Goal: Task Accomplishment & Management: Manage account settings

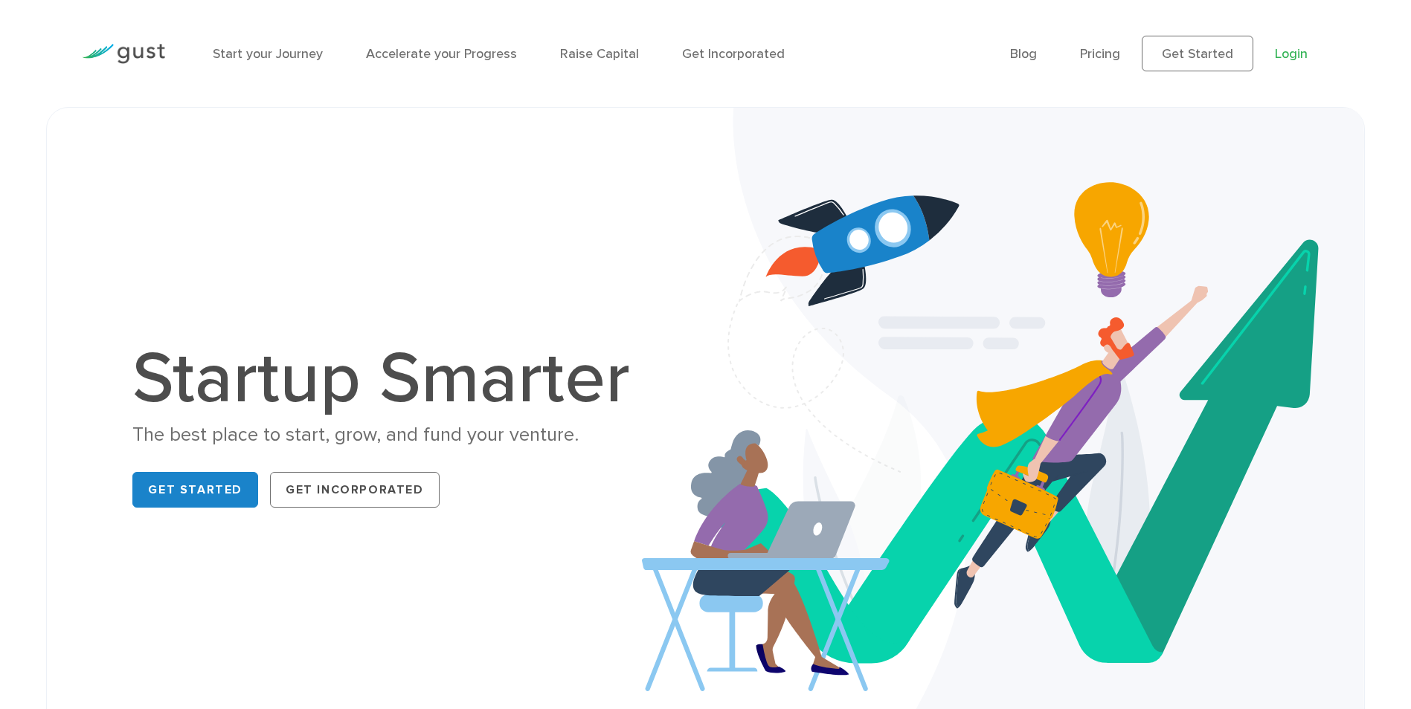
click at [1298, 58] on link "Login" at bounding box center [1291, 54] width 33 height 16
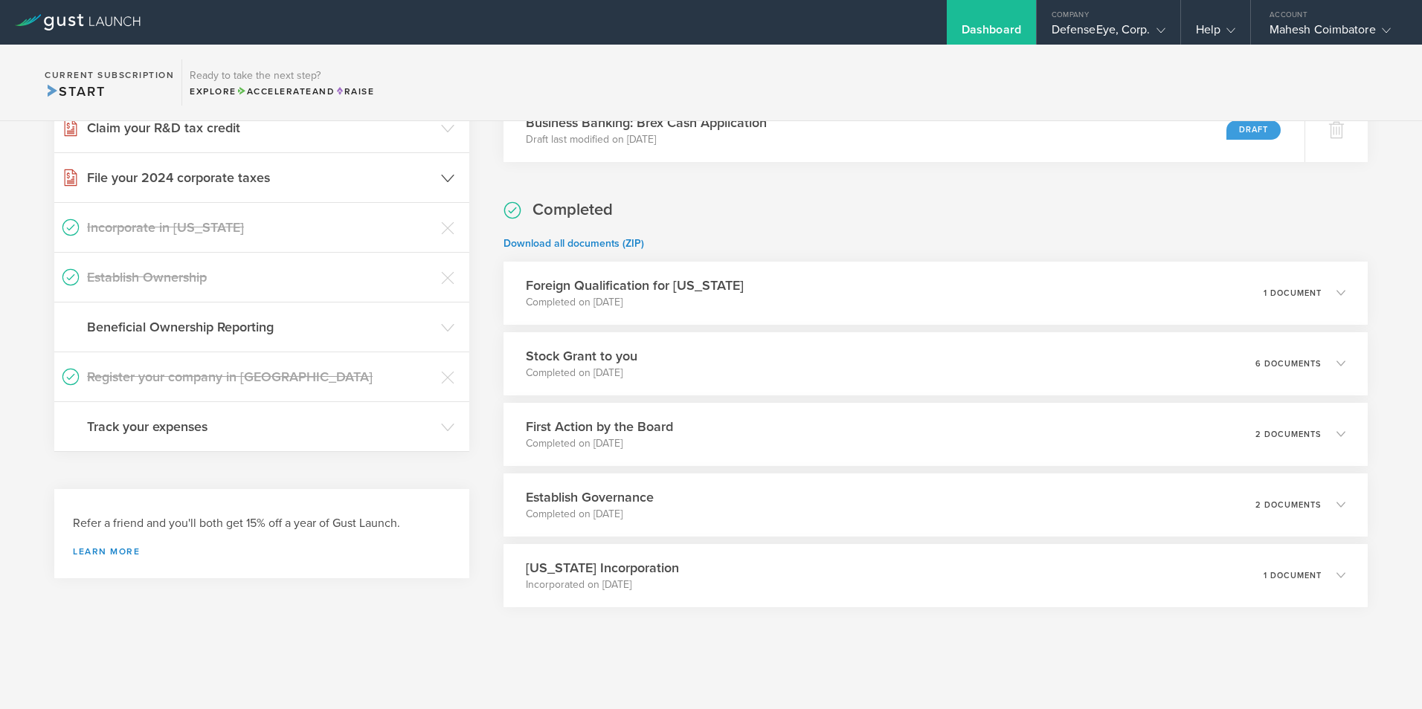
scroll to position [305, 0]
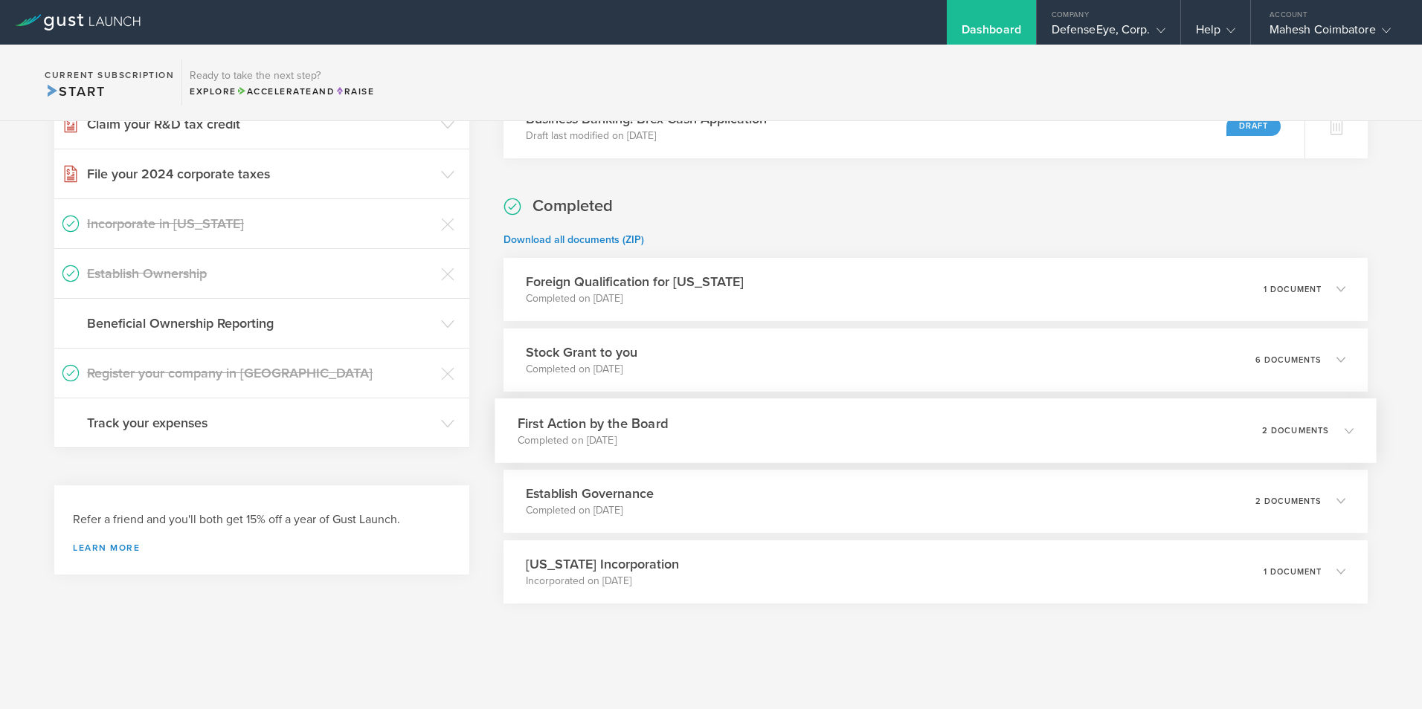
click at [1345, 428] on icon at bounding box center [1349, 430] width 9 height 9
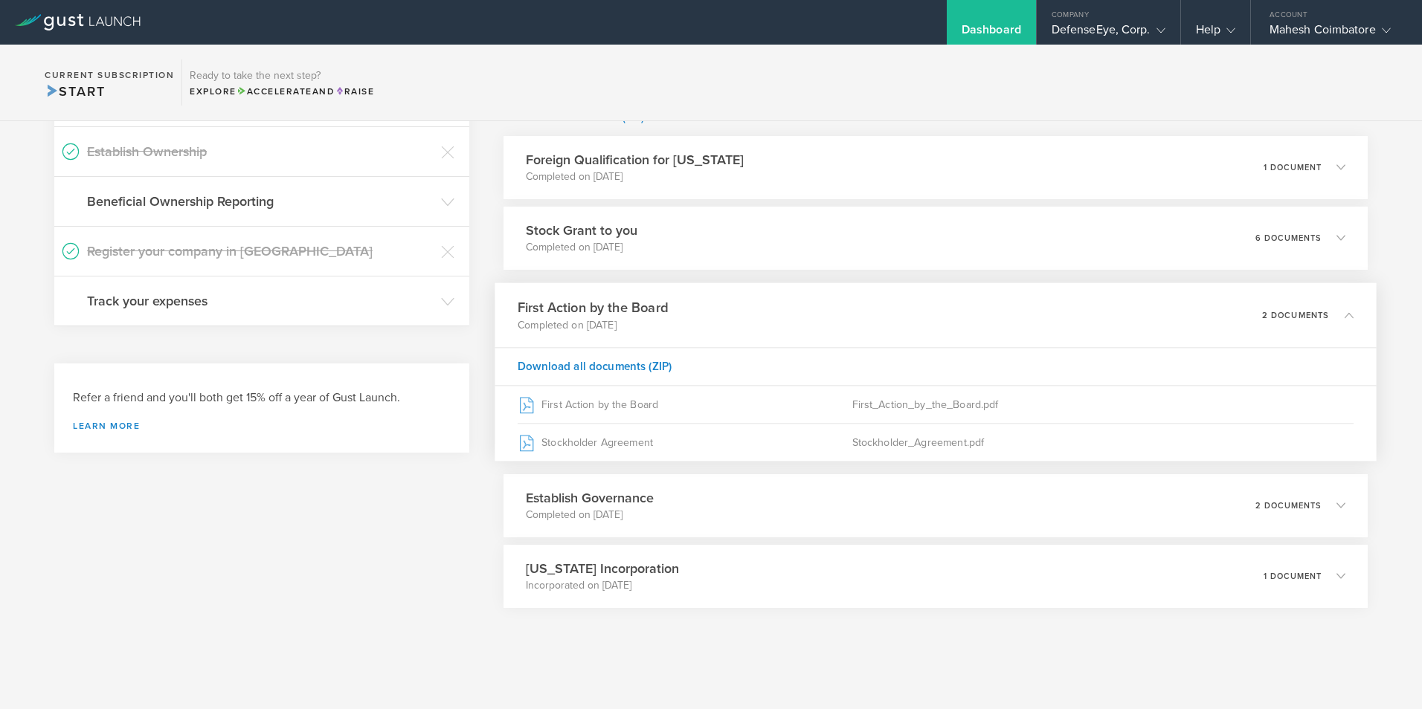
scroll to position [431, 0]
click at [1333, 500] on icon at bounding box center [1341, 501] width 25 height 13
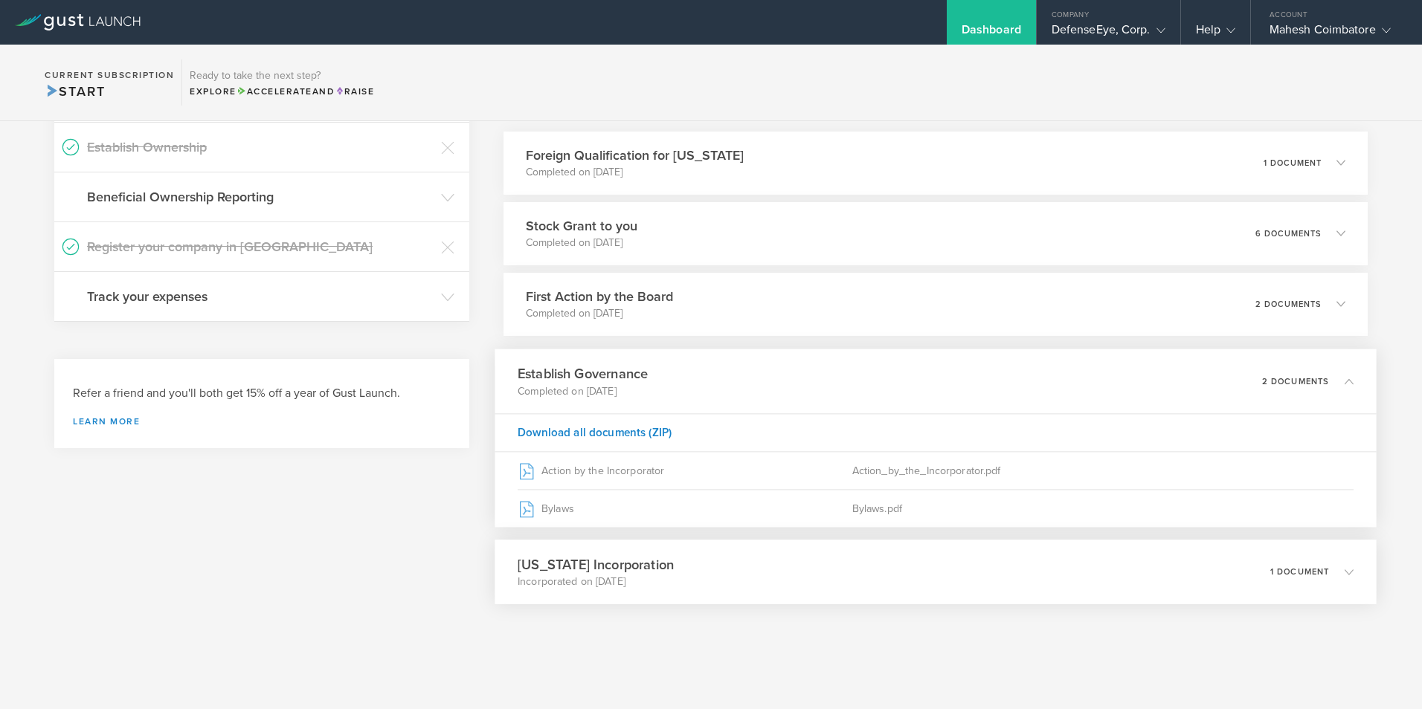
click at [1345, 572] on icon at bounding box center [1349, 571] width 9 height 9
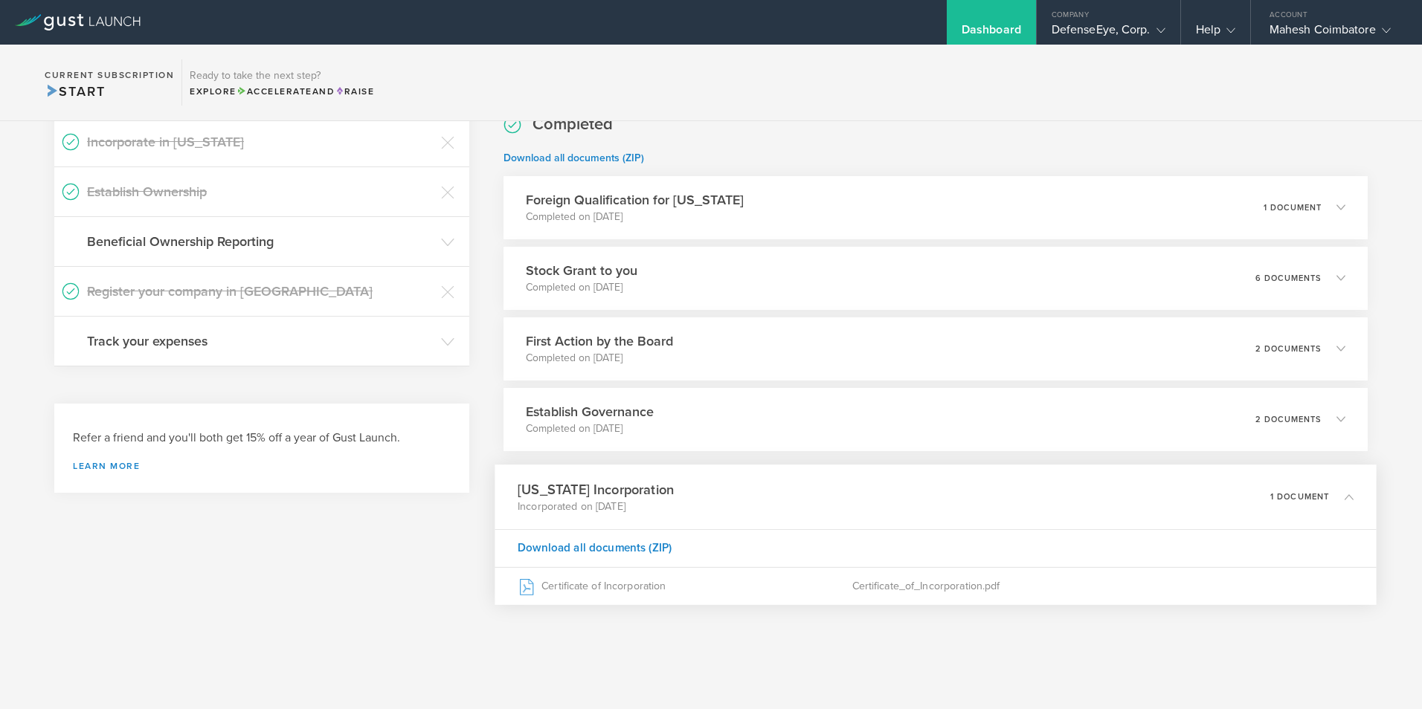
scroll to position [387, 0]
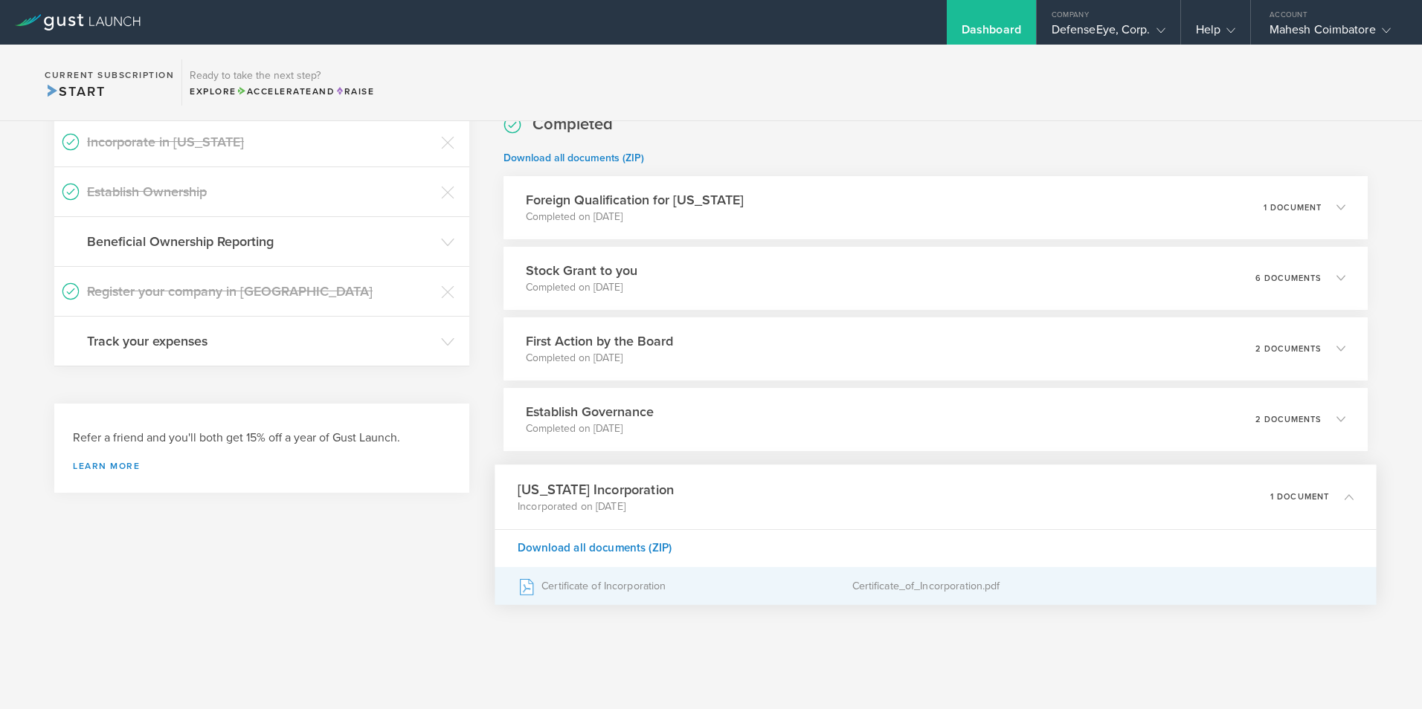
click at [649, 586] on div "Certificate of Incorporation" at bounding box center [685, 585] width 335 height 37
click at [938, 584] on div "Certificate_of_Incorporation.pdf" at bounding box center [1102, 585] width 501 height 37
click at [981, 587] on div "Certificate_of_Incorporation.pdf" at bounding box center [1102, 585] width 501 height 37
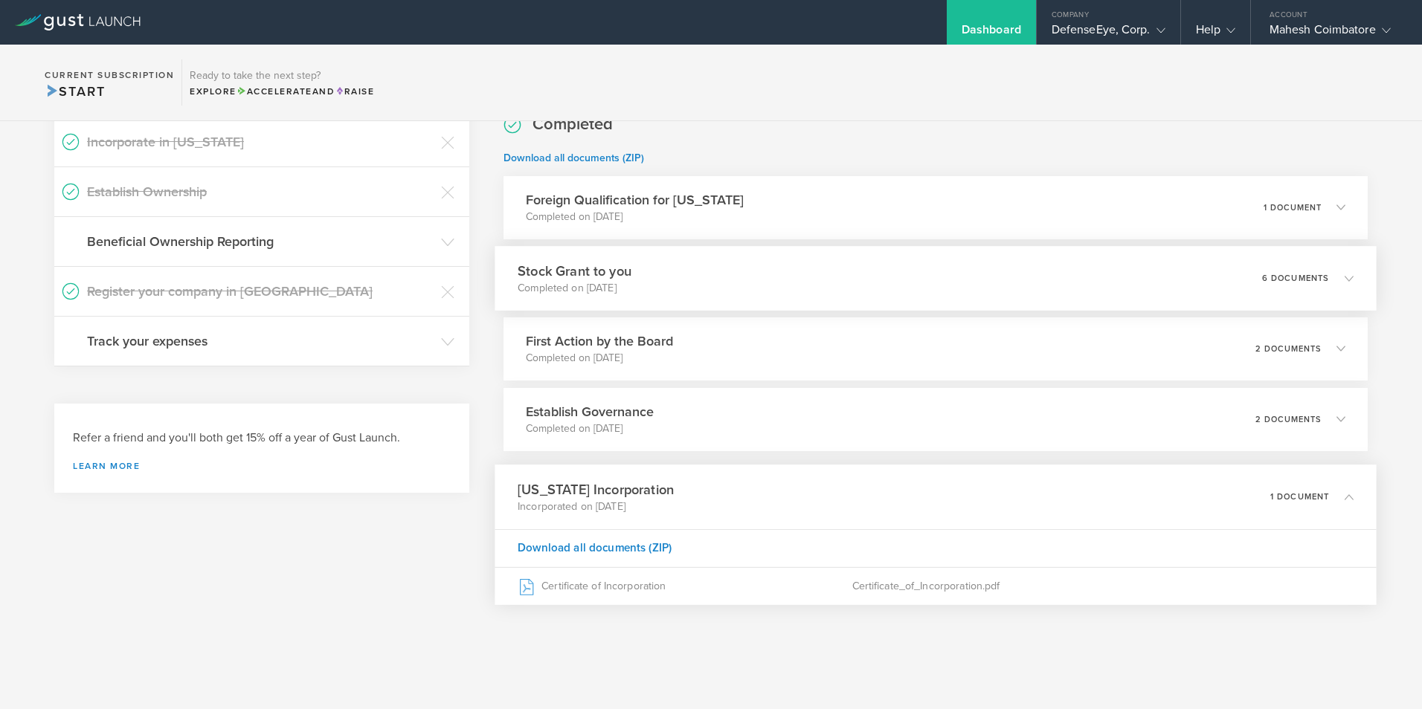
click at [1345, 281] on icon at bounding box center [1349, 278] width 9 height 9
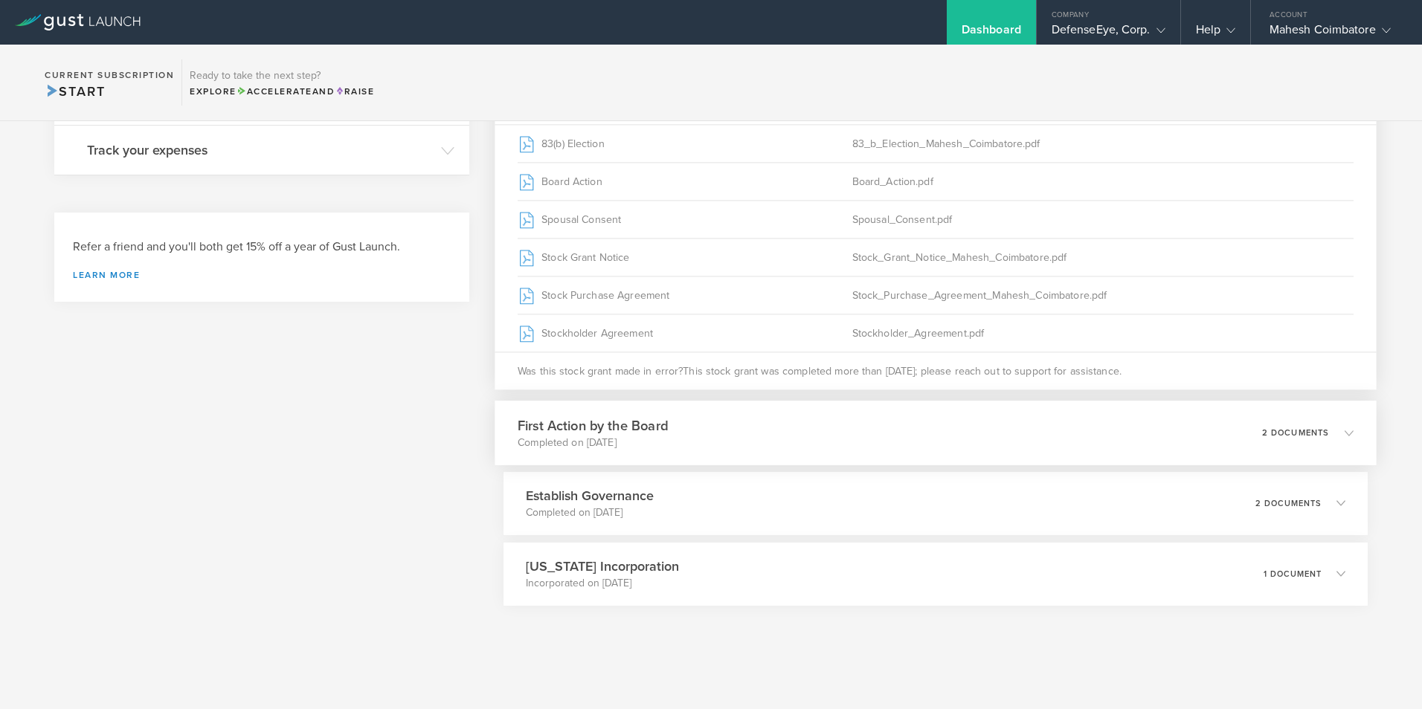
scroll to position [580, 0]
click at [1345, 501] on icon at bounding box center [1349, 501] width 9 height 9
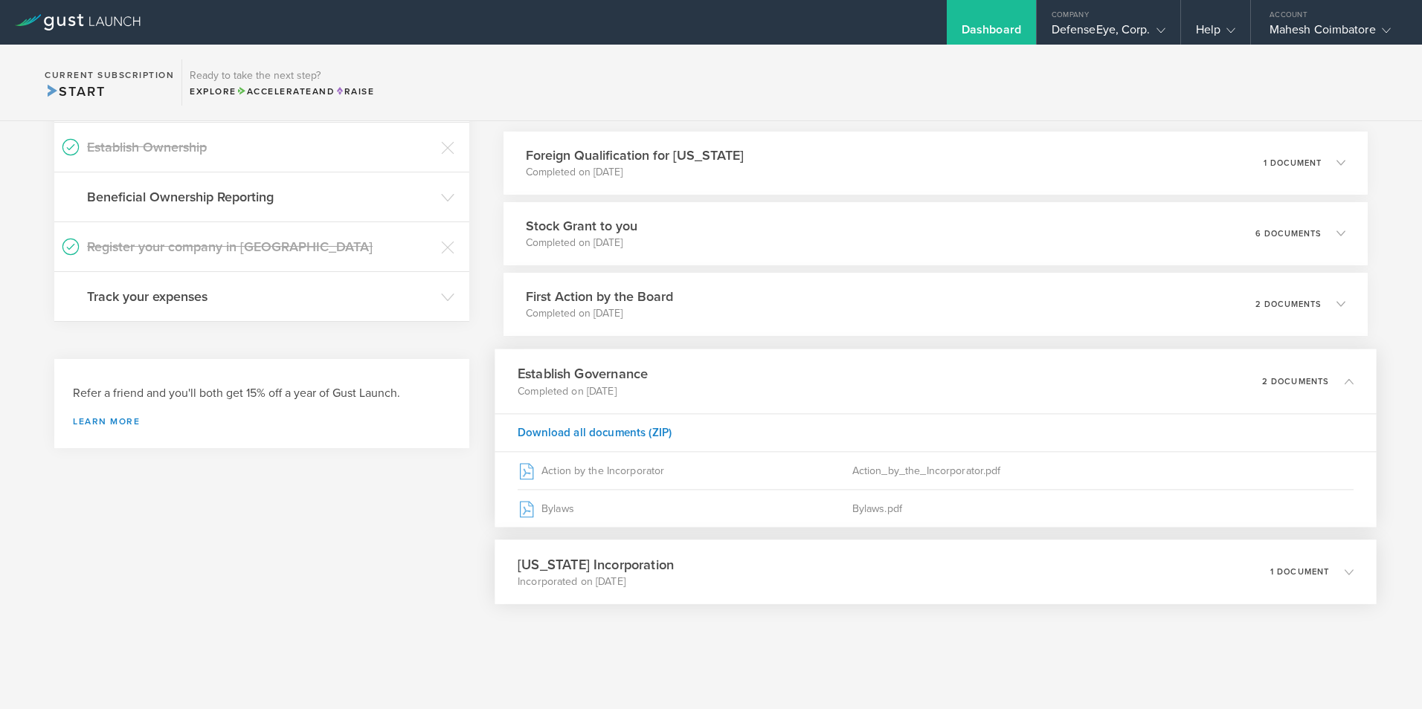
scroll to position [431, 0]
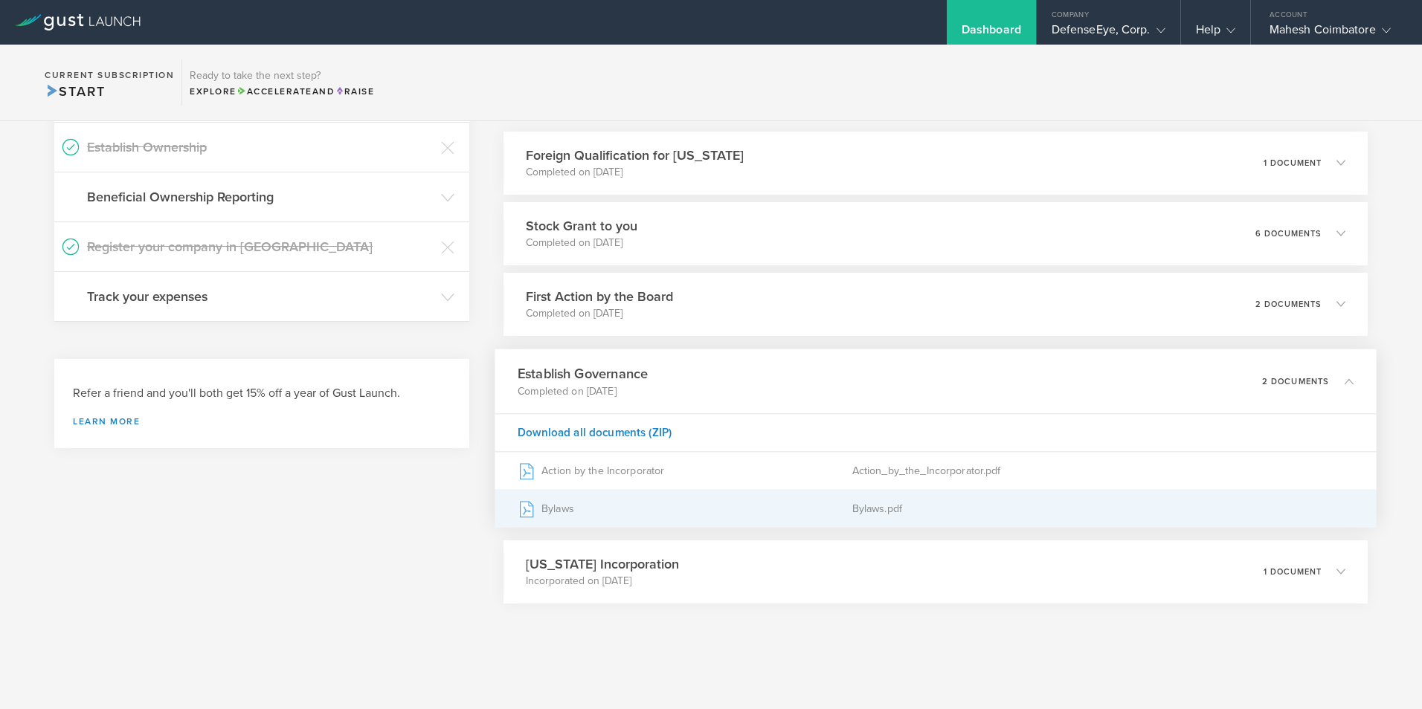
click at [881, 508] on div "Bylaws.pdf" at bounding box center [1102, 508] width 501 height 37
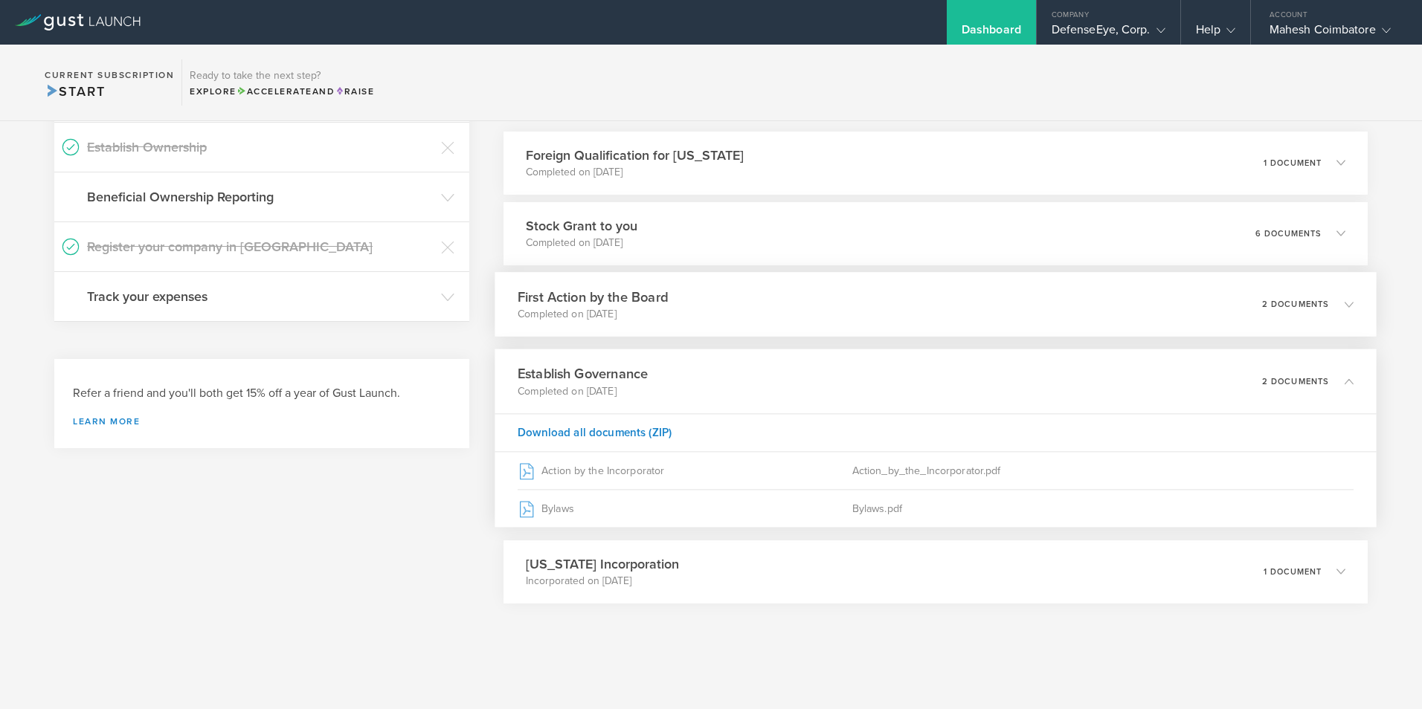
click at [646, 297] on h3 "First Action by the Board" at bounding box center [593, 297] width 150 height 20
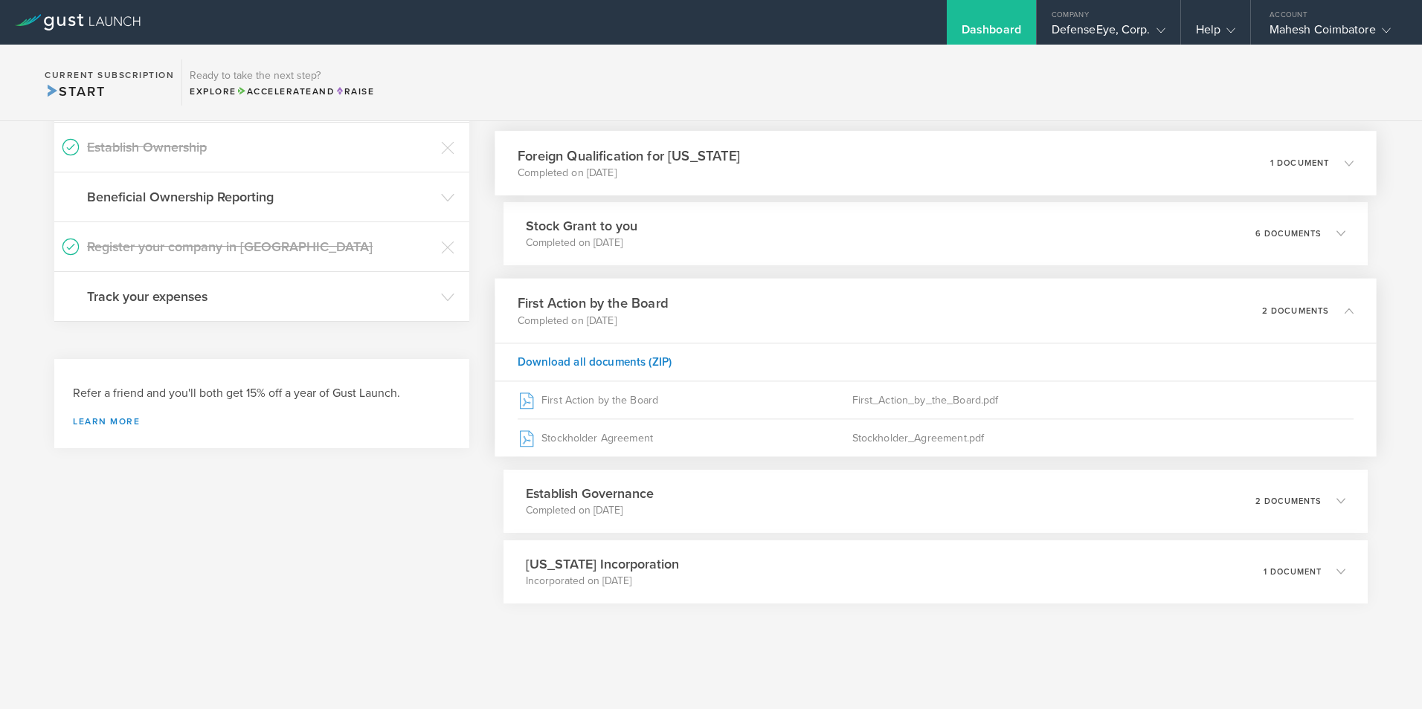
click at [1329, 164] on icon at bounding box center [1341, 162] width 25 height 13
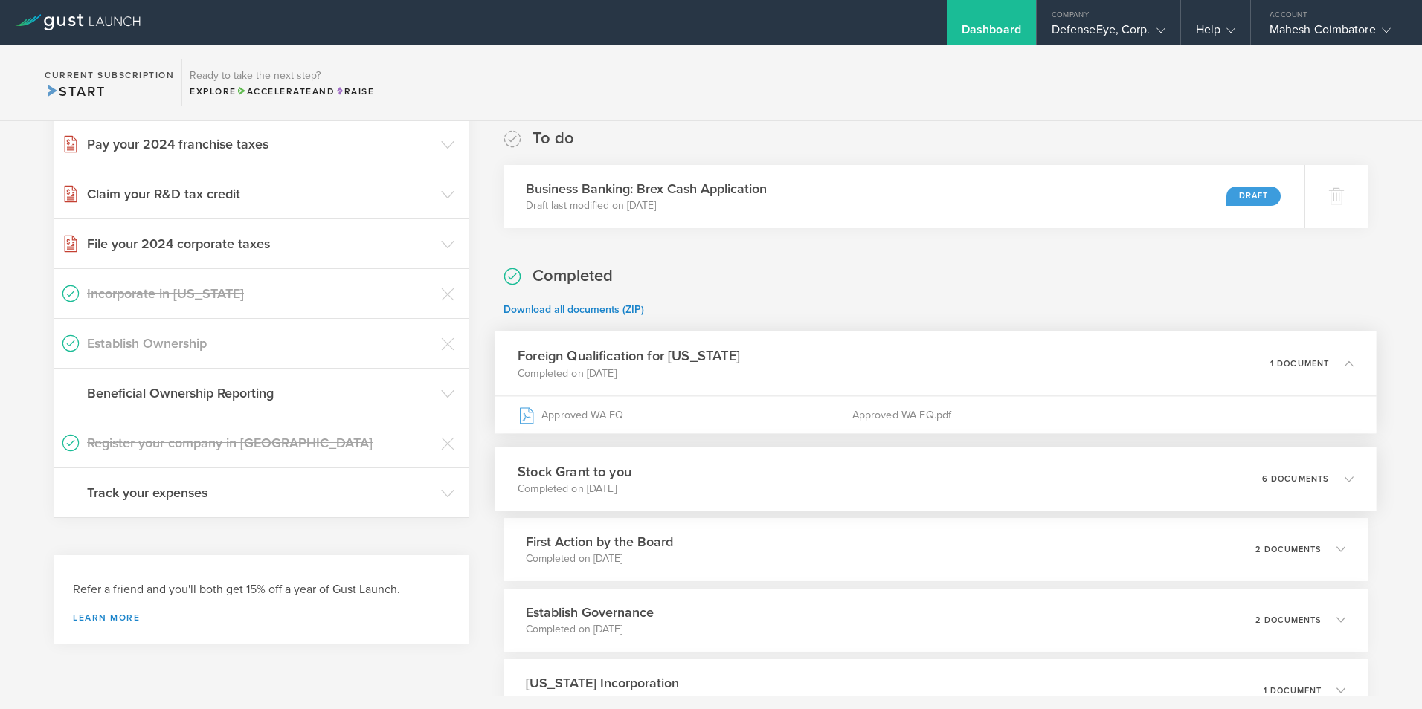
scroll to position [354, 0]
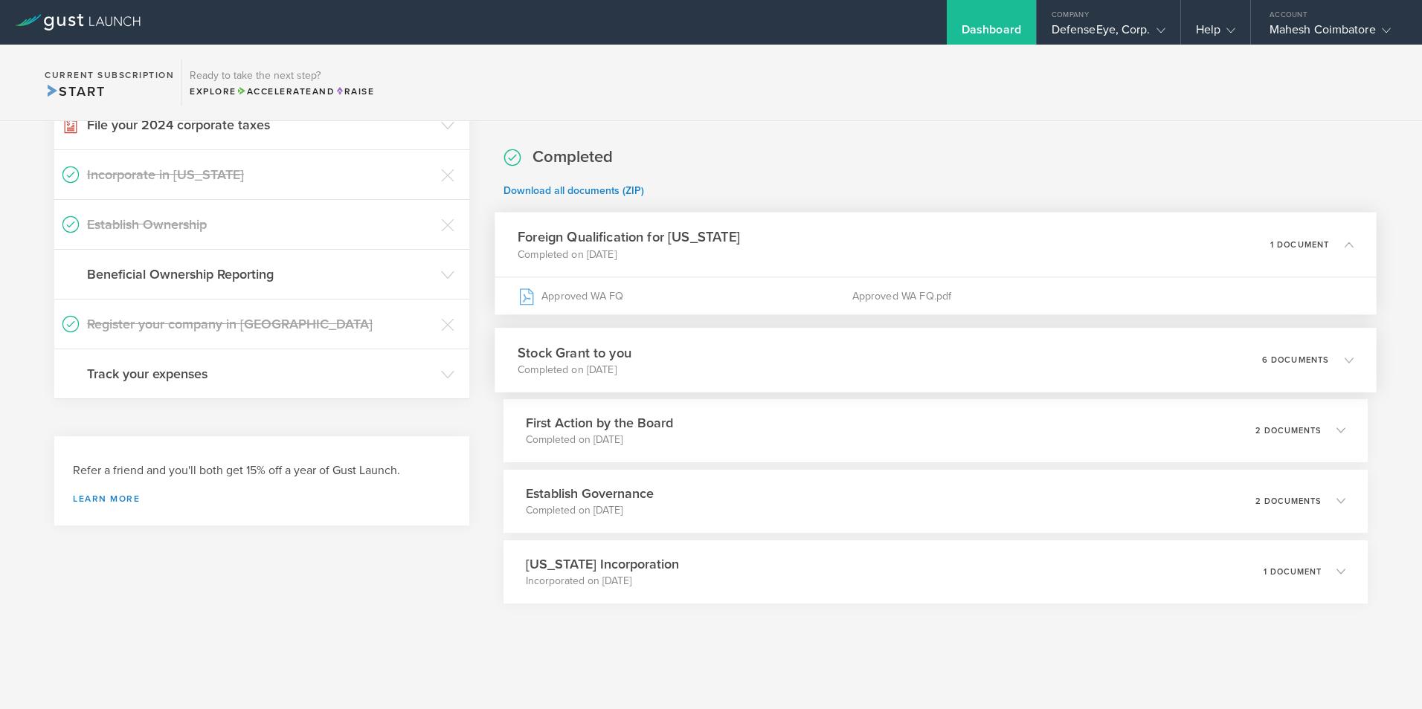
click at [1345, 357] on icon at bounding box center [1349, 359] width 9 height 9
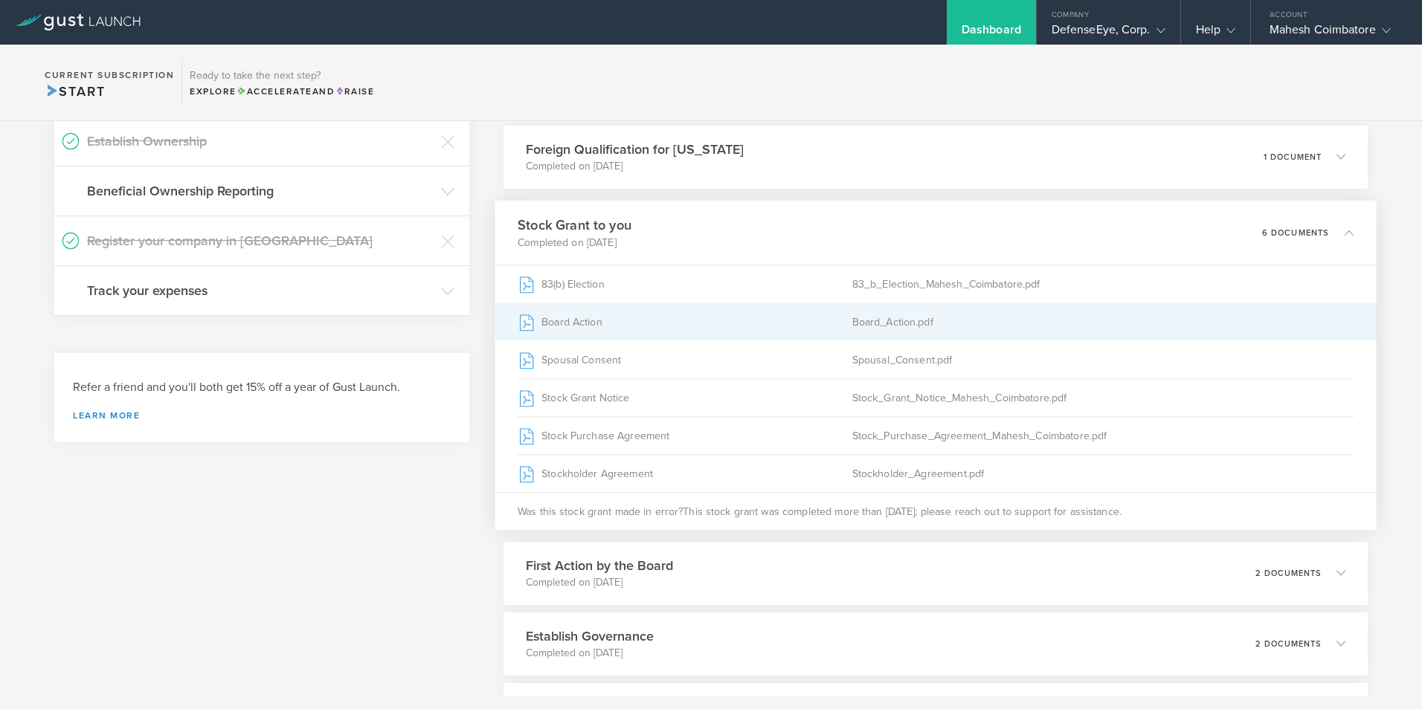
scroll to position [428, 0]
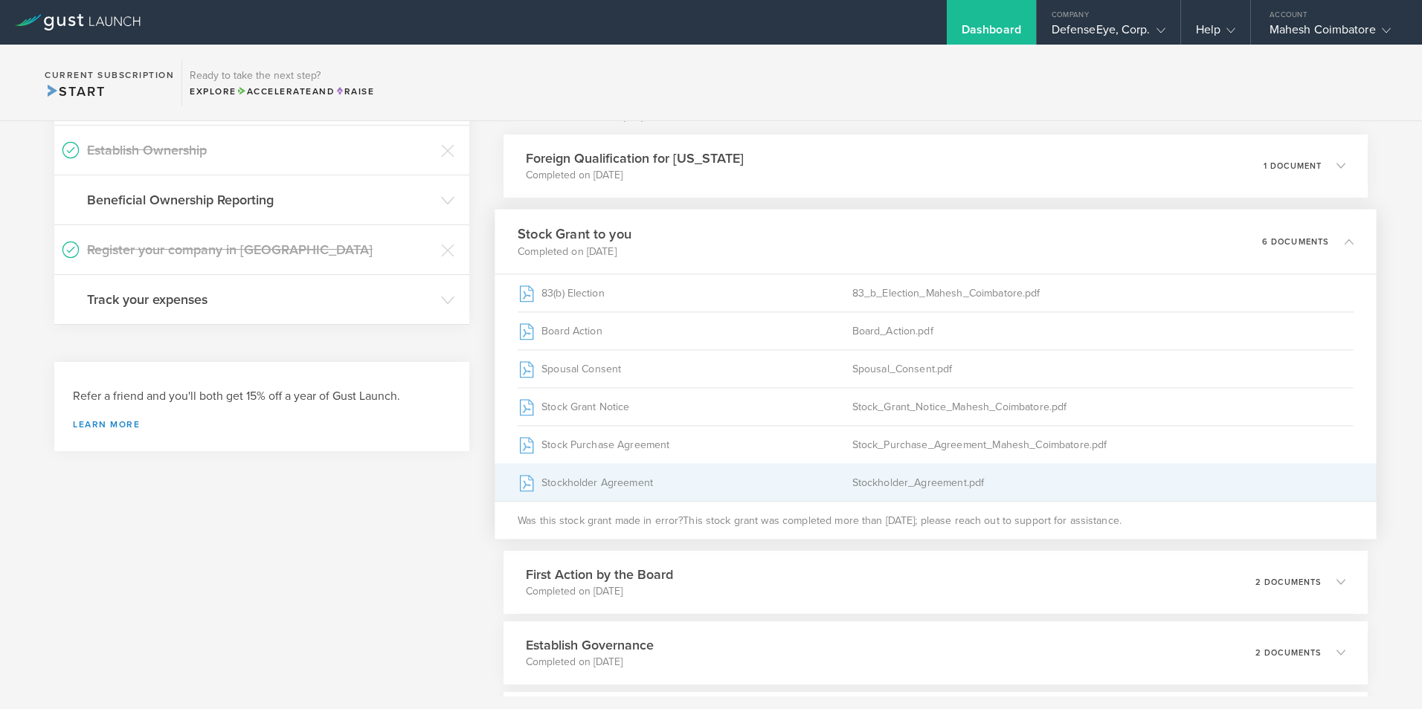
click at [901, 482] on div "Stockholder_Agreement.pdf" at bounding box center [1102, 482] width 501 height 37
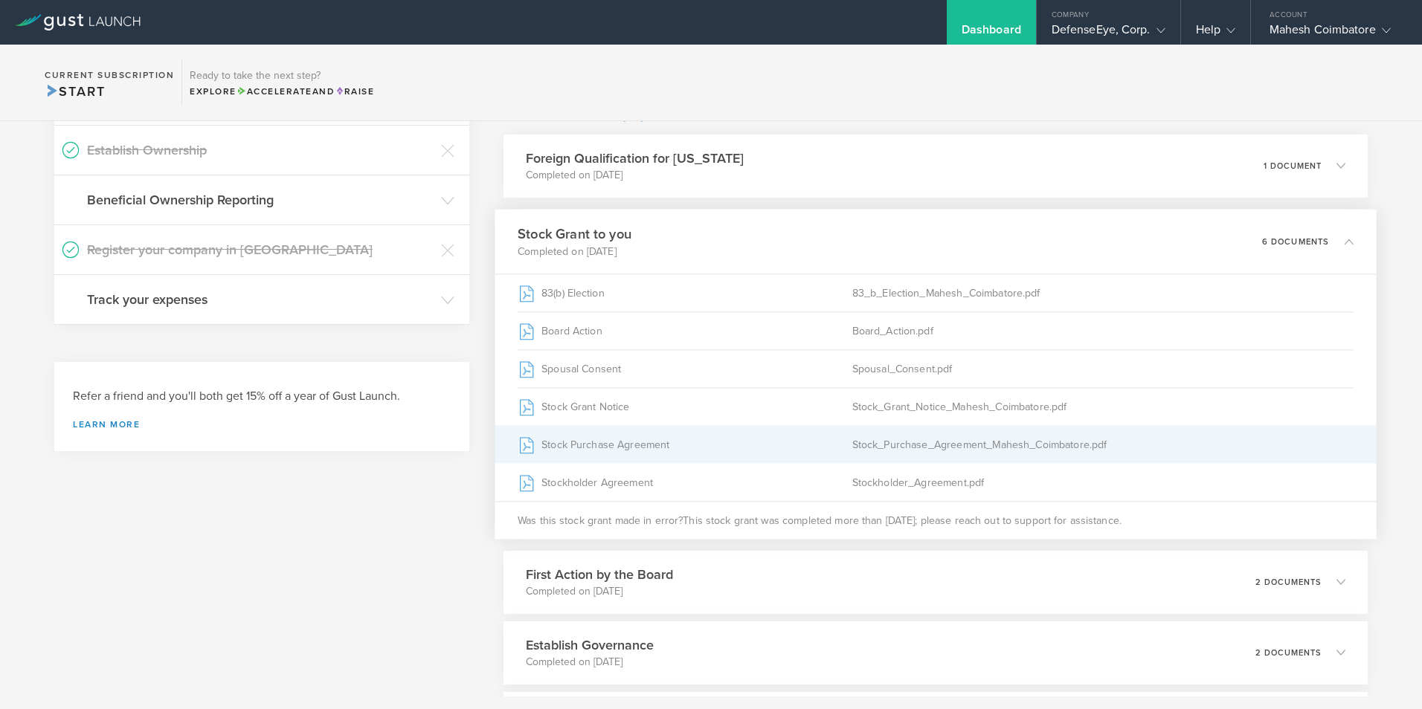
click at [936, 449] on div "Stock_Purchase_Agreement_Mahesh_Coimbatore.pdf" at bounding box center [1102, 444] width 501 height 37
click at [623, 439] on div "Stock Purchase Agreement" at bounding box center [685, 444] width 335 height 37
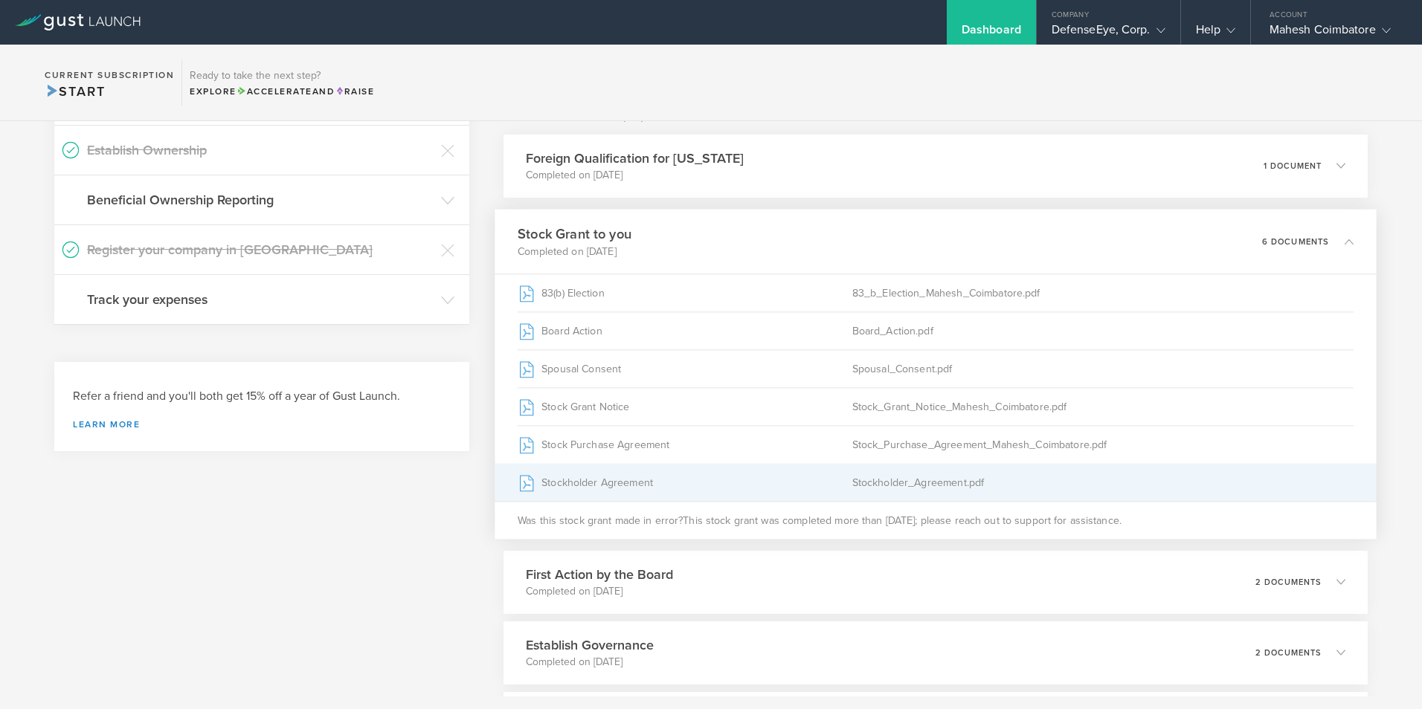
click at [904, 483] on div "Stockholder_Agreement.pdf" at bounding box center [1102, 482] width 501 height 37
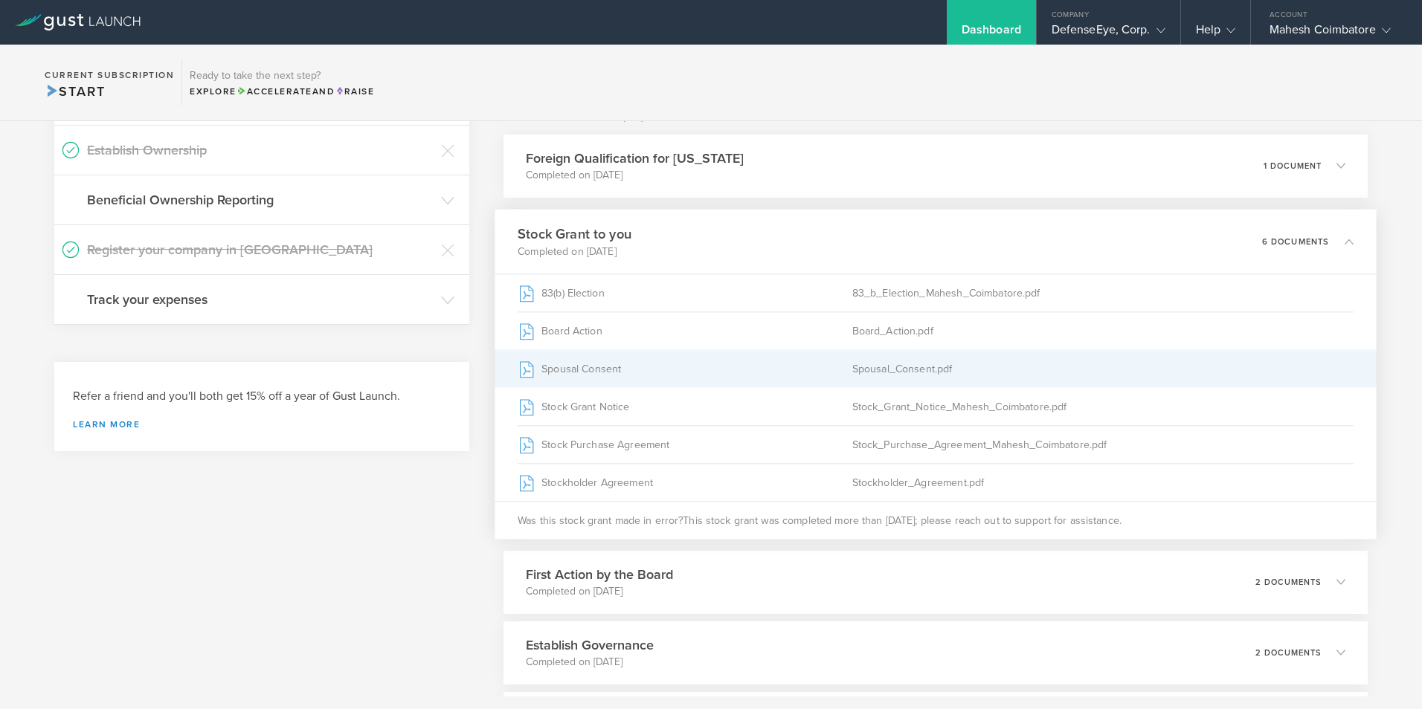
click at [596, 370] on div "Spousal Consent" at bounding box center [685, 368] width 335 height 37
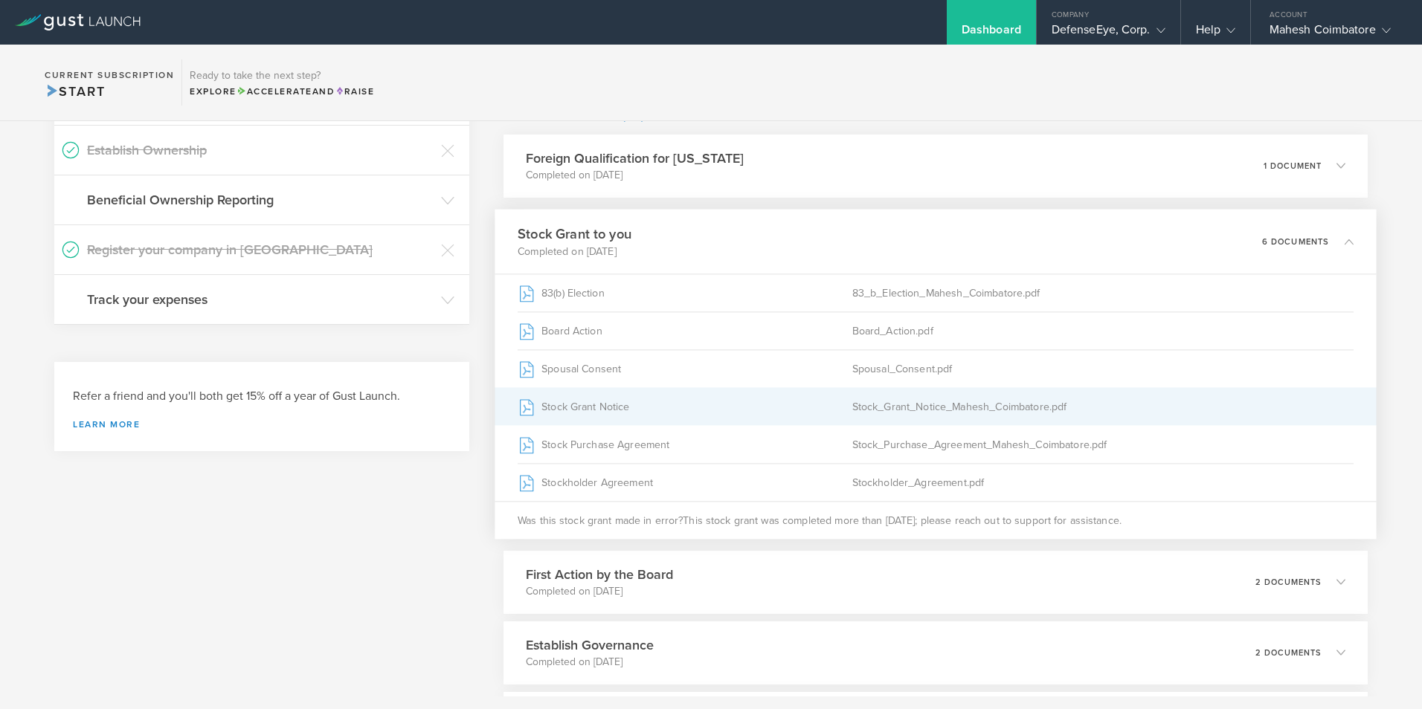
click at [910, 409] on div "Stock_Grant_Notice_Mahesh_Coimbatore.pdf" at bounding box center [1102, 406] width 501 height 37
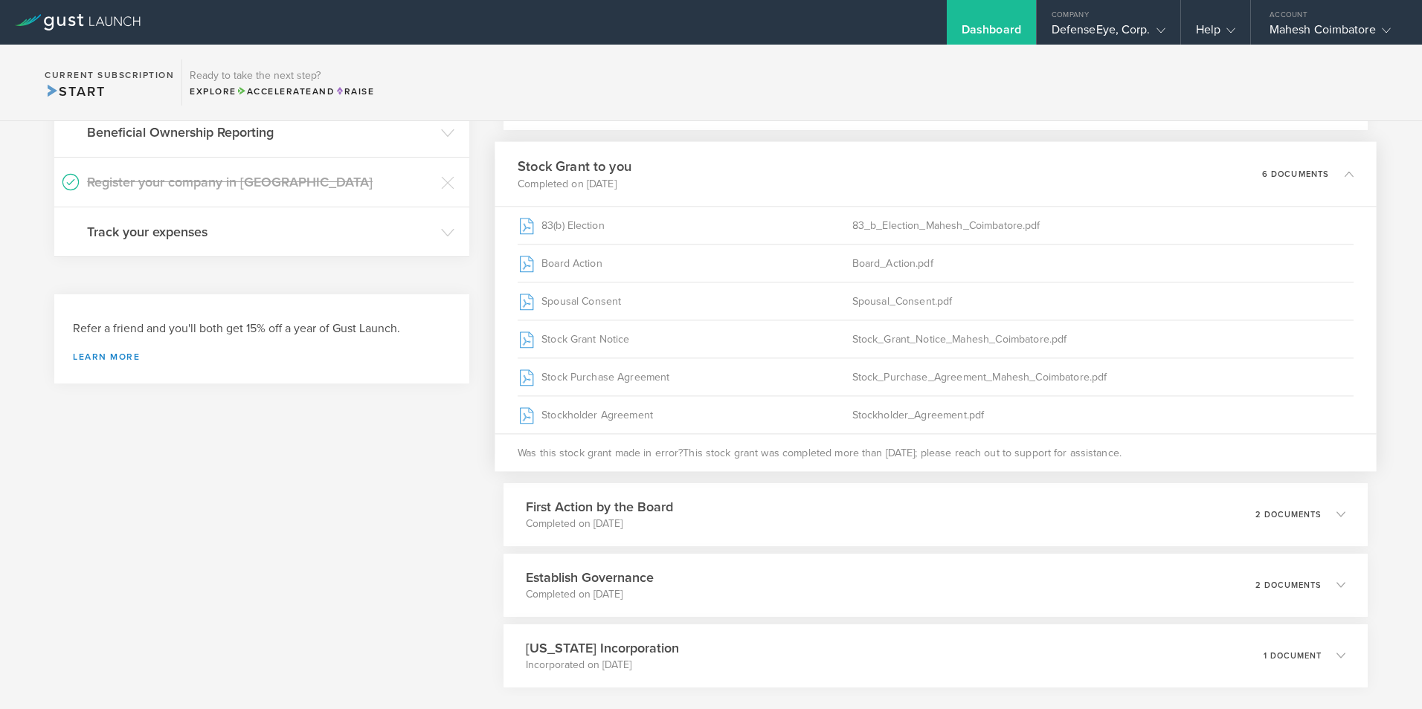
scroll to position [577, 0]
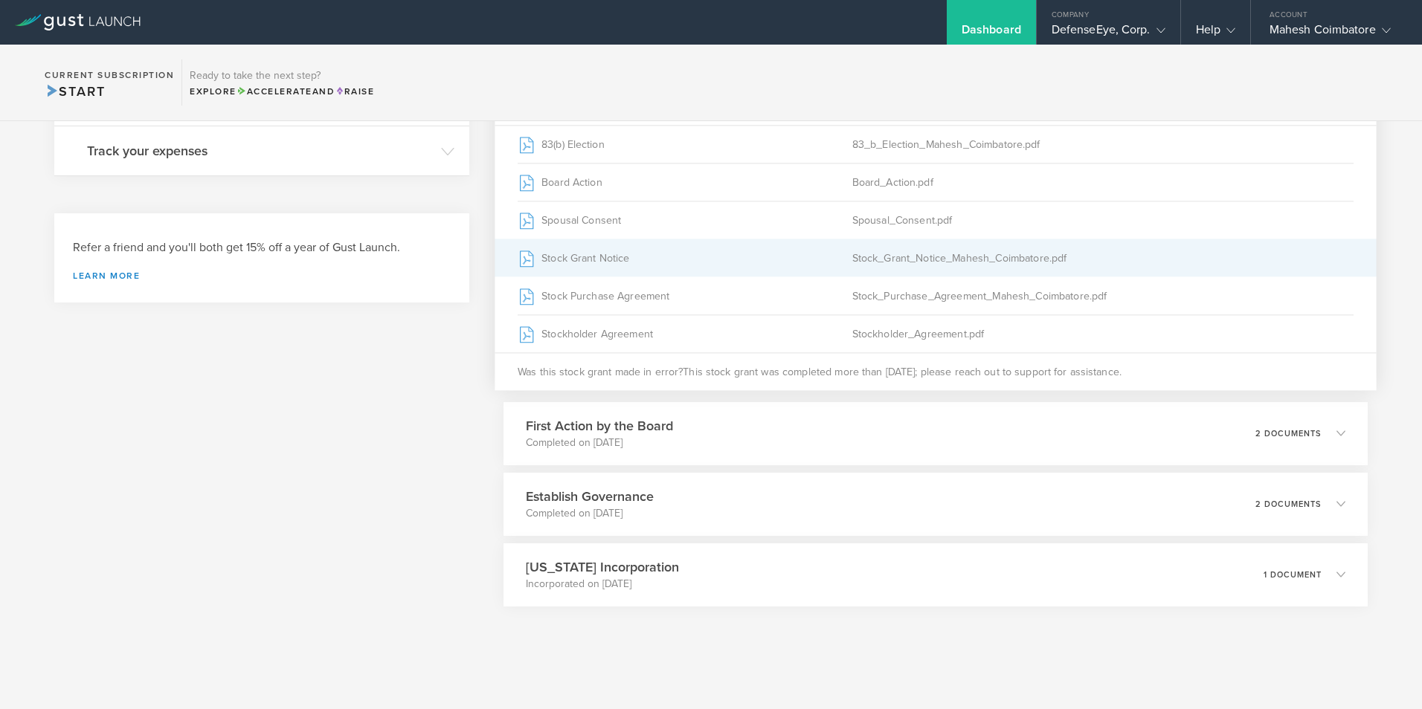
click at [915, 262] on div "Stock_Grant_Notice_Mahesh_Coimbatore.pdf" at bounding box center [1102, 257] width 501 height 37
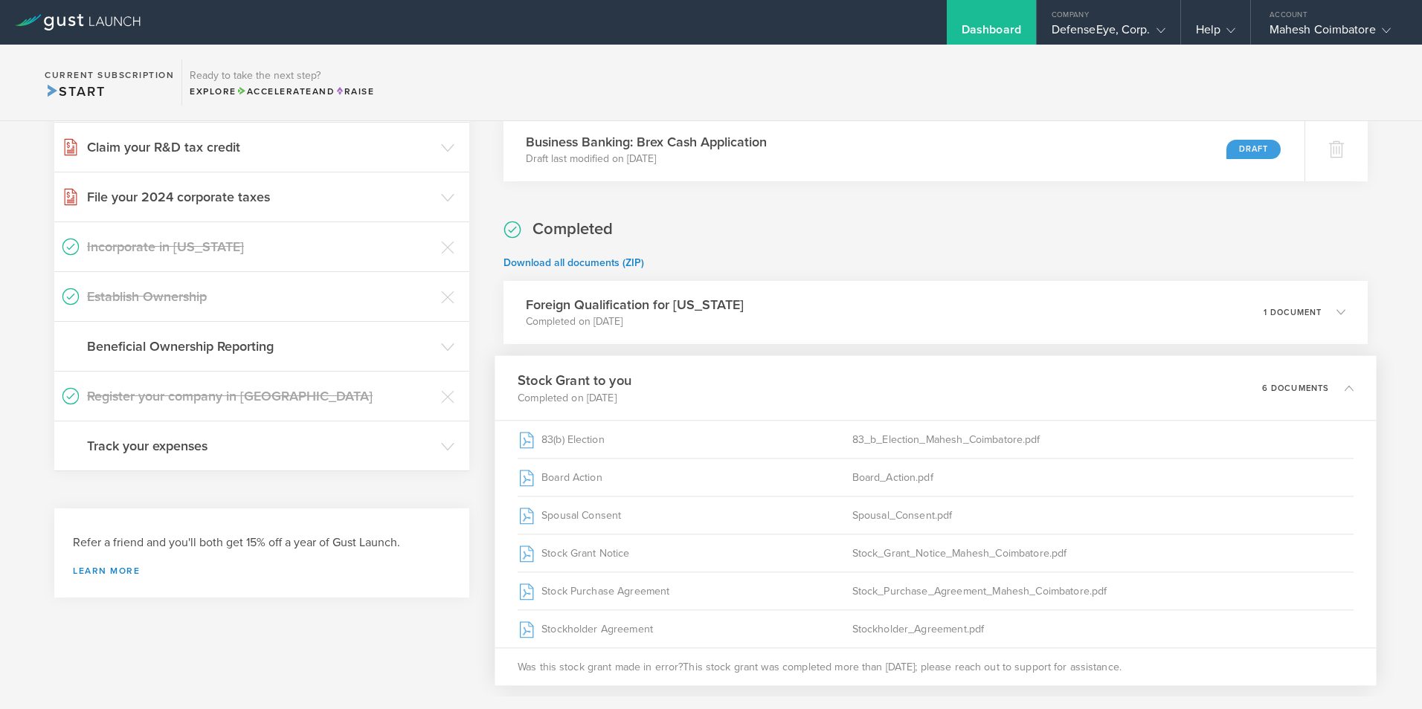
scroll to position [59, 0]
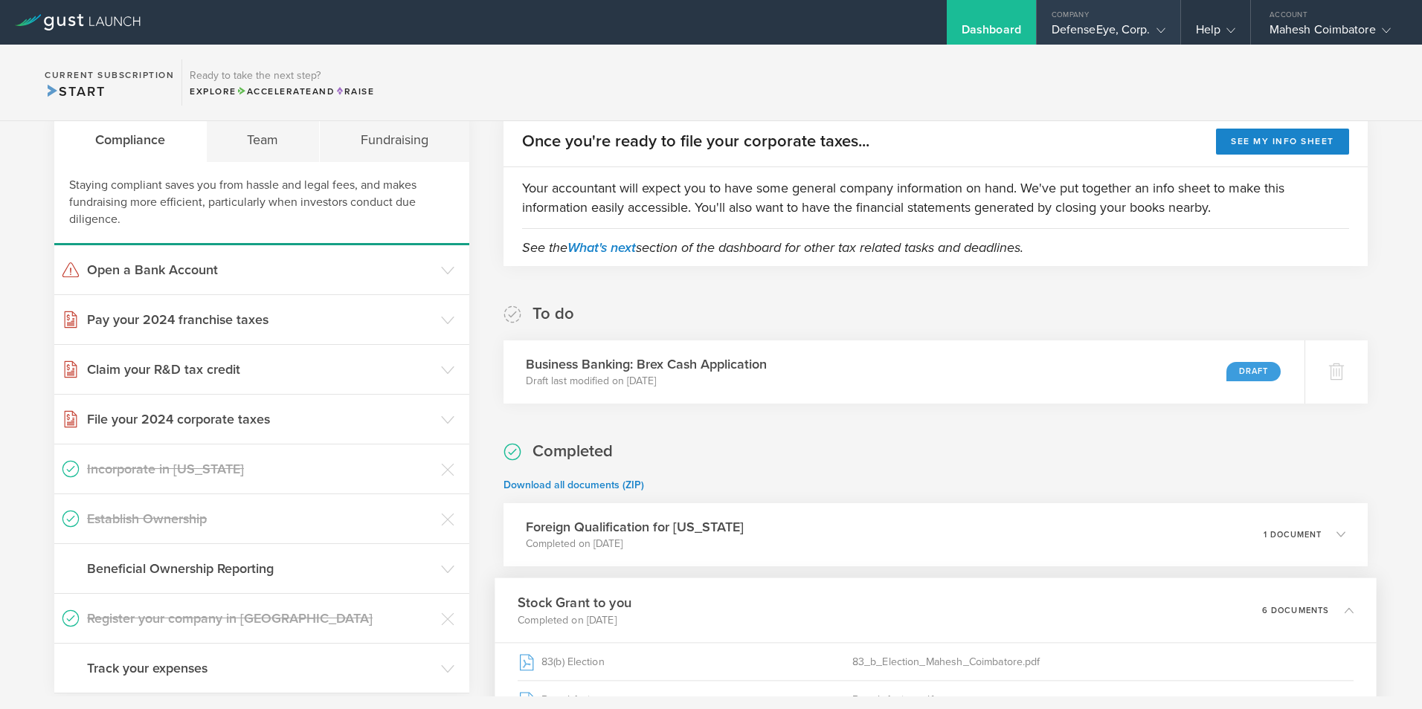
click at [1159, 22] on div "Company" at bounding box center [1109, 11] width 144 height 22
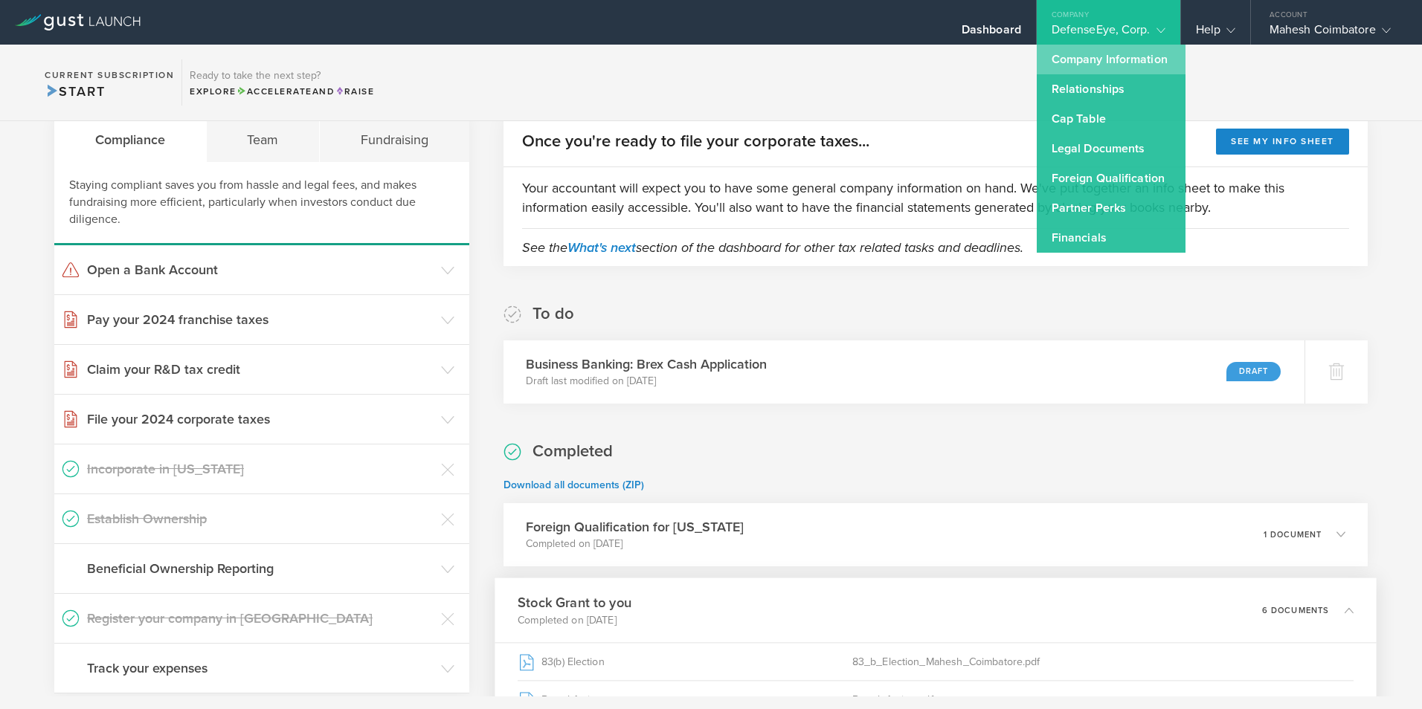
click at [1066, 62] on link "Company Information" at bounding box center [1111, 60] width 149 height 30
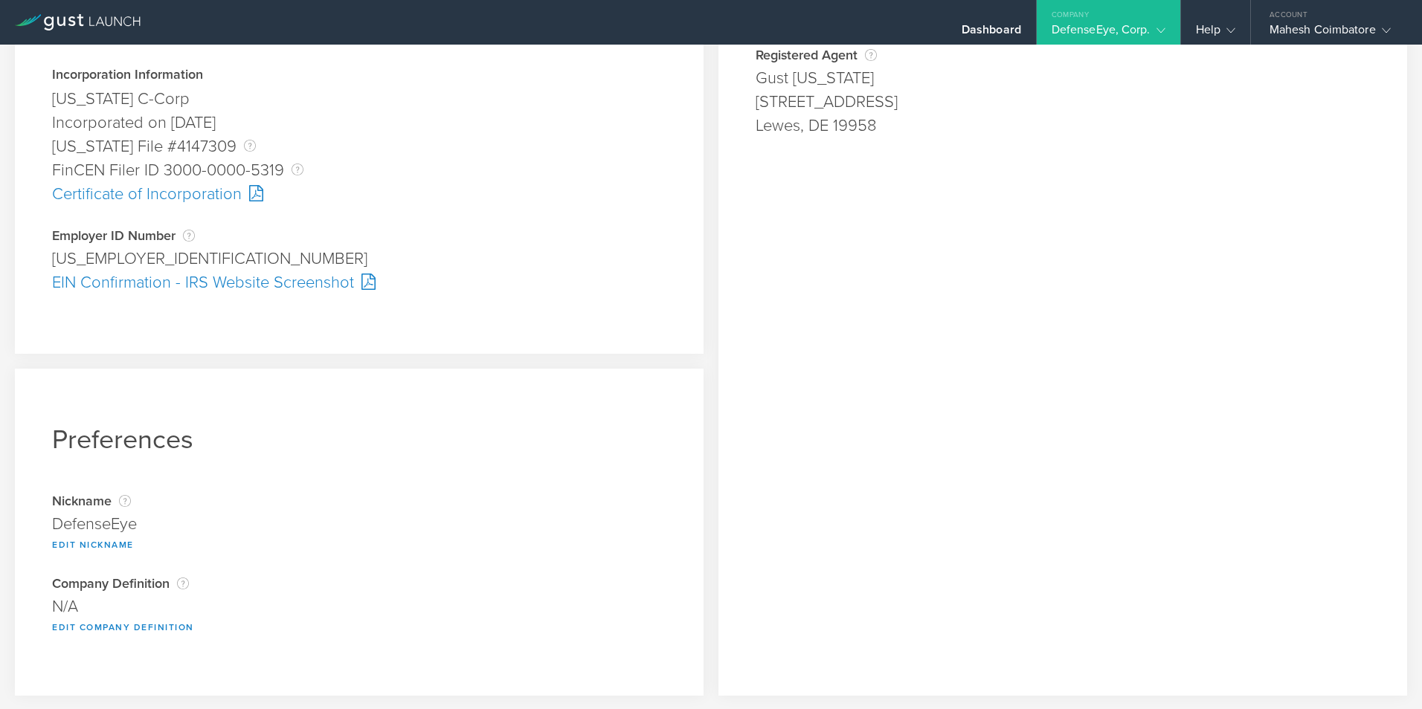
scroll to position [374, 0]
click at [1158, 31] on icon at bounding box center [1160, 30] width 9 height 9
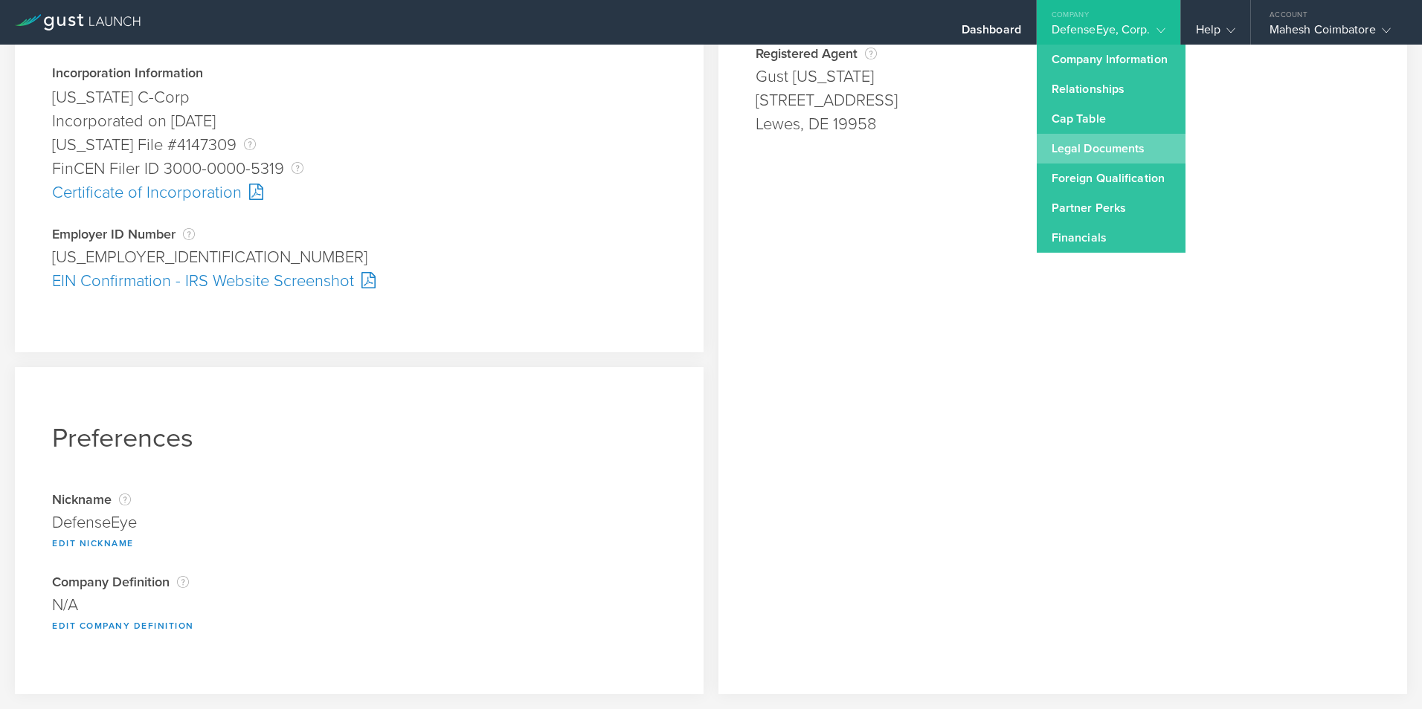
click at [1097, 147] on link "Legal Documents" at bounding box center [1111, 149] width 149 height 30
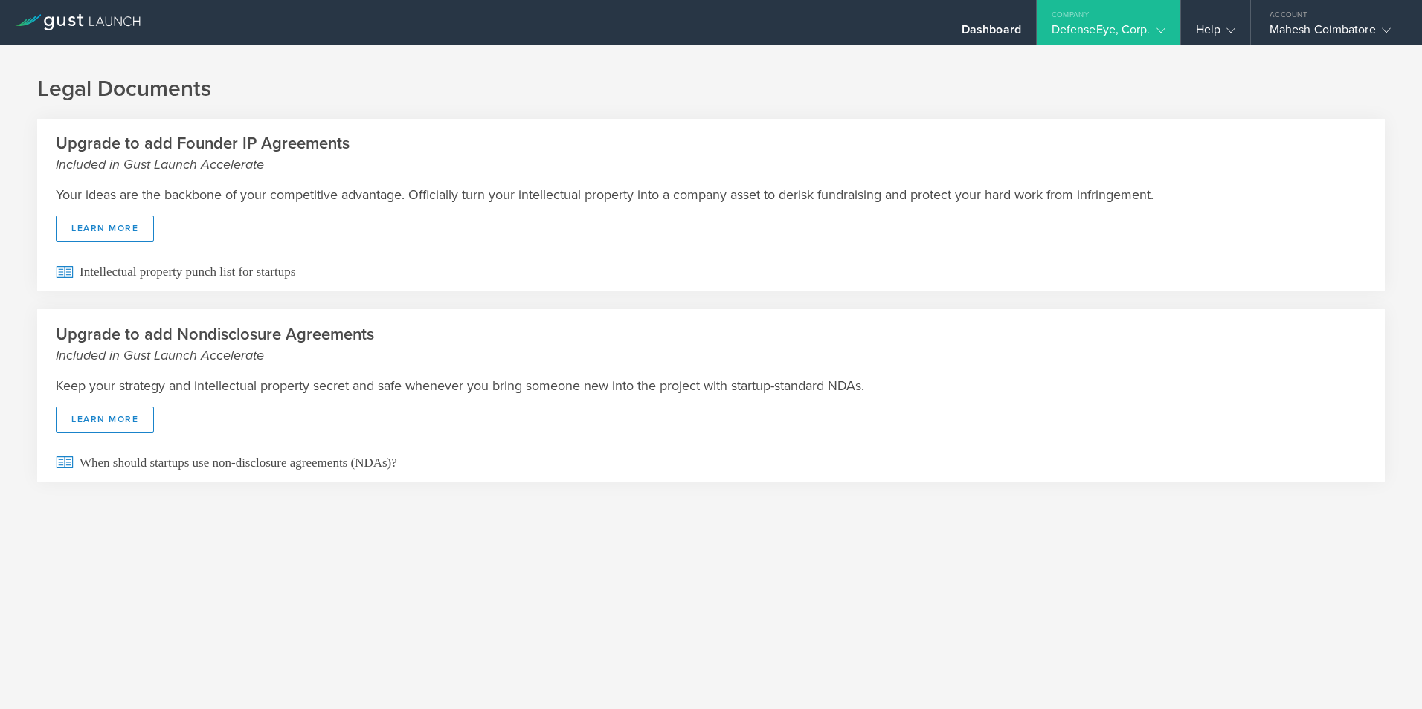
click at [1174, 33] on div "DefenseEye, Corp." at bounding box center [1109, 33] width 144 height 22
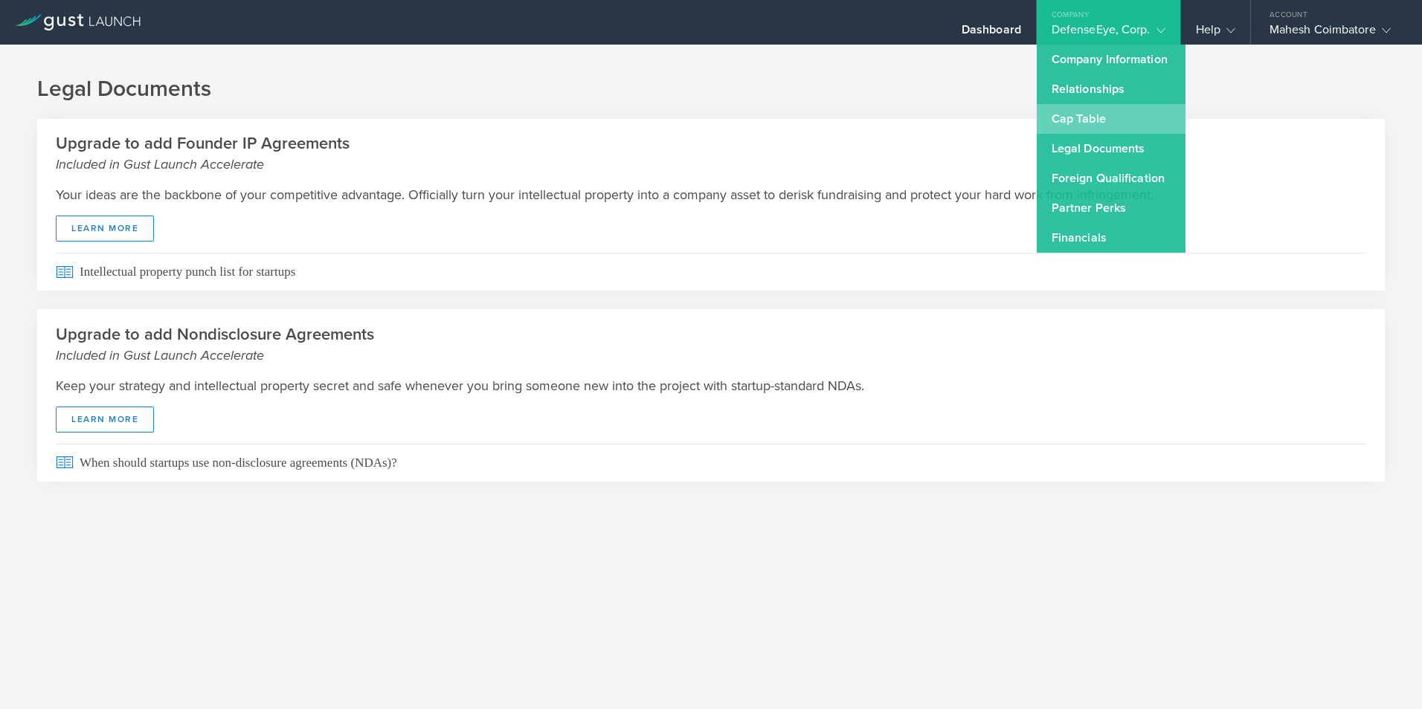
click at [1086, 121] on link "Cap Table" at bounding box center [1111, 119] width 149 height 30
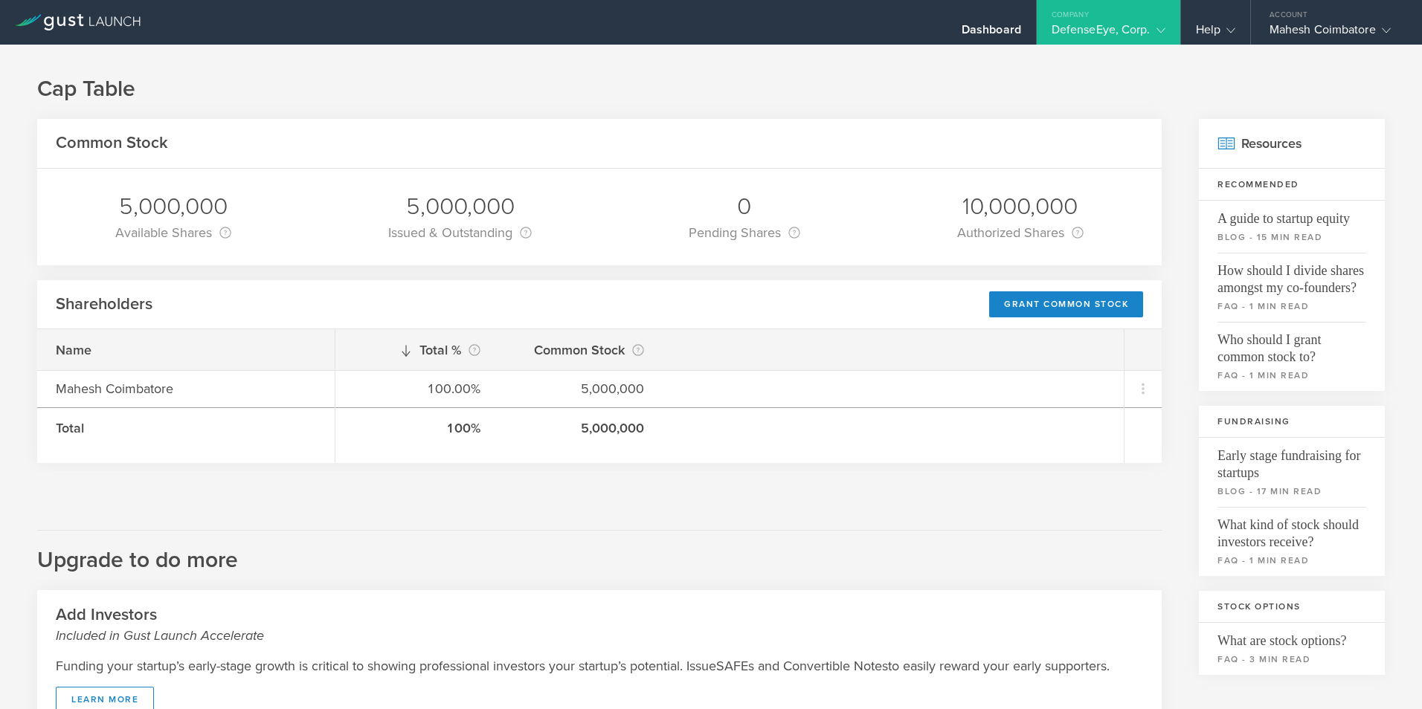
click at [292, 293] on div "Shareholders Grant Common Stock" at bounding box center [599, 305] width 1124 height 50
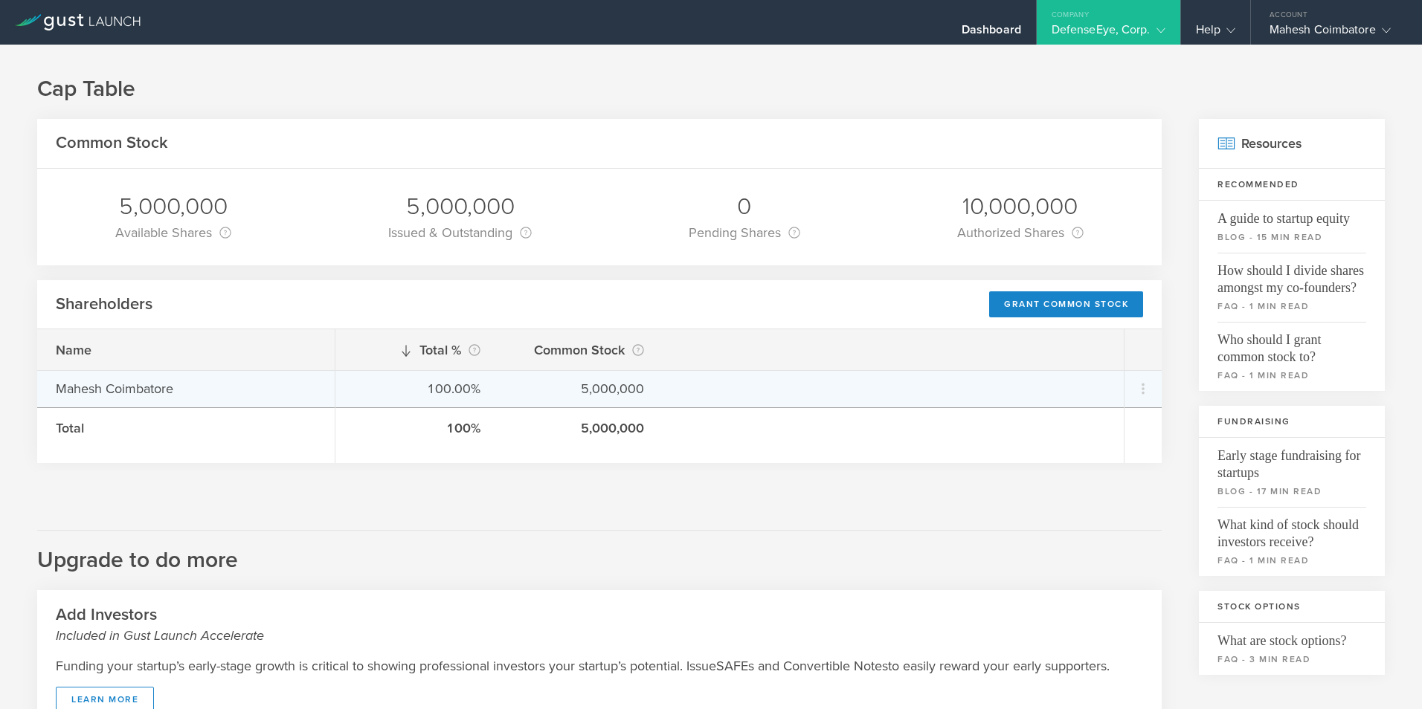
click at [379, 375] on div "100.00% 5,000,000" at bounding box center [729, 388] width 788 height 37
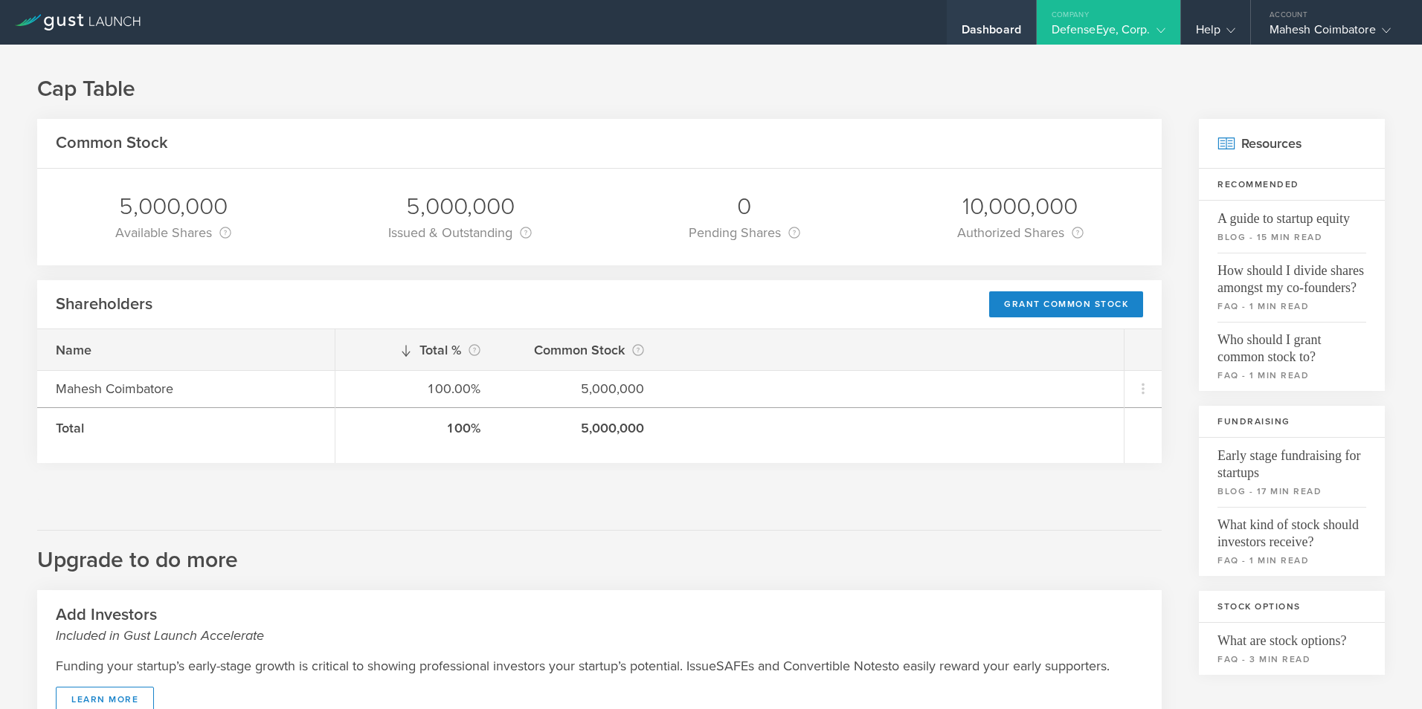
click at [1003, 22] on div "Dashboard" at bounding box center [991, 33] width 59 height 22
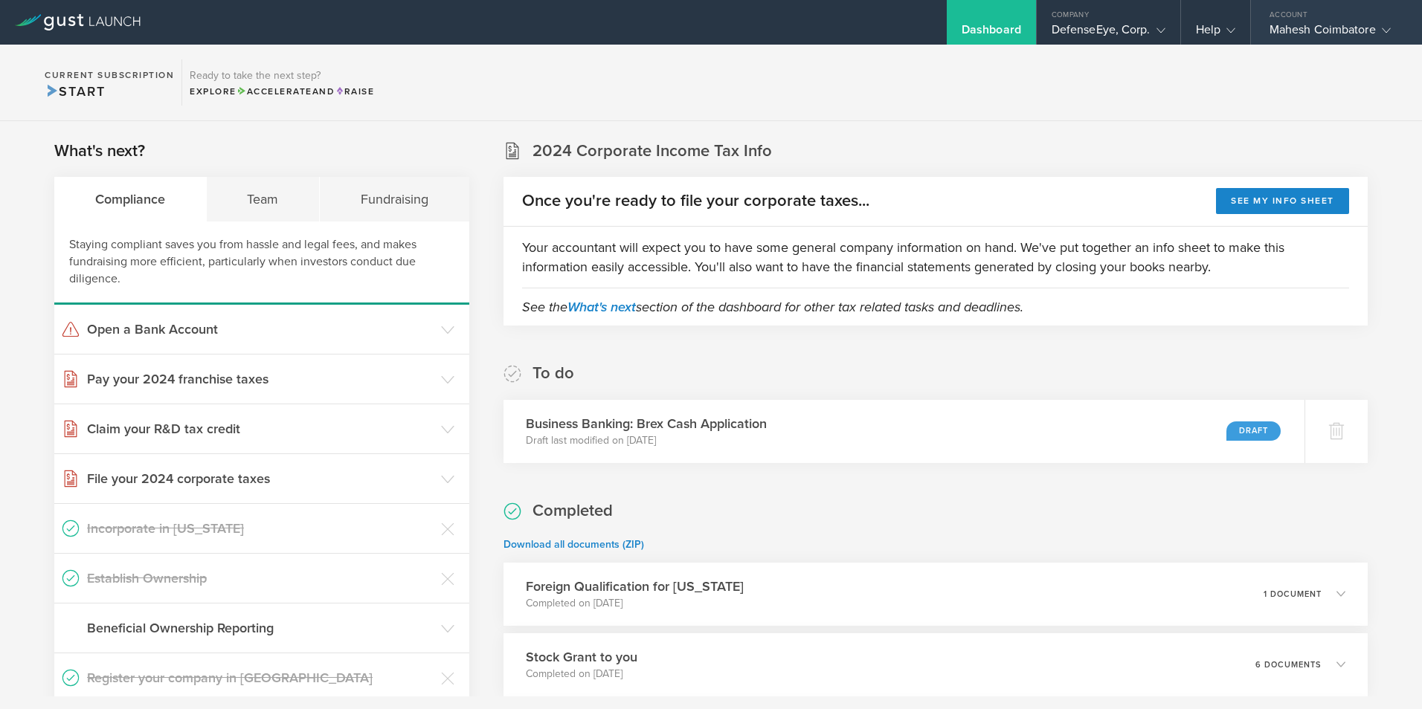
click at [1374, 30] on div "Mahesh Coimbatore" at bounding box center [1332, 33] width 126 height 22
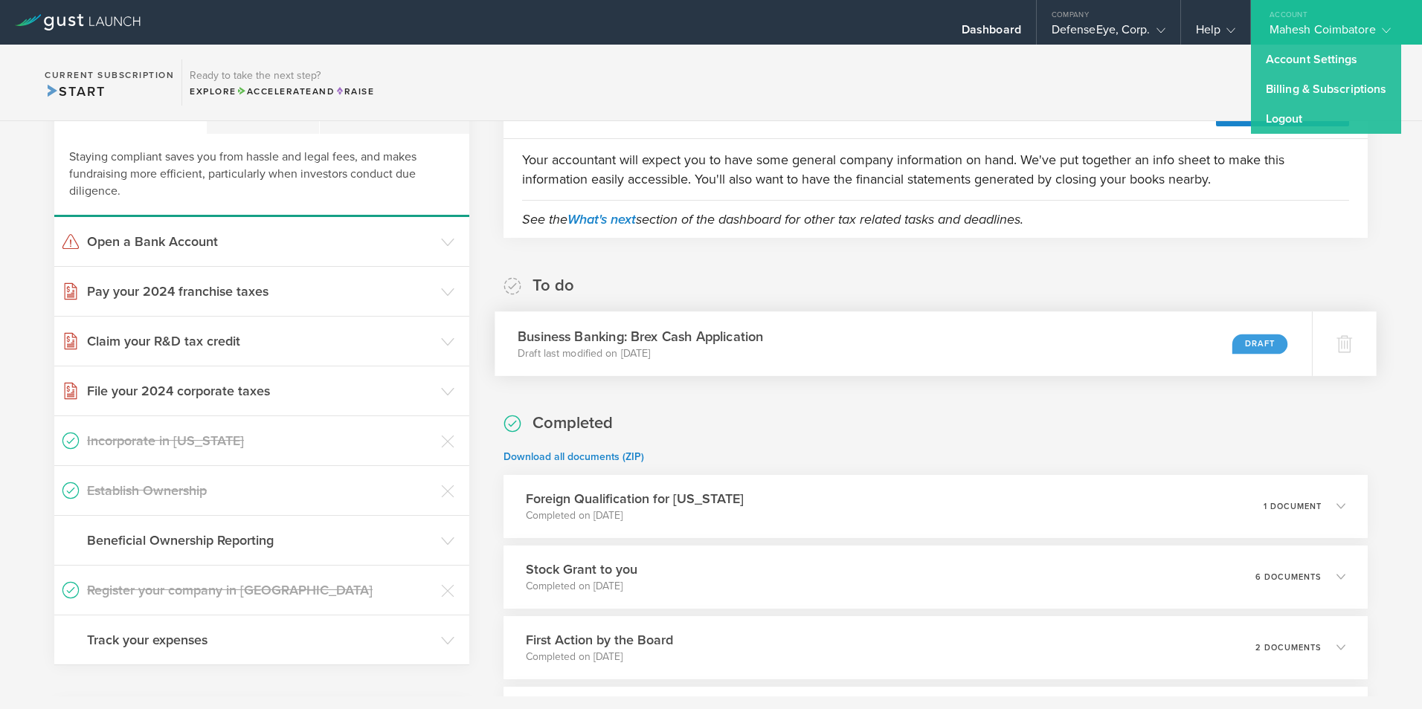
scroll to position [223, 0]
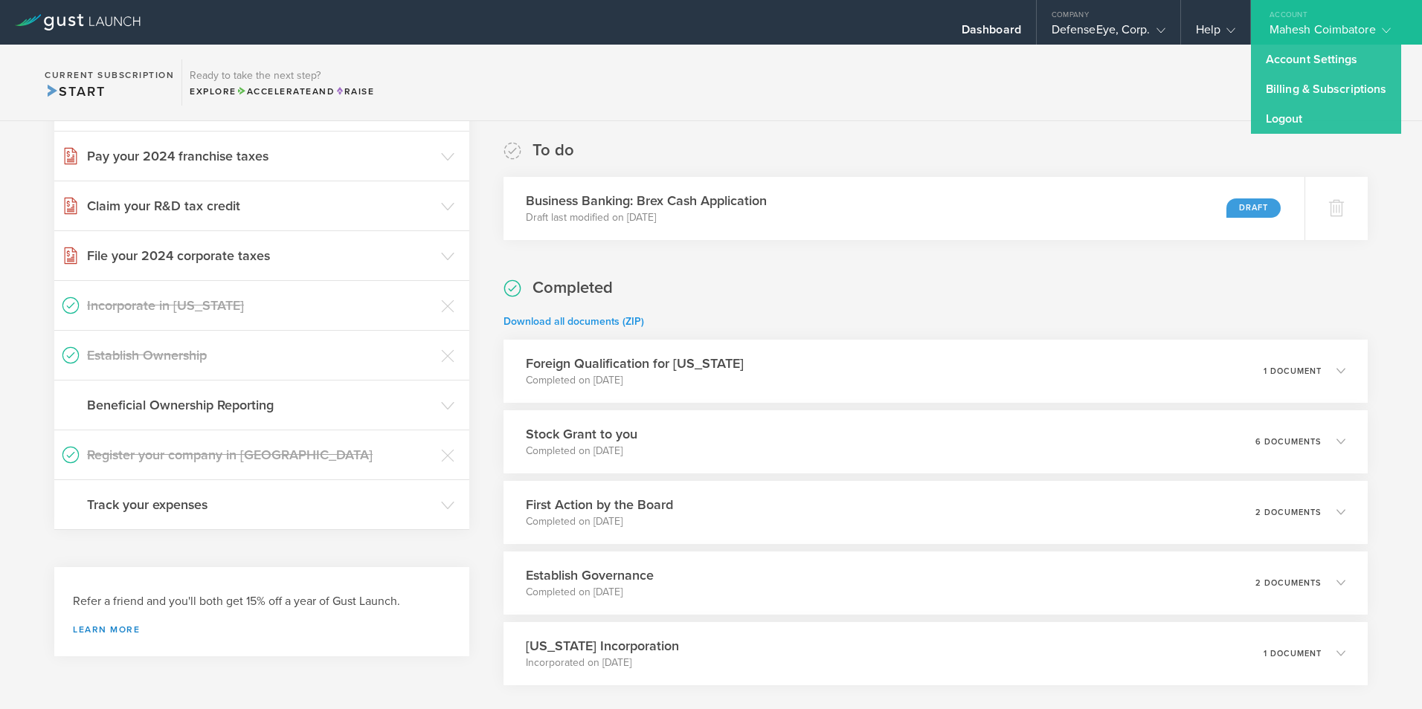
click at [623, 316] on link "Download all documents (ZIP)" at bounding box center [573, 321] width 141 height 13
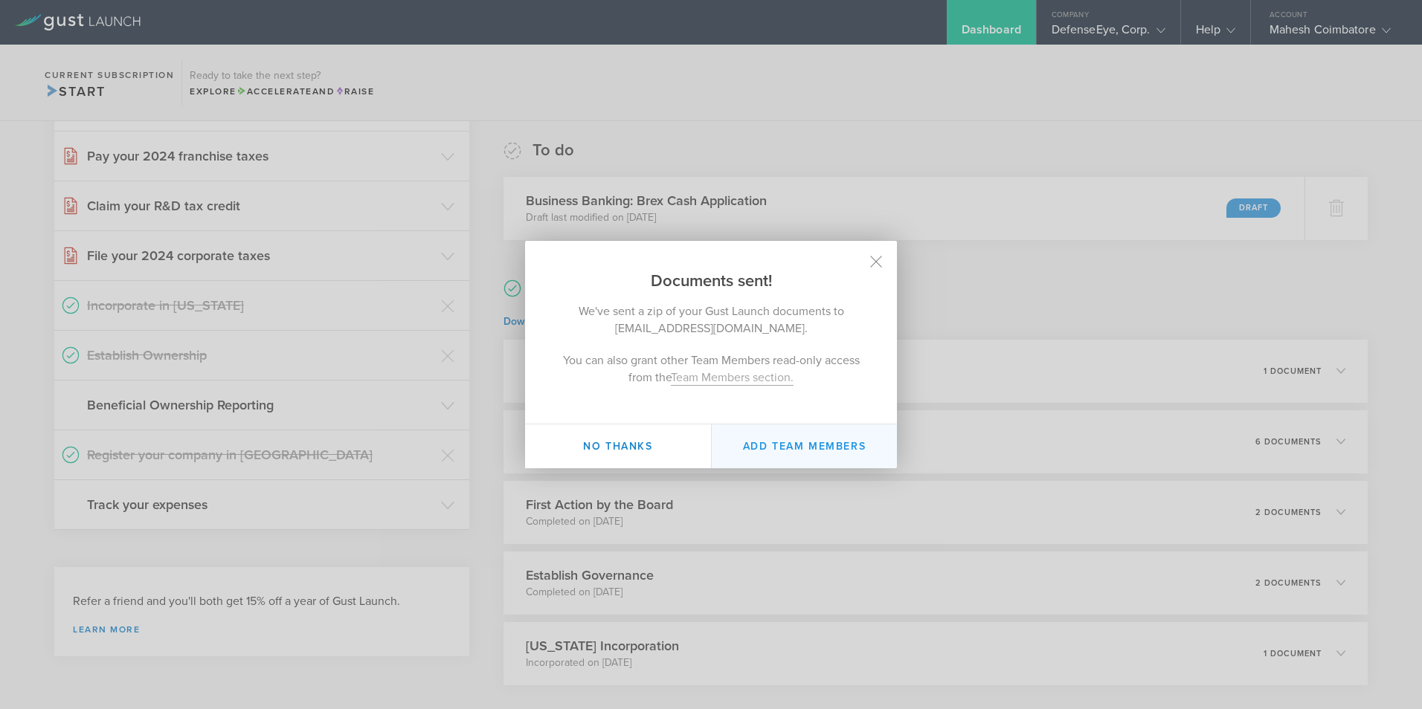
click at [758, 447] on button "Add Team Members" at bounding box center [804, 447] width 186 height 44
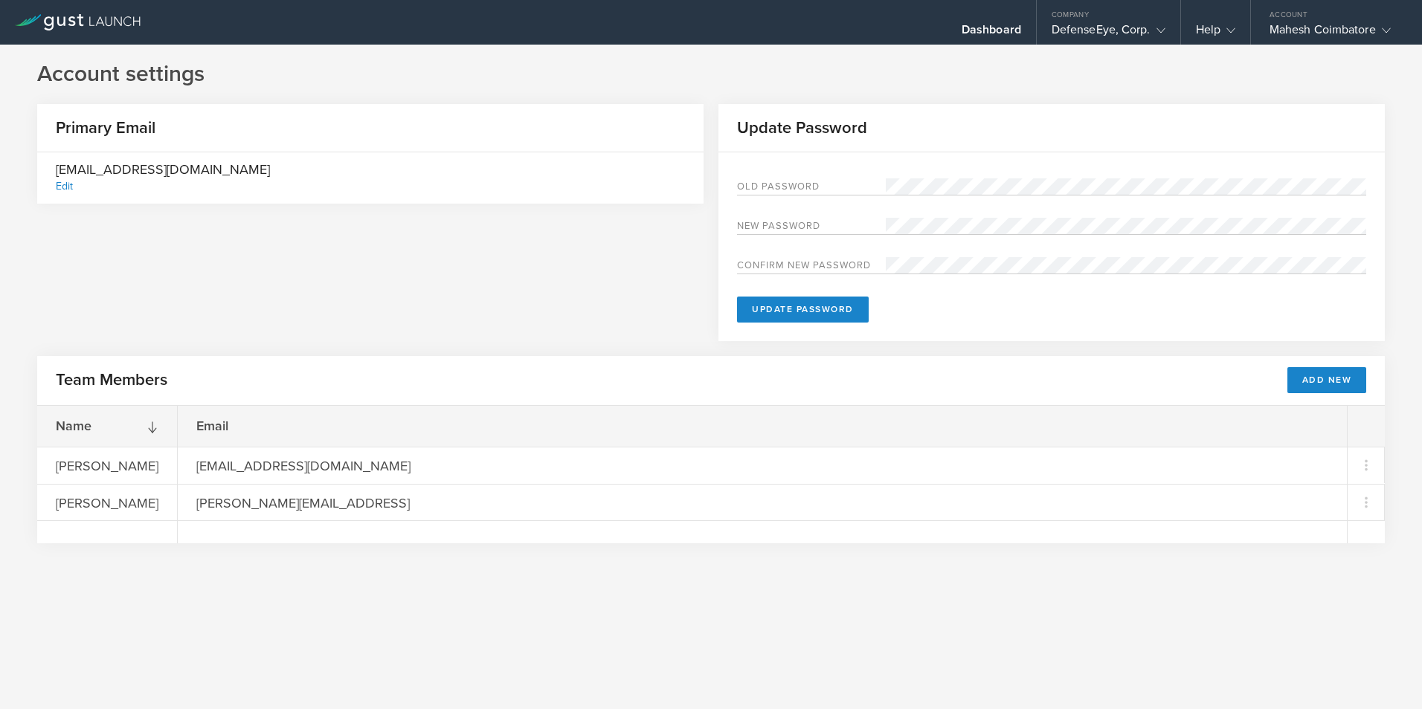
click at [65, 185] on div "Edit" at bounding box center [64, 186] width 17 height 13
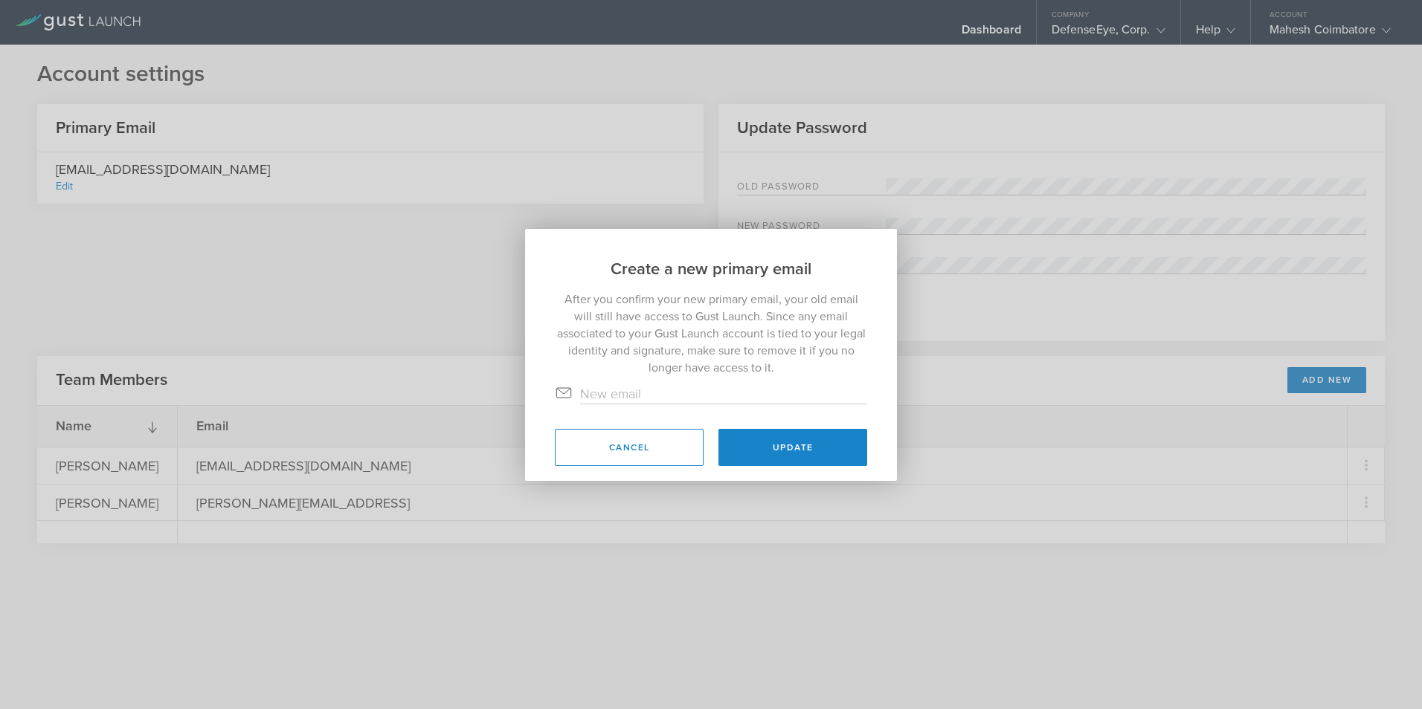
click at [696, 395] on input "text" at bounding box center [723, 393] width 287 height 19
type input "mahesh@defenseeye.ai"
click at [747, 442] on button "Update" at bounding box center [792, 447] width 149 height 37
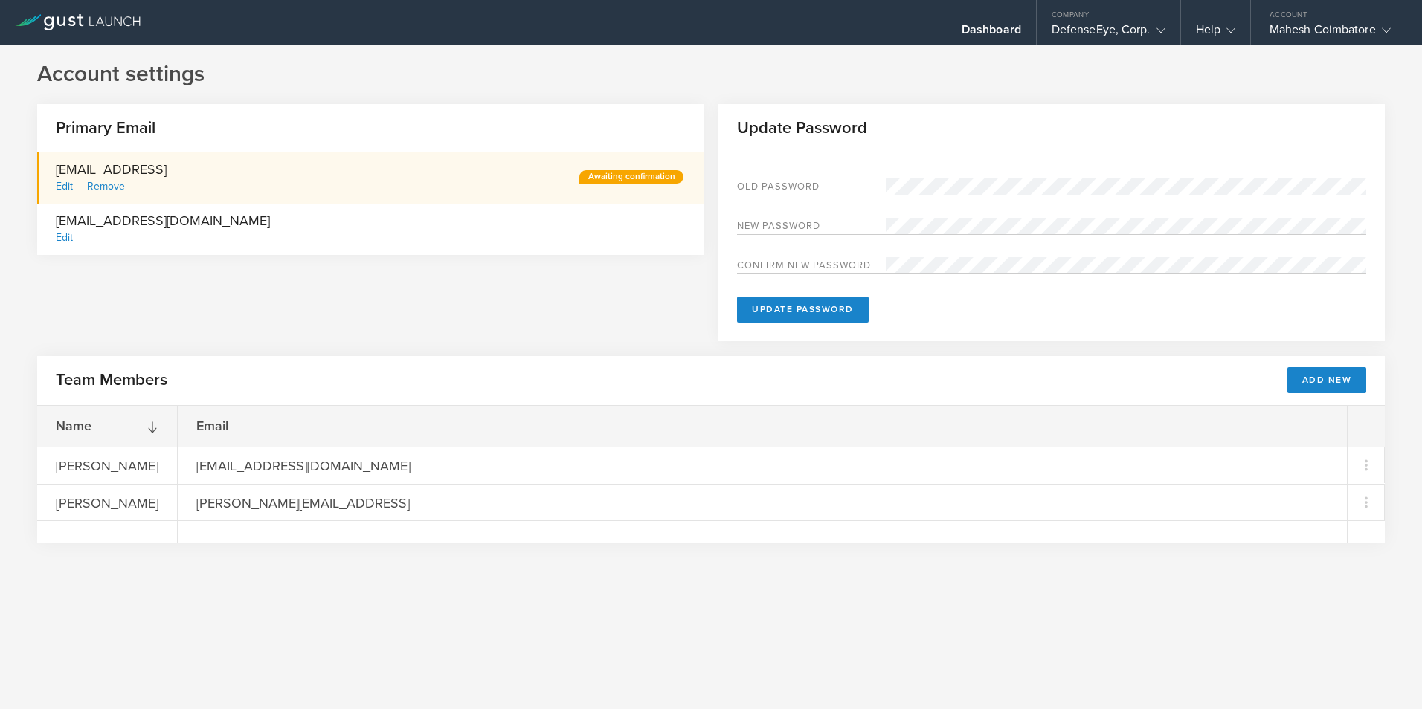
click at [67, 237] on div "Edit" at bounding box center [64, 237] width 17 height 13
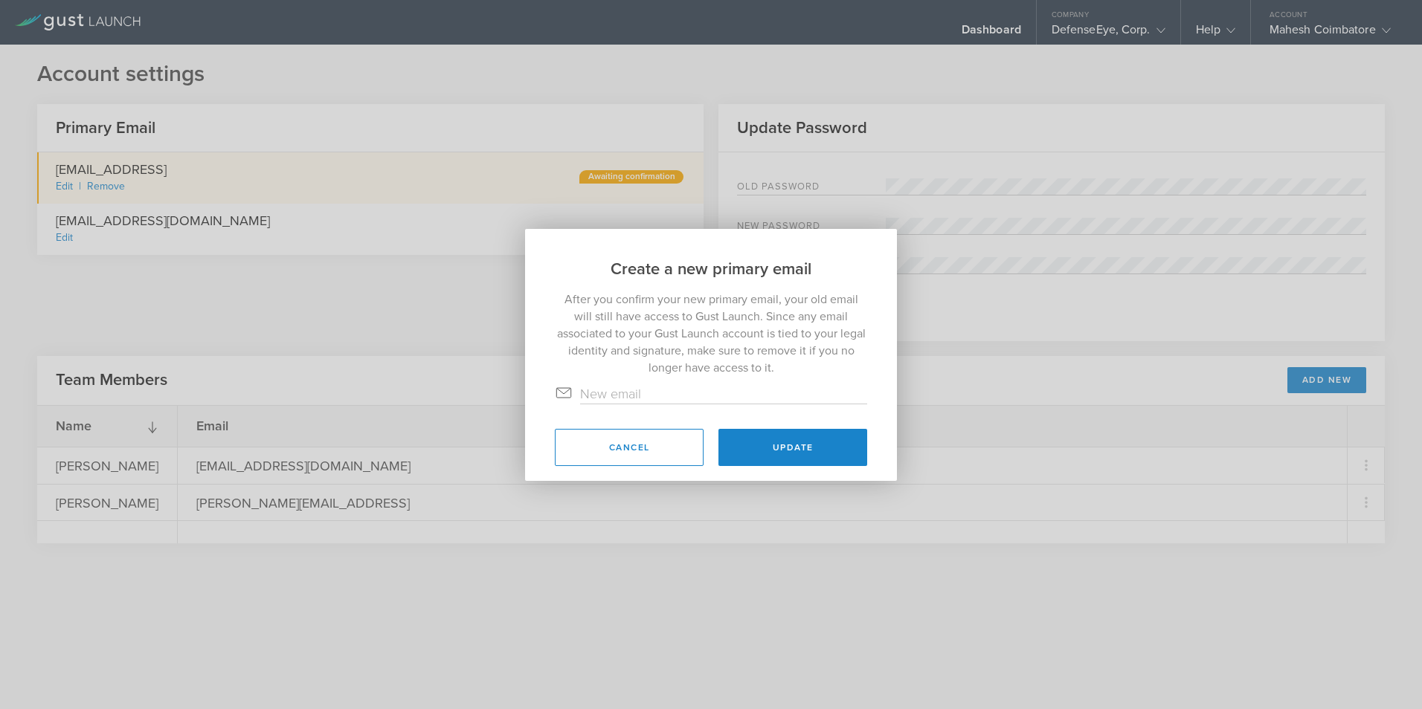
click at [701, 393] on input "text" at bounding box center [723, 393] width 287 height 19
type input "mahesh@defenseeye.ai"
click at [816, 450] on button "Update" at bounding box center [792, 447] width 149 height 37
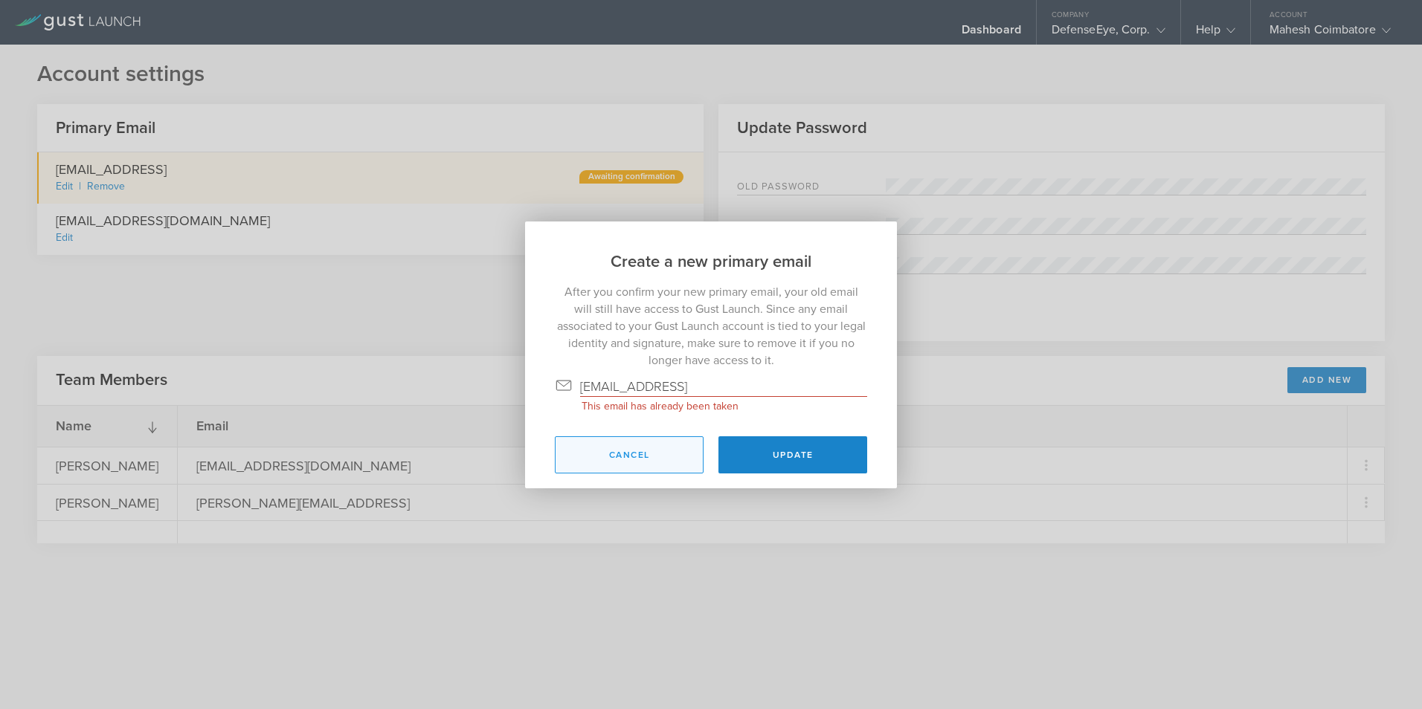
click at [647, 457] on button "Cancel" at bounding box center [629, 455] width 149 height 37
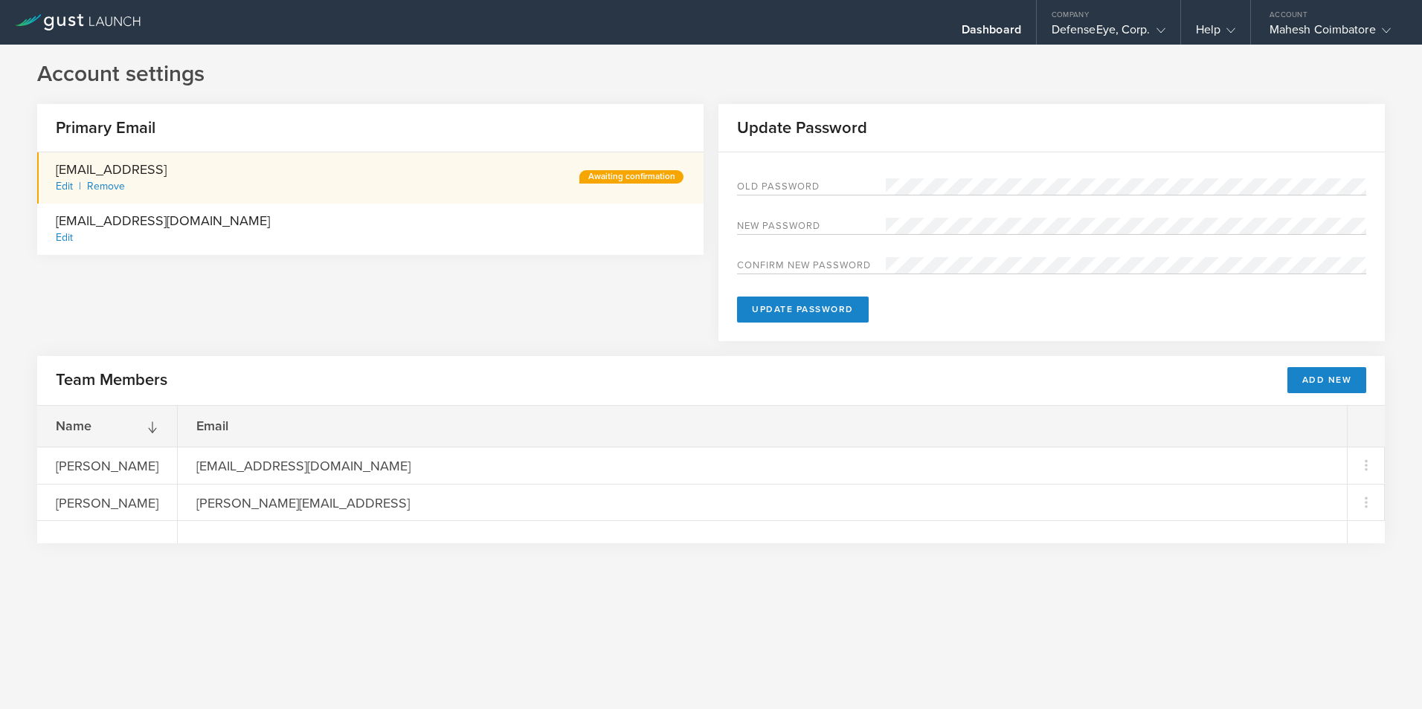
click at [86, 18] on icon at bounding box center [78, 22] width 126 height 16
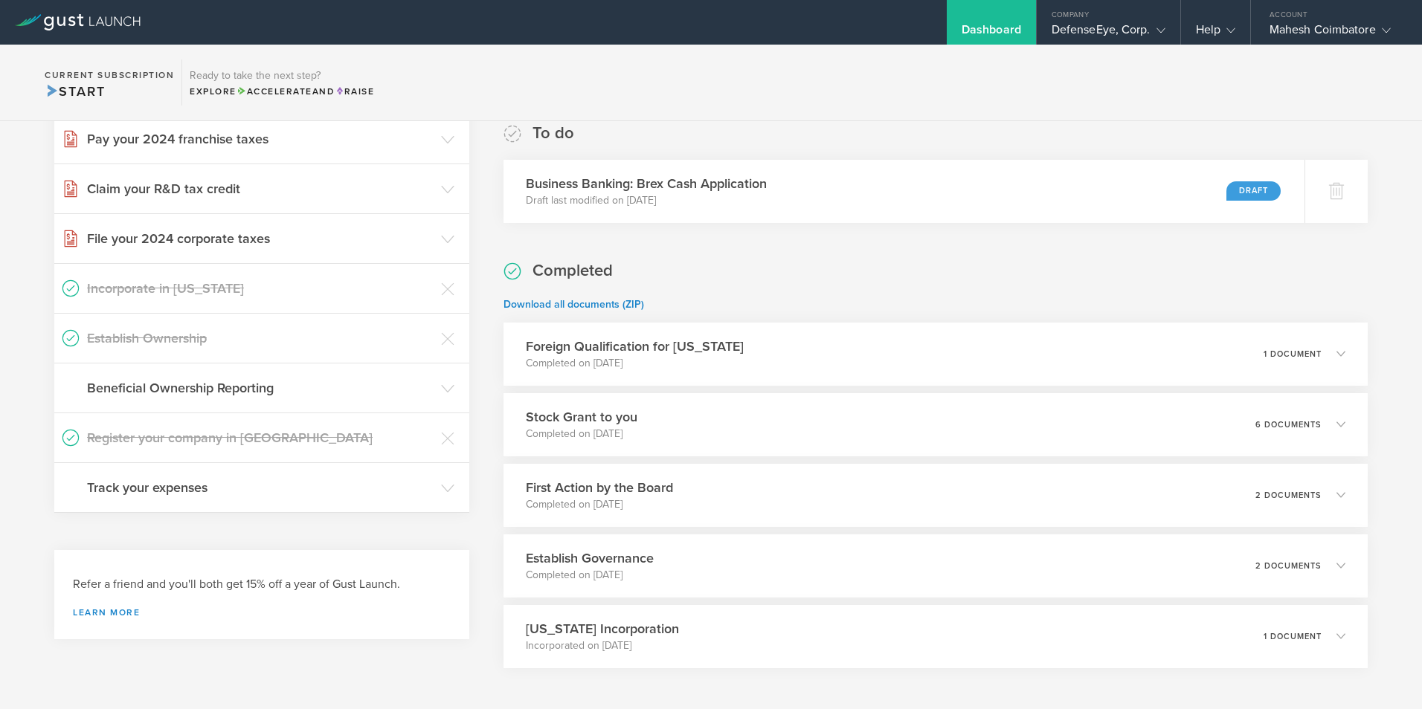
scroll to position [305, 0]
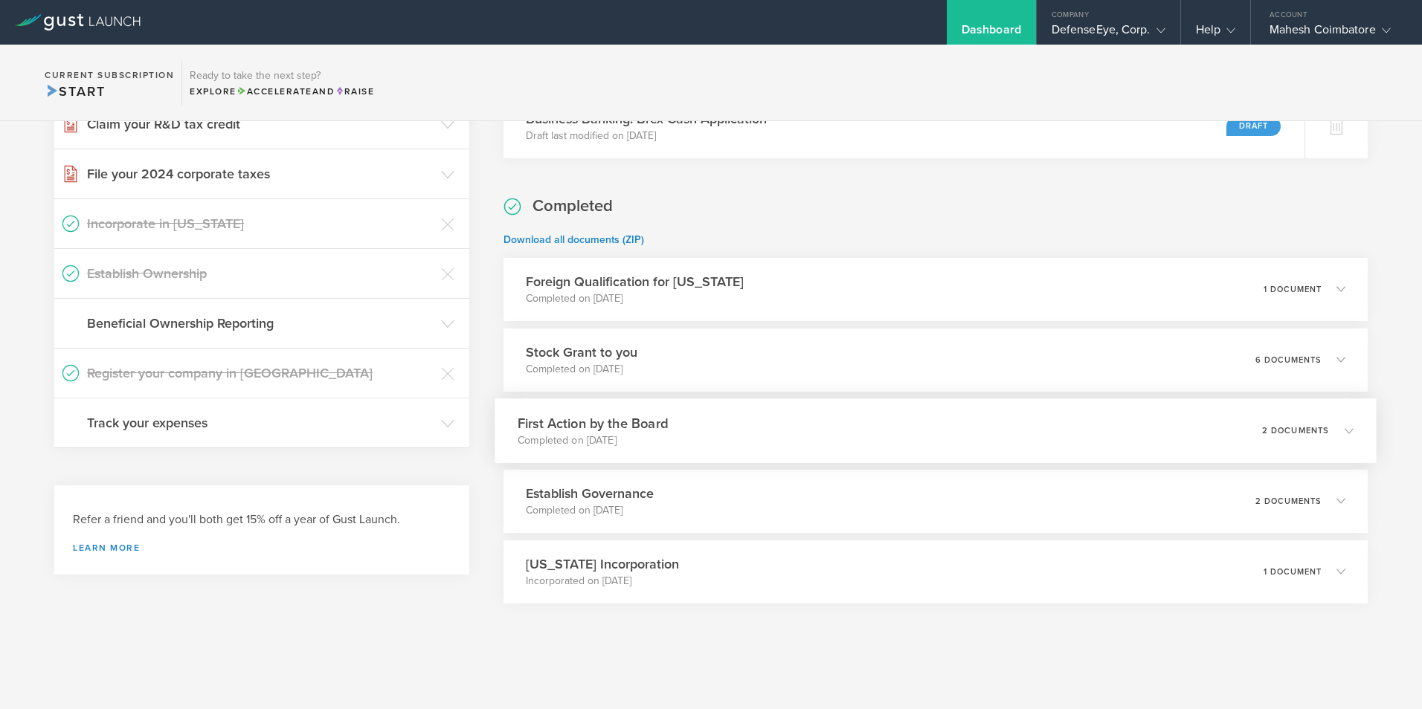
click at [1345, 431] on icon at bounding box center [1349, 430] width 9 height 9
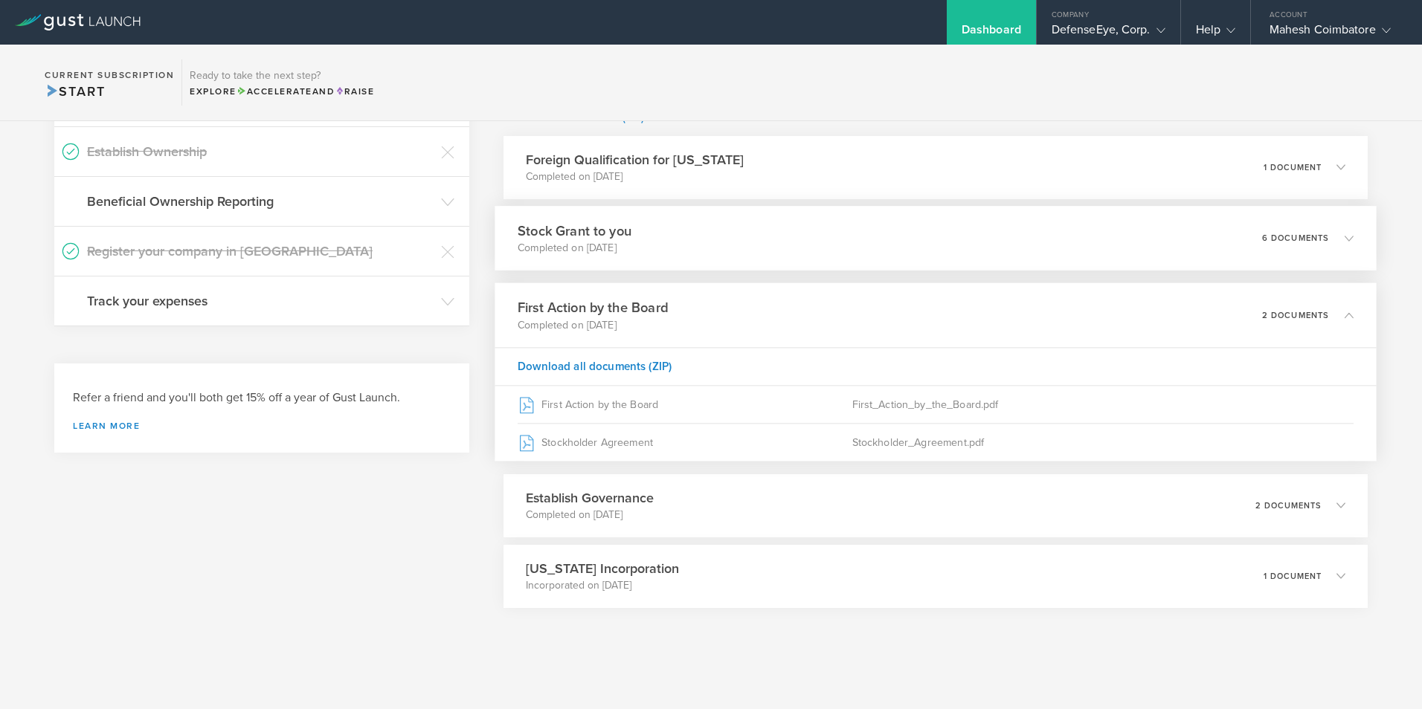
scroll to position [431, 0]
click at [1323, 509] on div "2 documents" at bounding box center [1307, 501] width 91 height 25
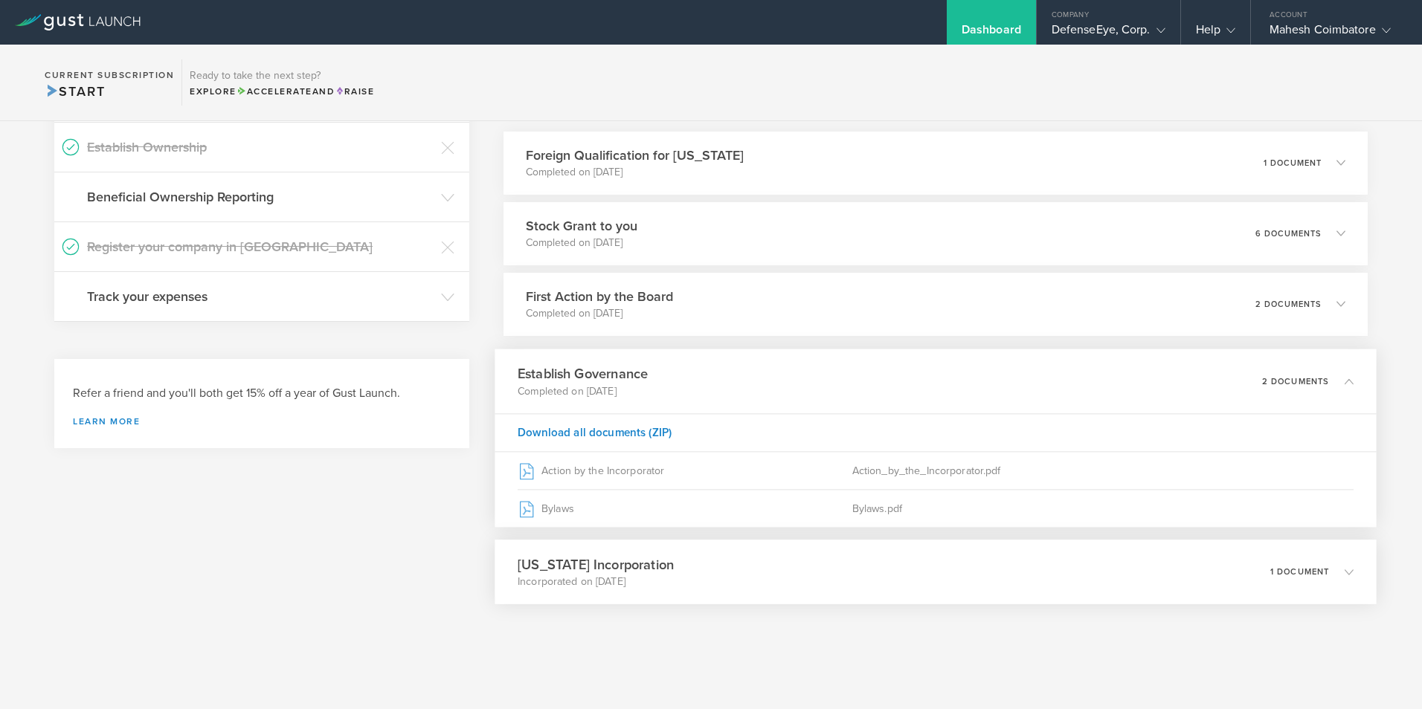
click at [1329, 569] on icon at bounding box center [1341, 571] width 25 height 13
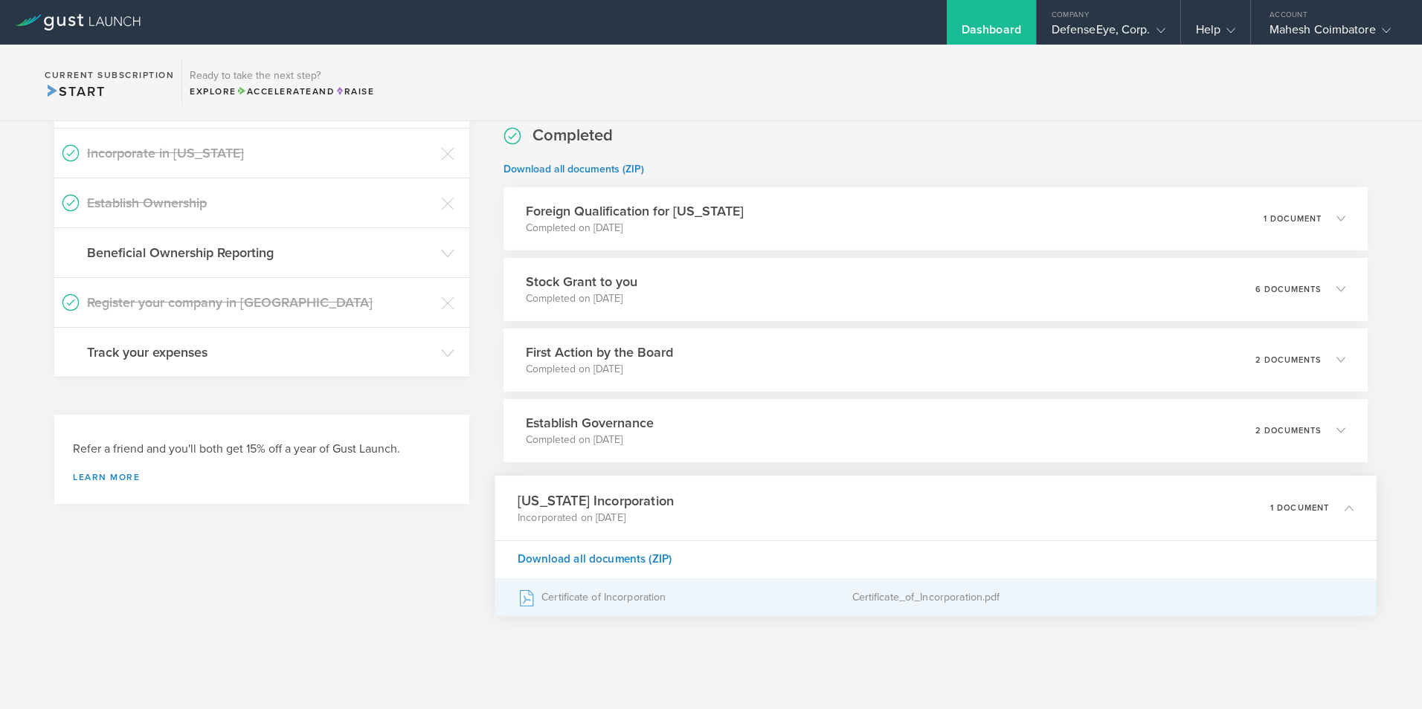
scroll to position [387, 0]
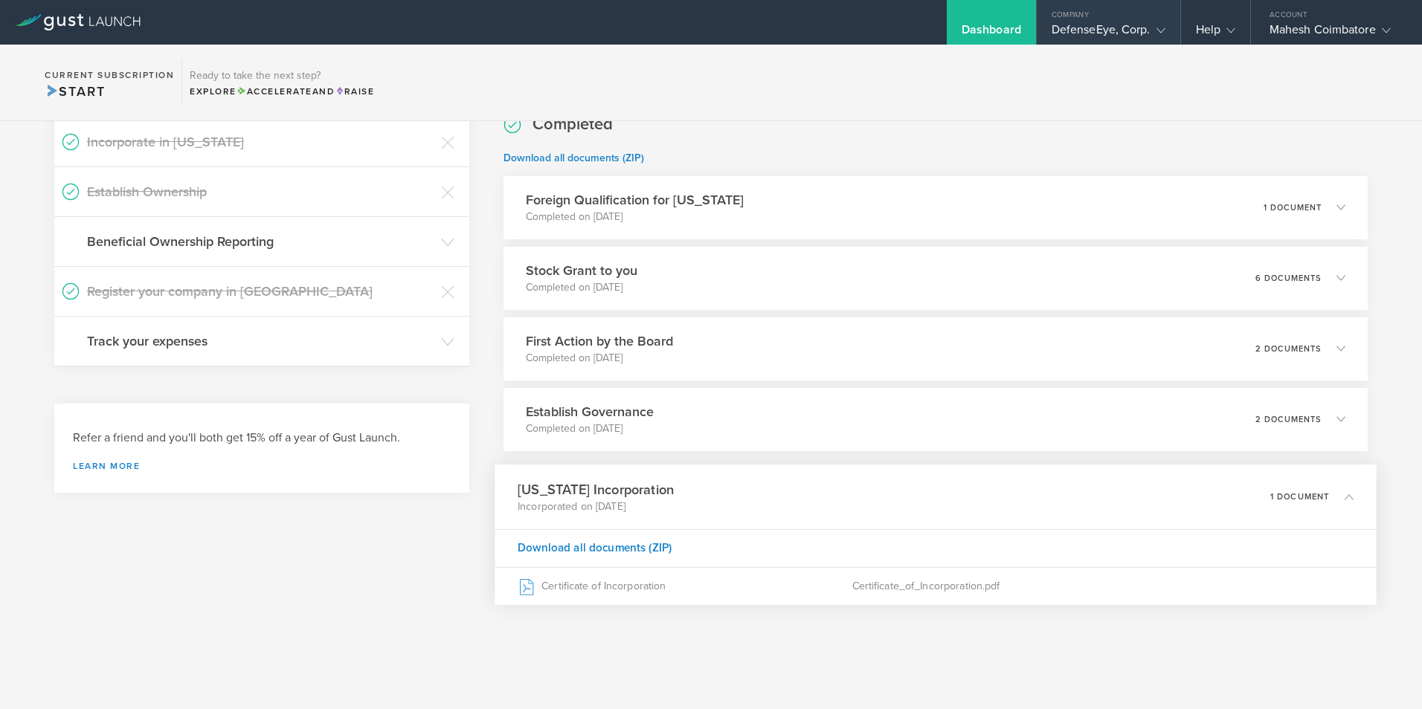
click at [1140, 33] on div "DefenseEye, Corp." at bounding box center [1109, 33] width 114 height 22
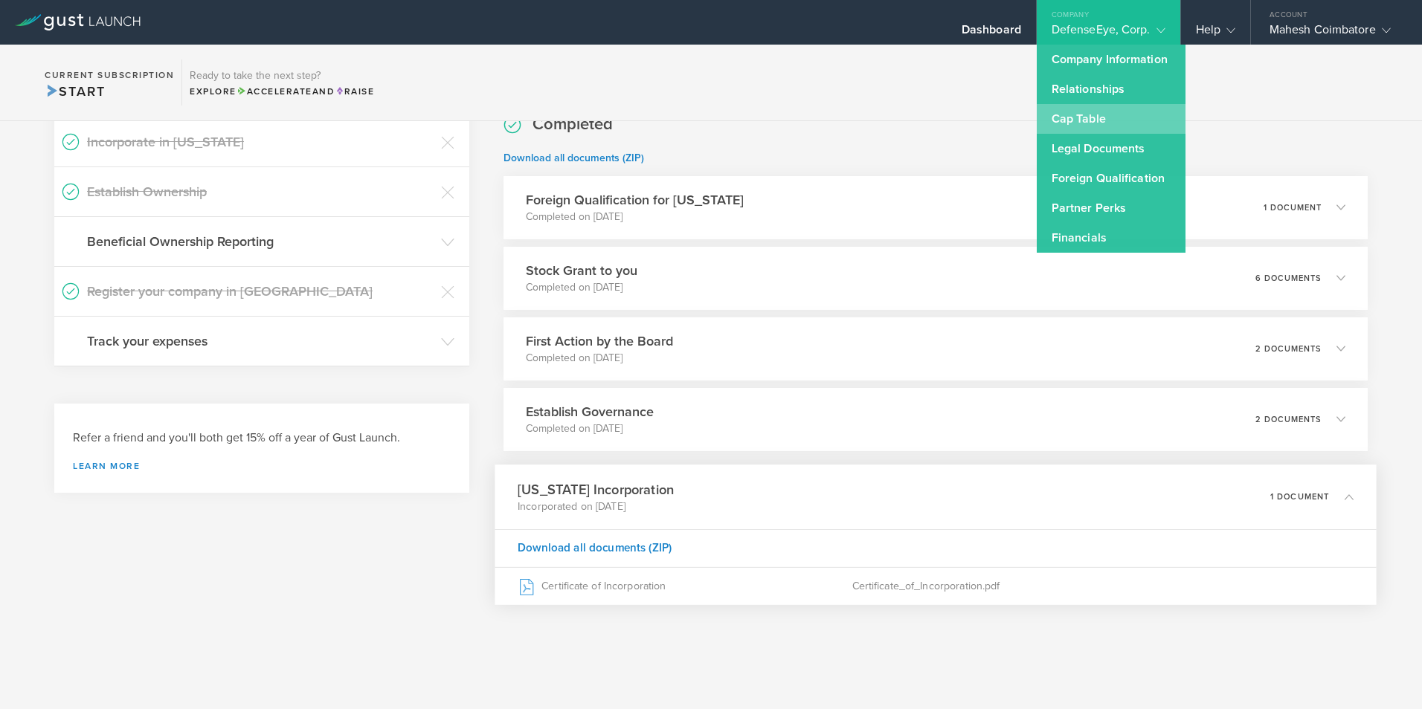
click at [1066, 115] on link "Cap Table" at bounding box center [1111, 119] width 149 height 30
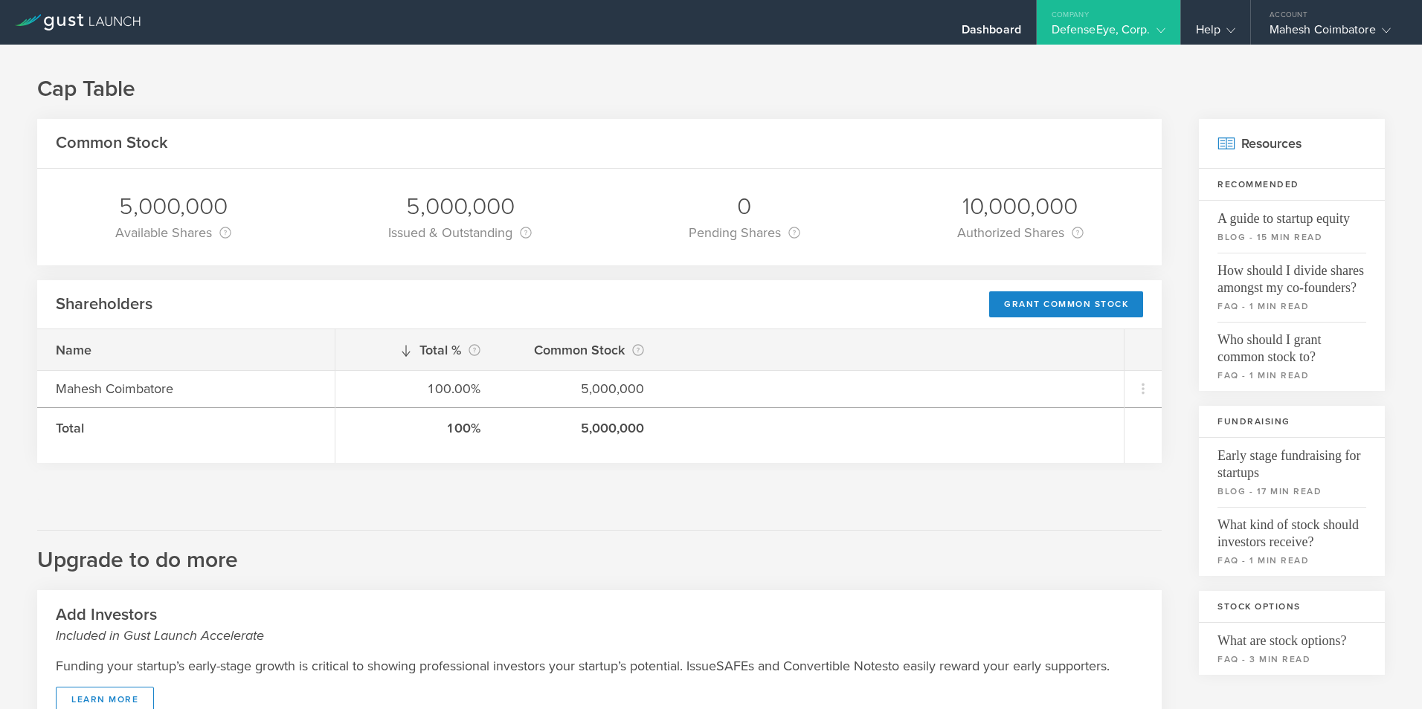
click at [1159, 30] on polyline at bounding box center [1160, 30] width 8 height 4
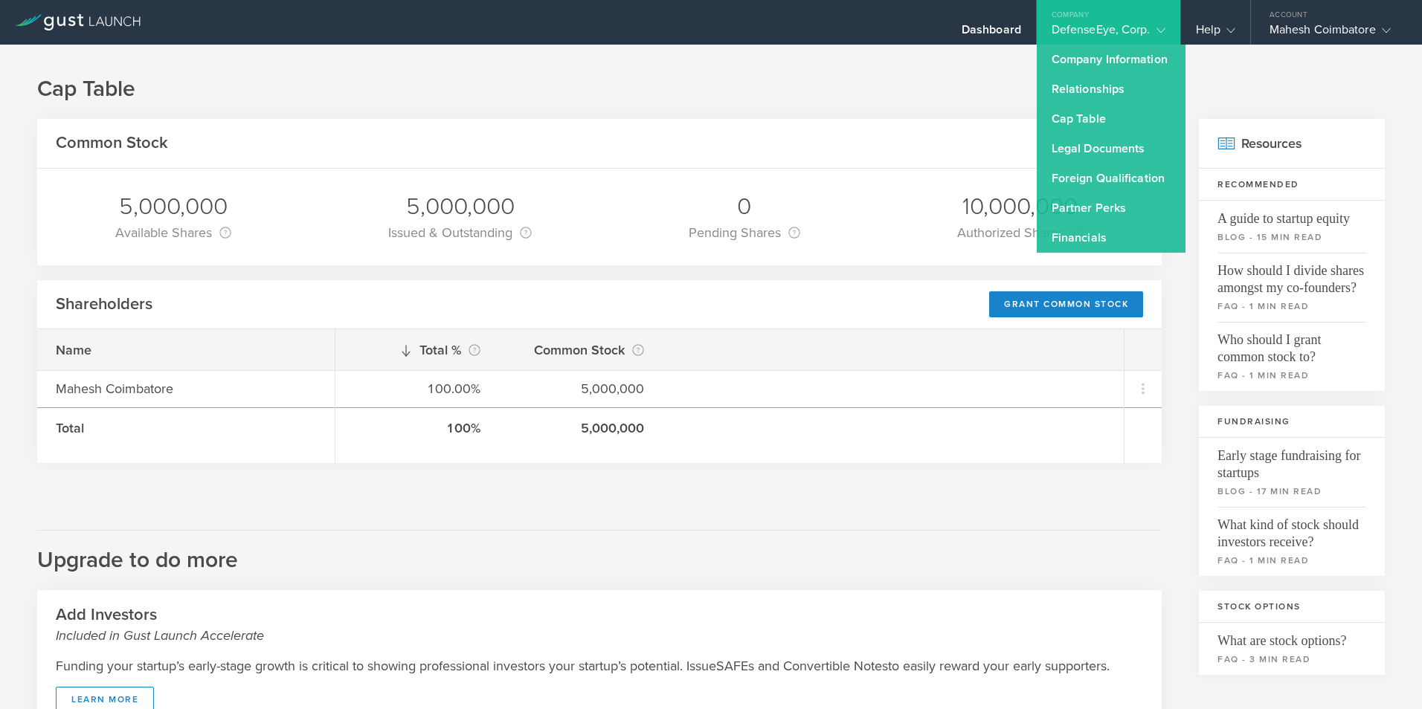
click at [1159, 30] on polyline at bounding box center [1160, 30] width 8 height 4
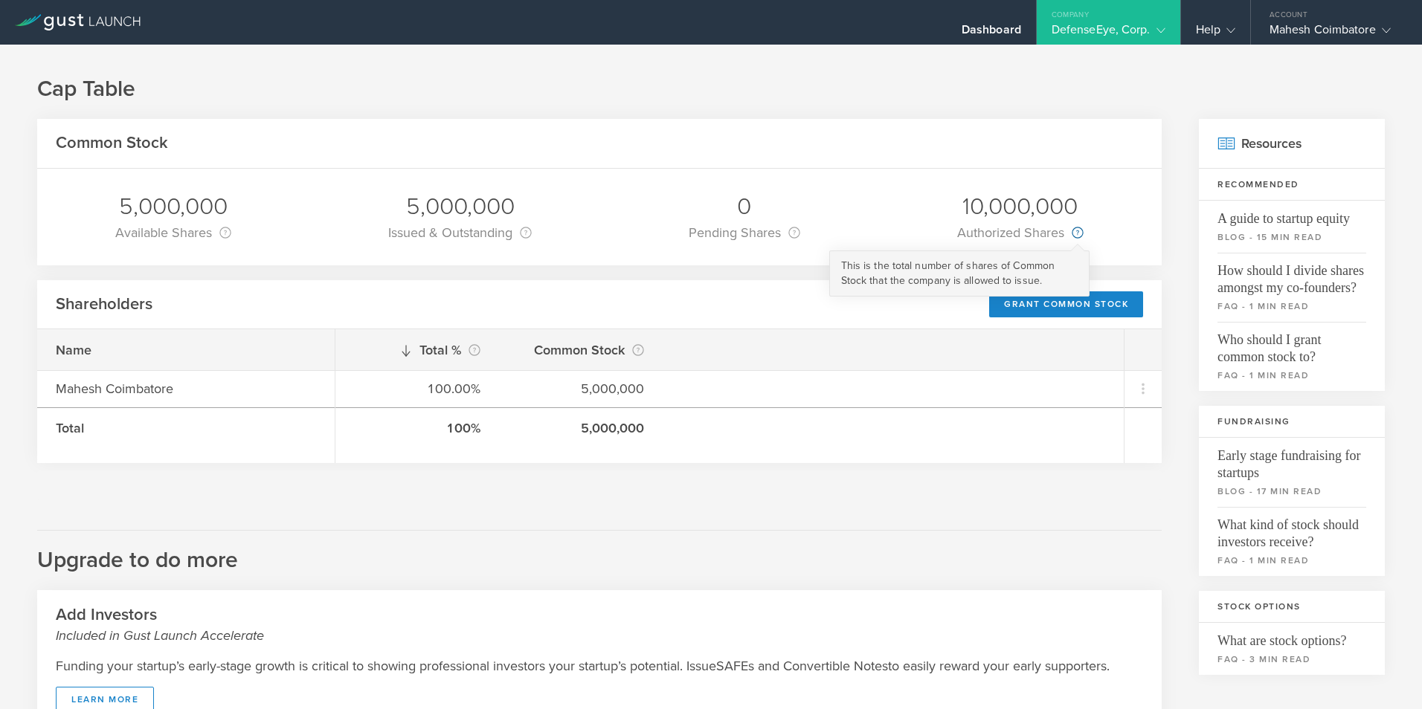
click at [1061, 231] on div "Authorized Shares This is the total number of shares of Common Stock that the c…" at bounding box center [1020, 232] width 126 height 21
click at [1153, 33] on gust-icon at bounding box center [1157, 29] width 15 height 15
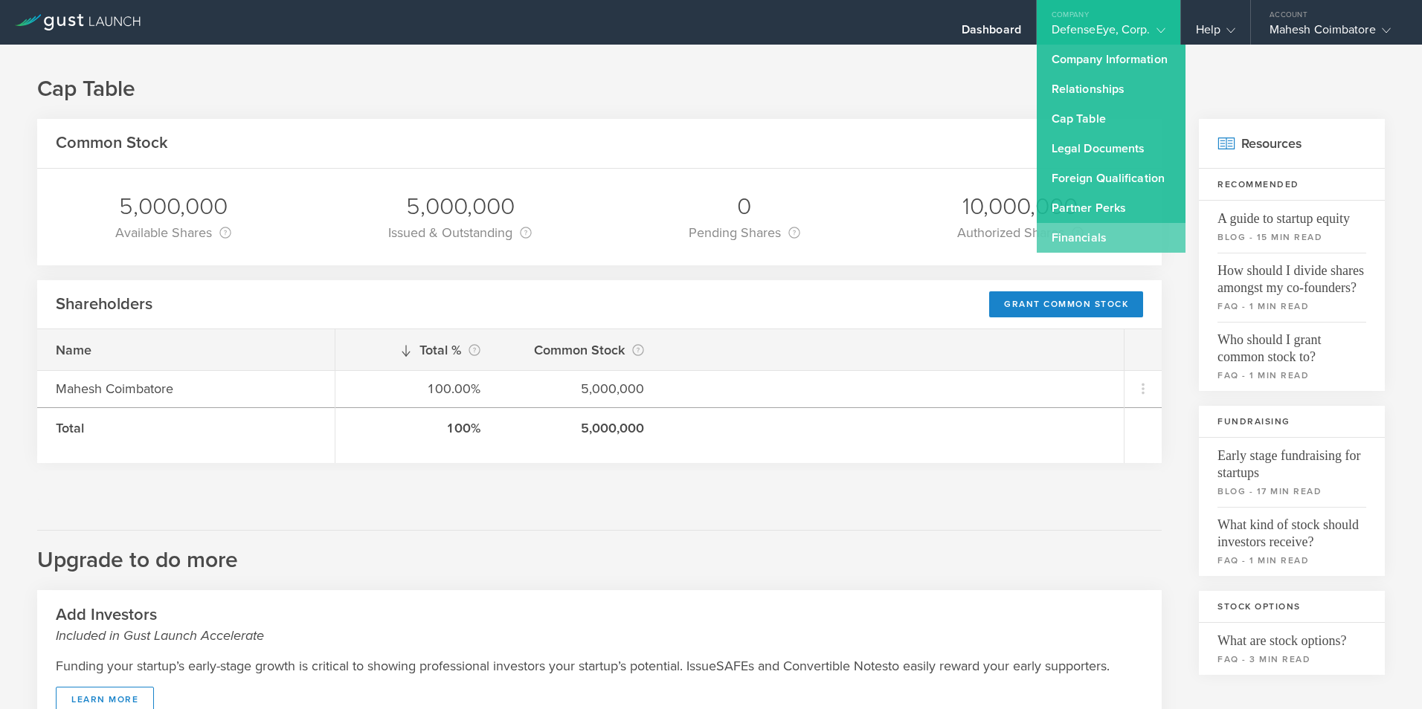
click at [1072, 238] on link "Financials" at bounding box center [1111, 238] width 149 height 30
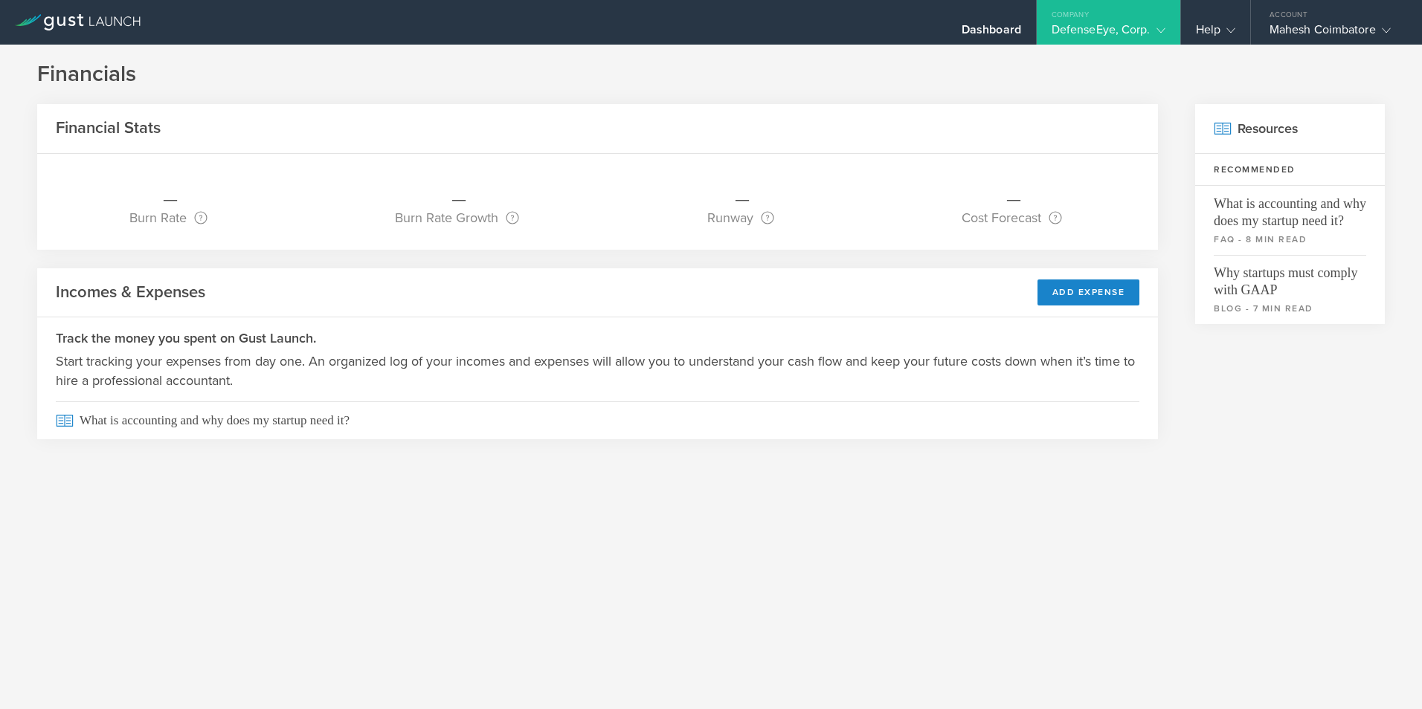
click at [1154, 21] on div "Company" at bounding box center [1109, 11] width 144 height 22
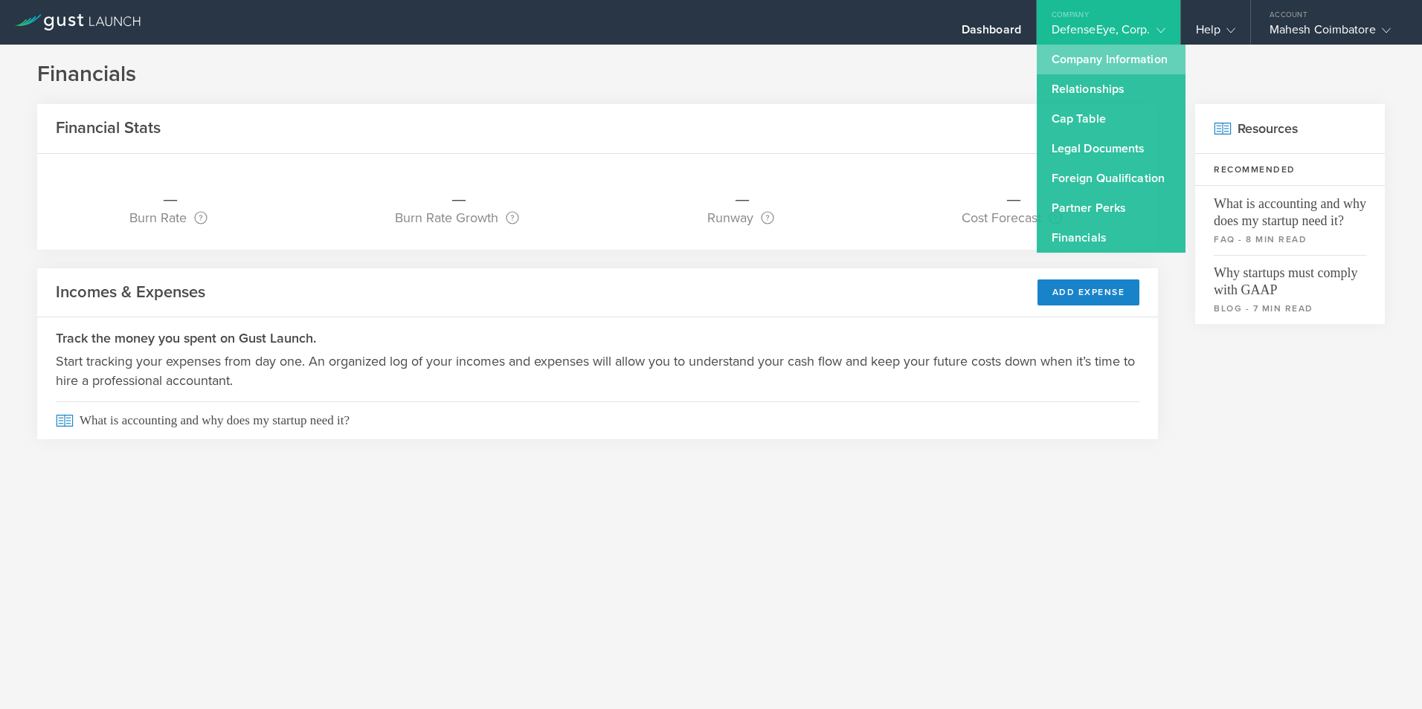
click at [1106, 56] on link "Company Information" at bounding box center [1111, 60] width 149 height 30
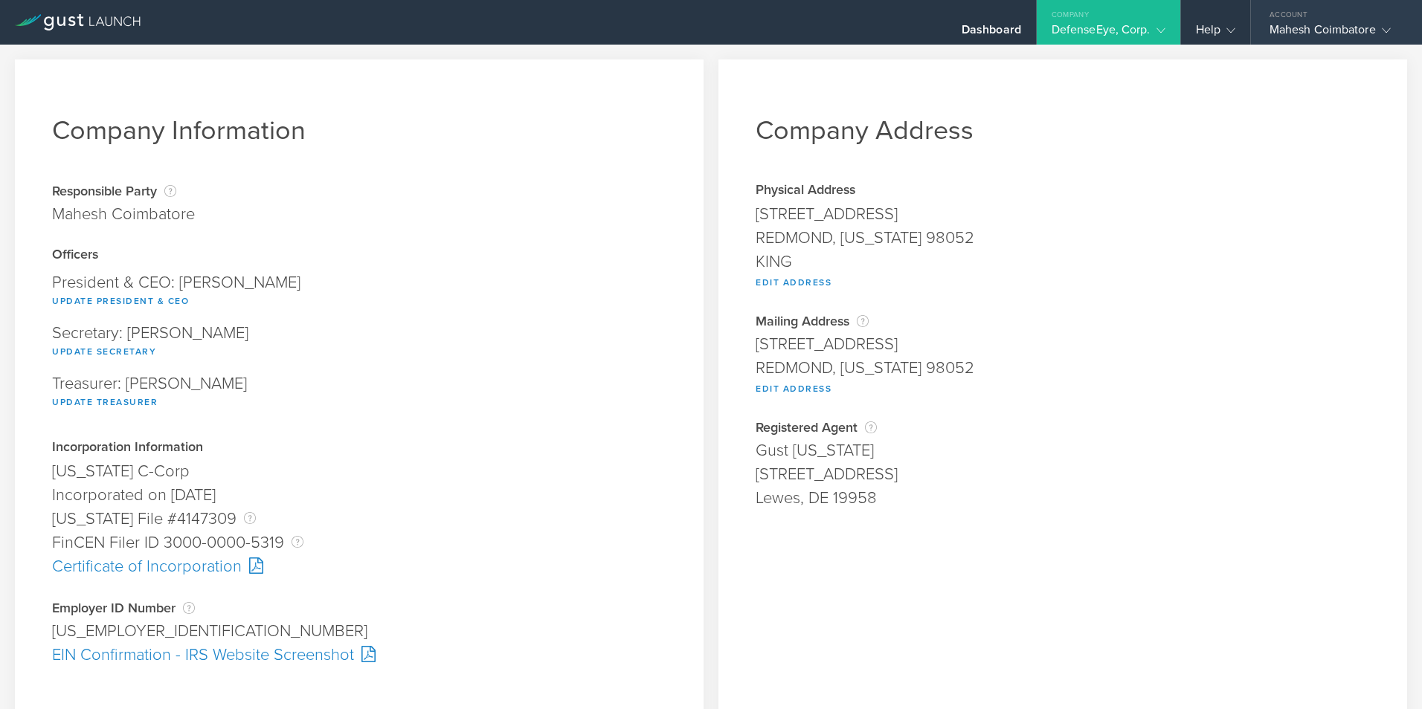
click at [1303, 25] on div "Mahesh Coimbatore" at bounding box center [1332, 33] width 126 height 22
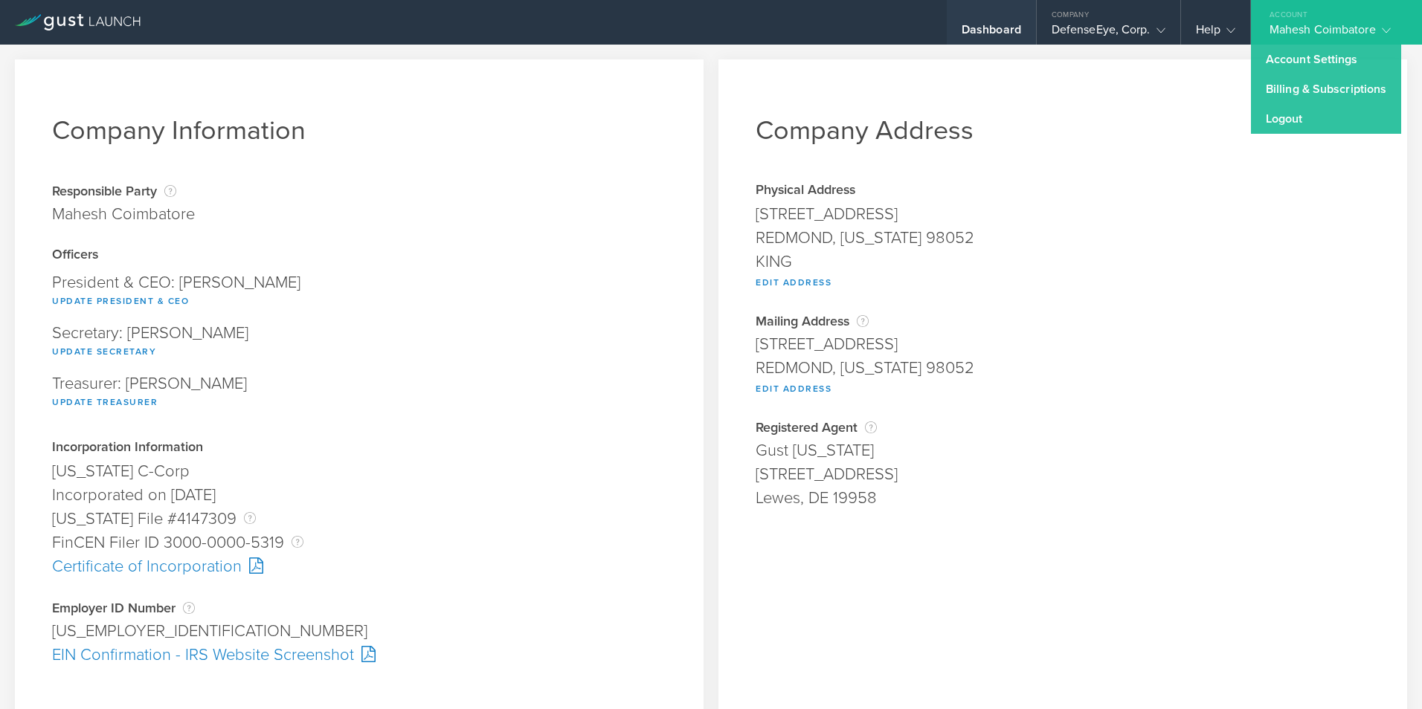
click at [994, 29] on div "Dashboard" at bounding box center [991, 33] width 59 height 22
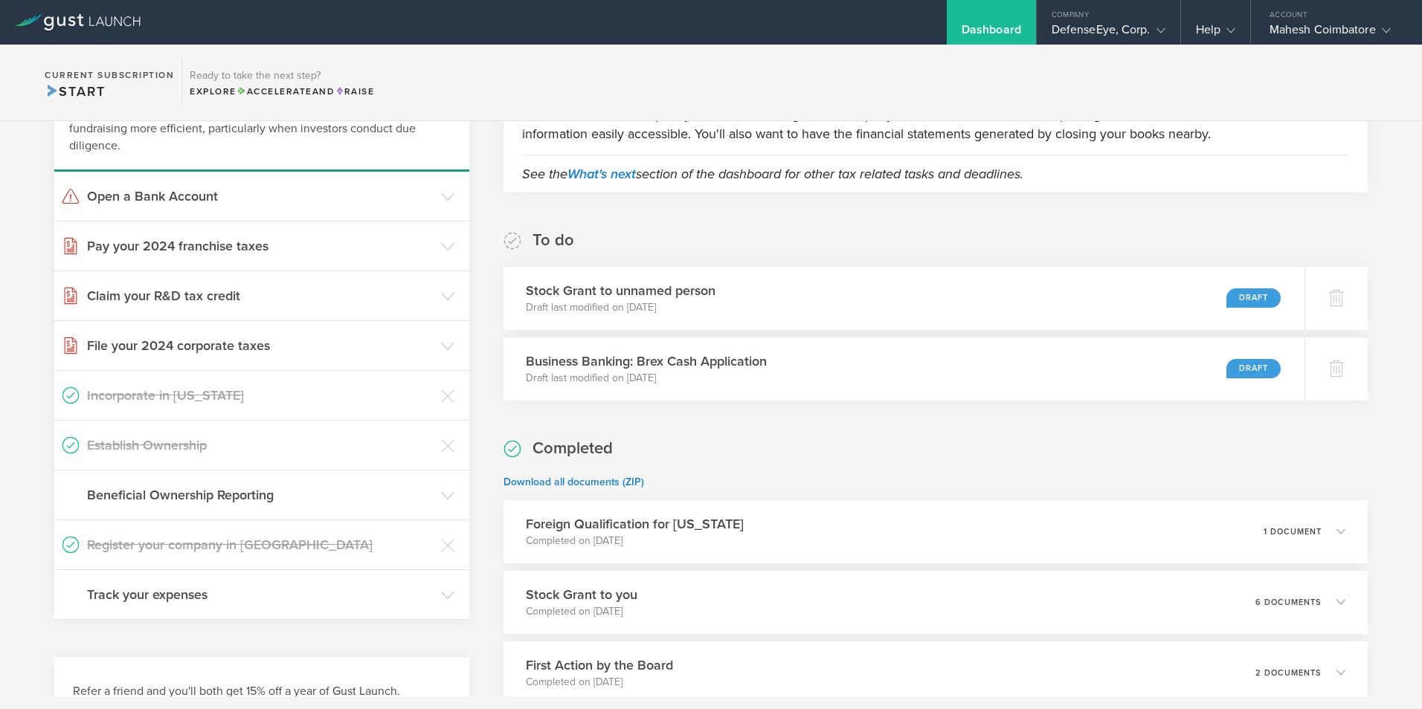
scroll to position [149, 0]
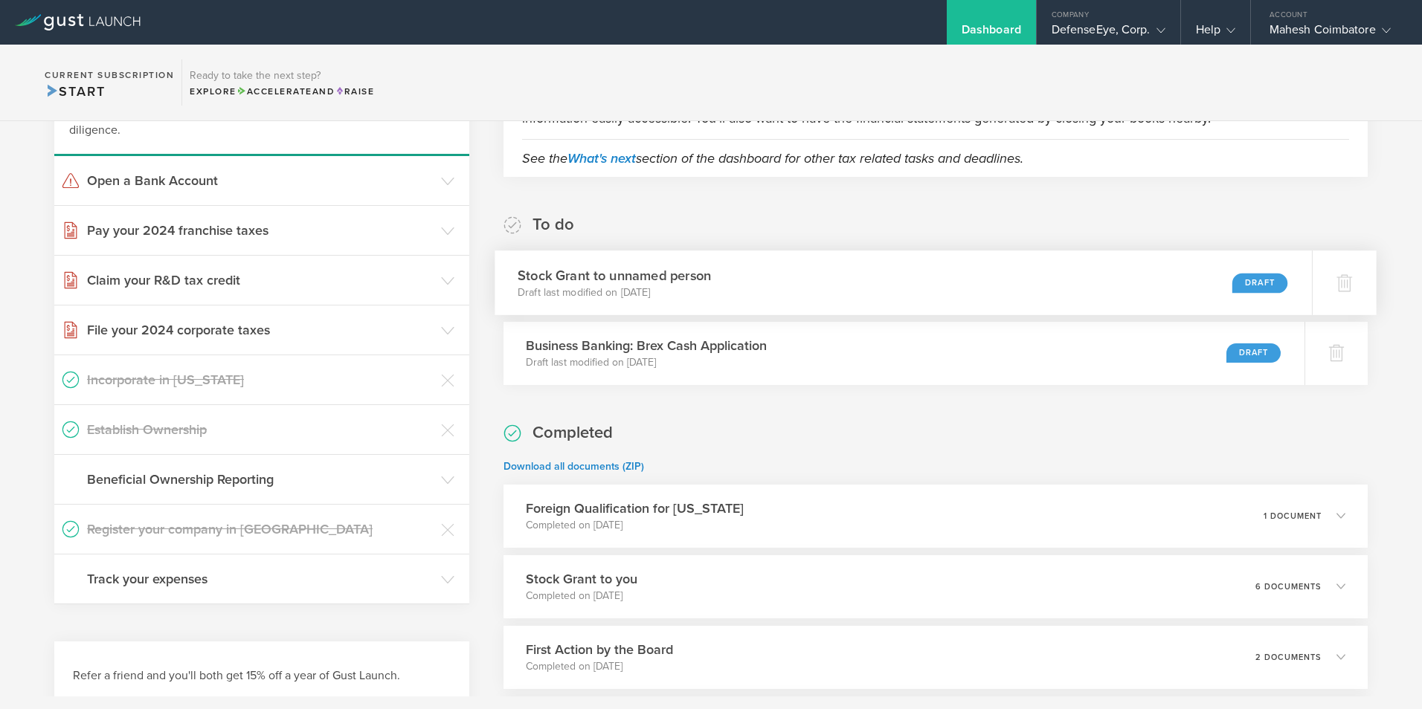
click at [651, 278] on h3 "Stock Grant to unnamed person" at bounding box center [614, 275] width 193 height 20
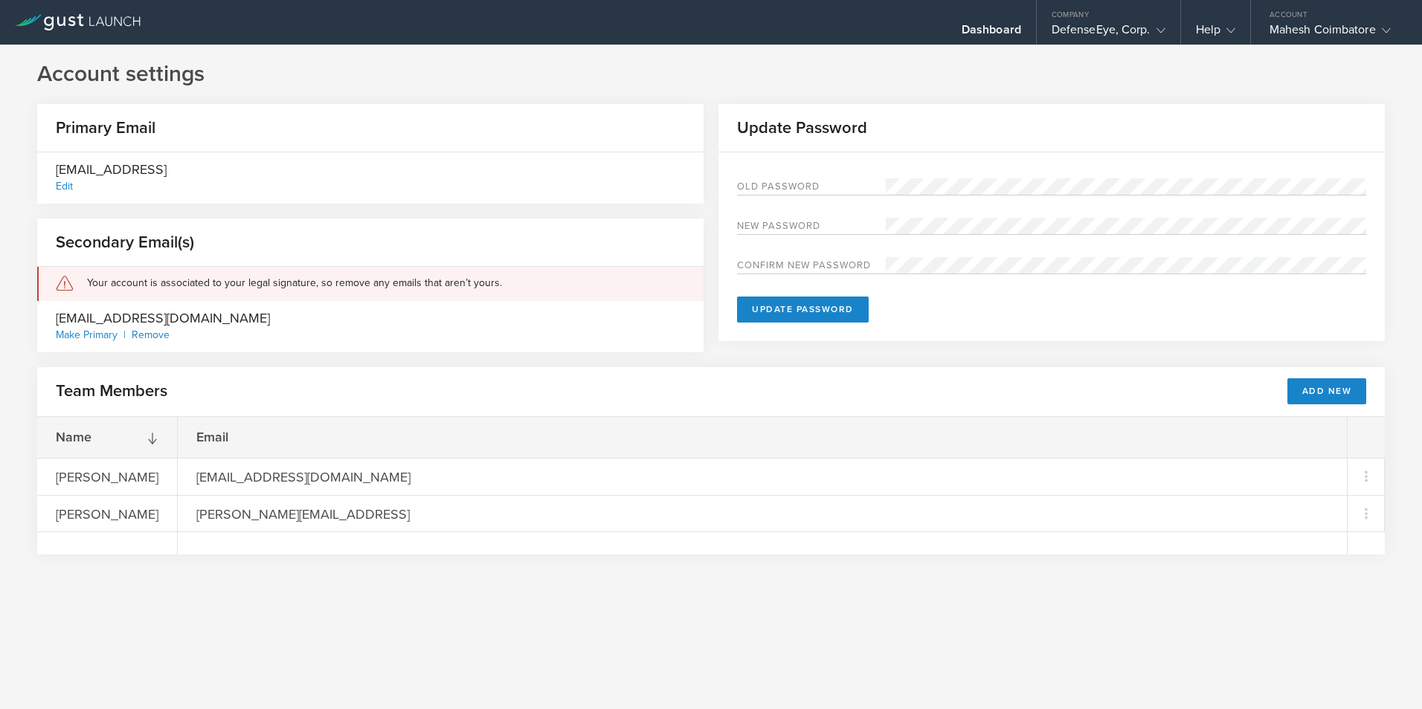
click at [159, 338] on div "Remove" at bounding box center [151, 335] width 38 height 13
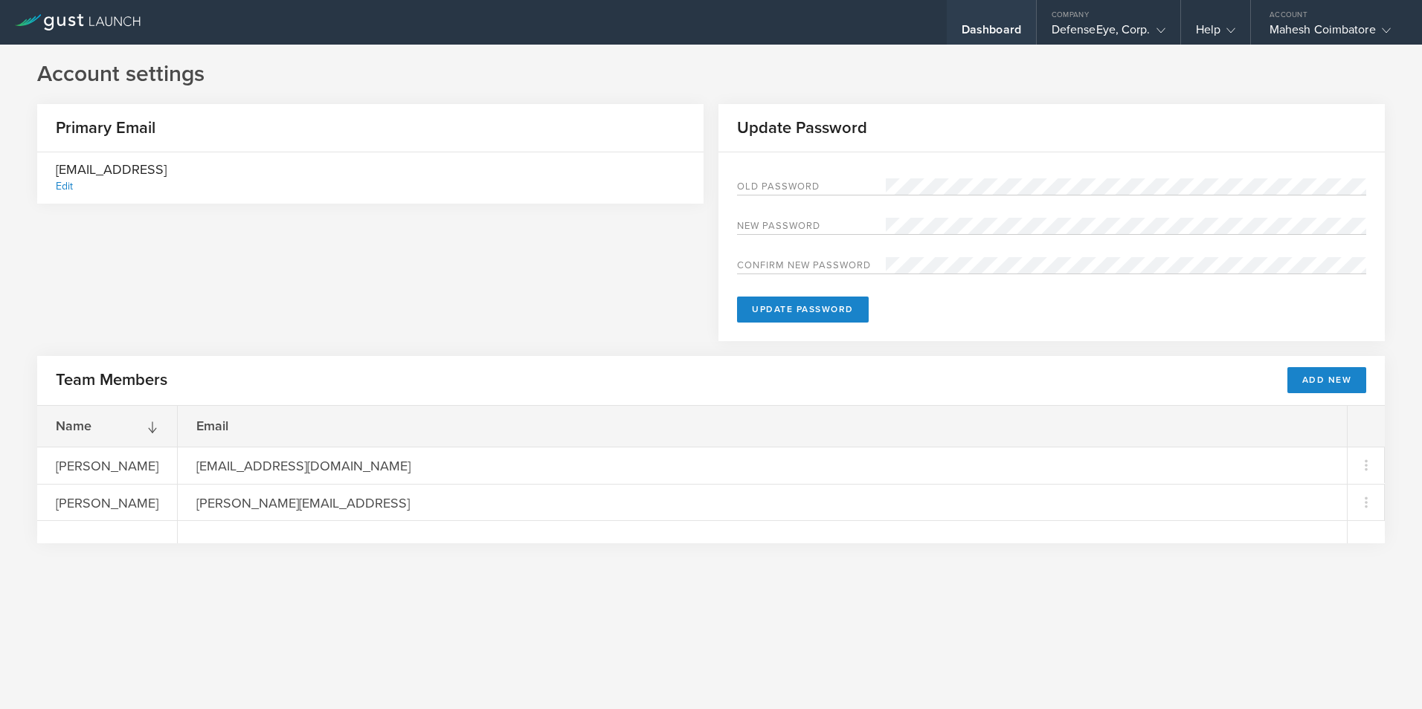
click at [993, 30] on div "Dashboard" at bounding box center [991, 33] width 59 height 22
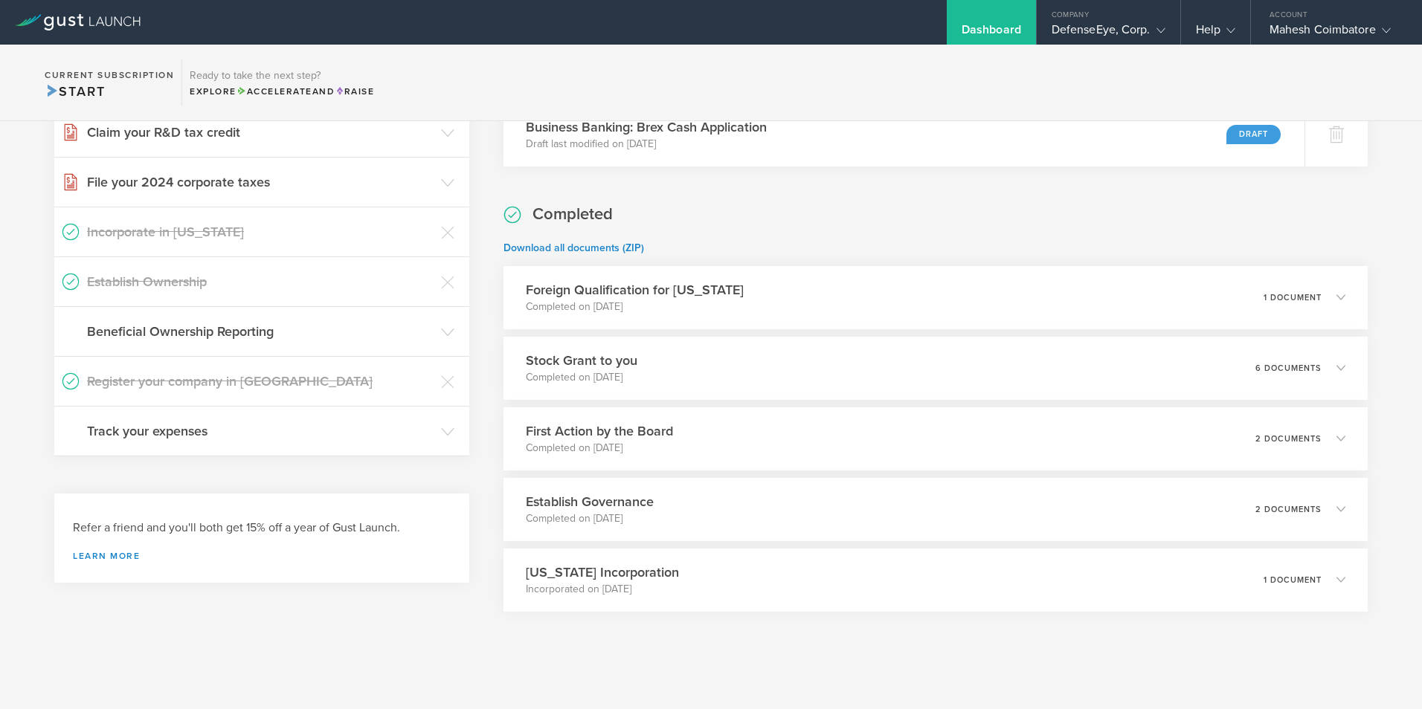
scroll to position [297, 0]
click at [609, 244] on link "Download all documents (ZIP)" at bounding box center [573, 247] width 141 height 13
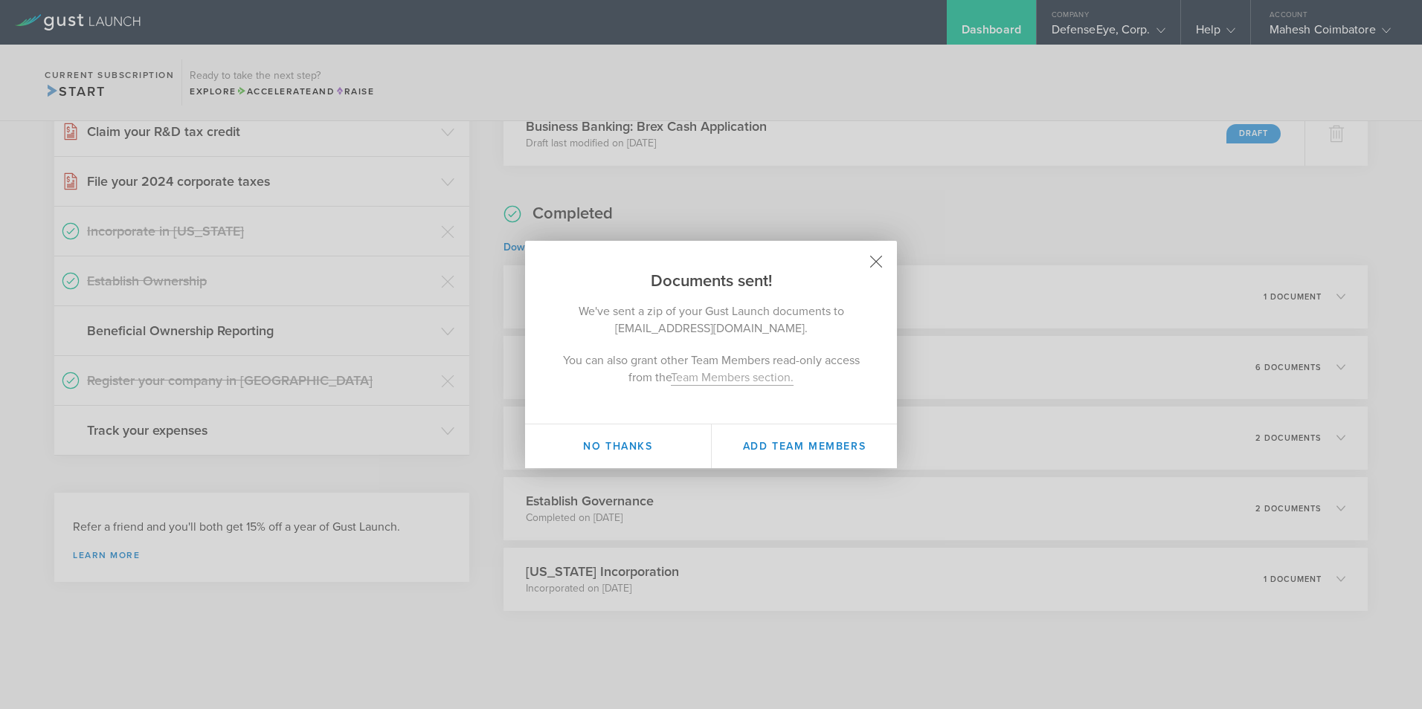
click at [875, 262] on icon at bounding box center [876, 262] width 13 height 13
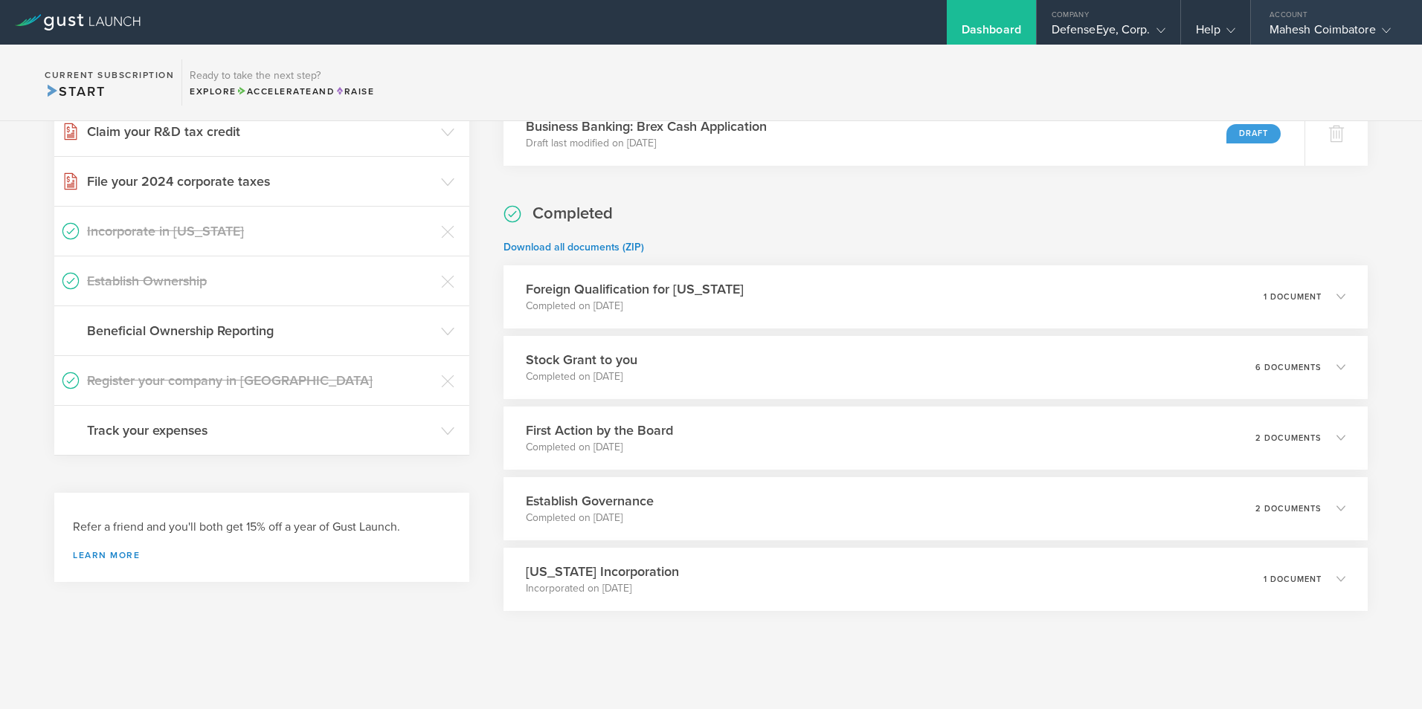
click at [1365, 29] on div "Mahesh Coimbatore" at bounding box center [1332, 33] width 126 height 22
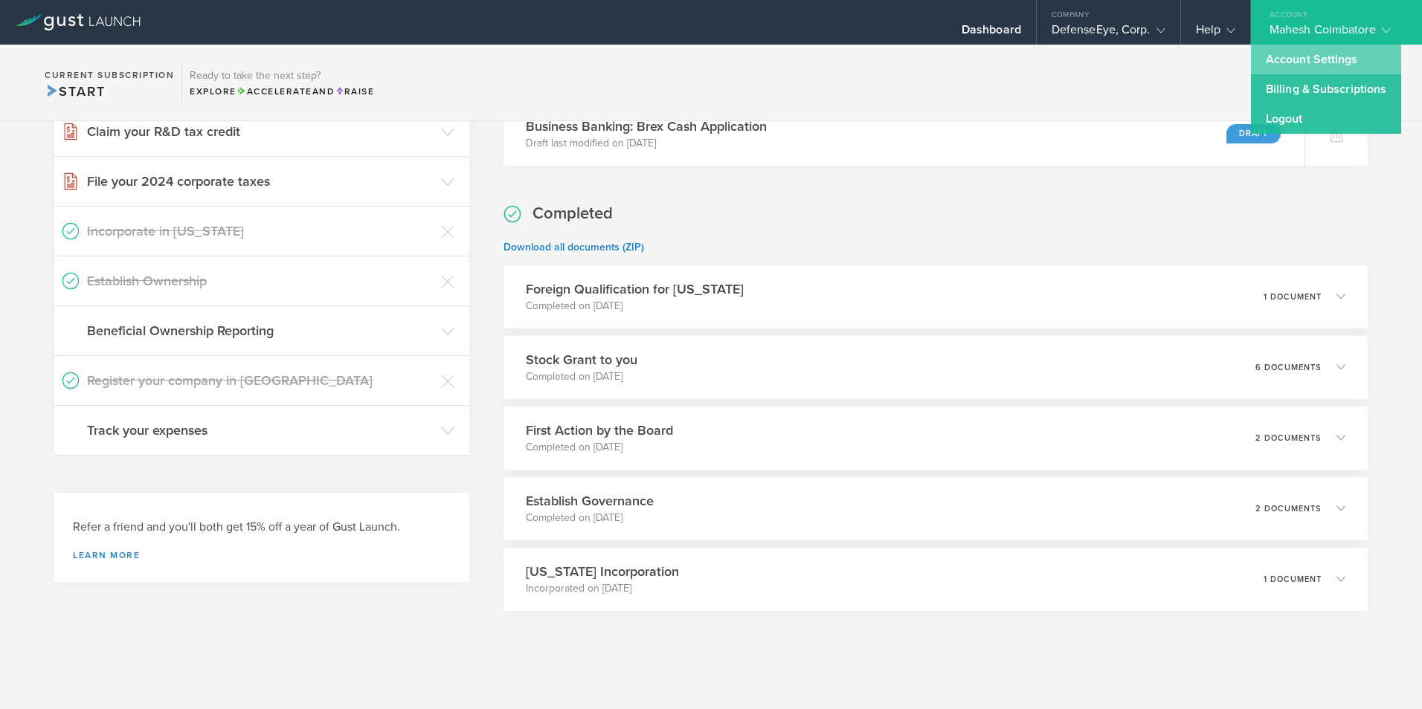
click at [1298, 63] on link "Account Settings" at bounding box center [1326, 60] width 150 height 30
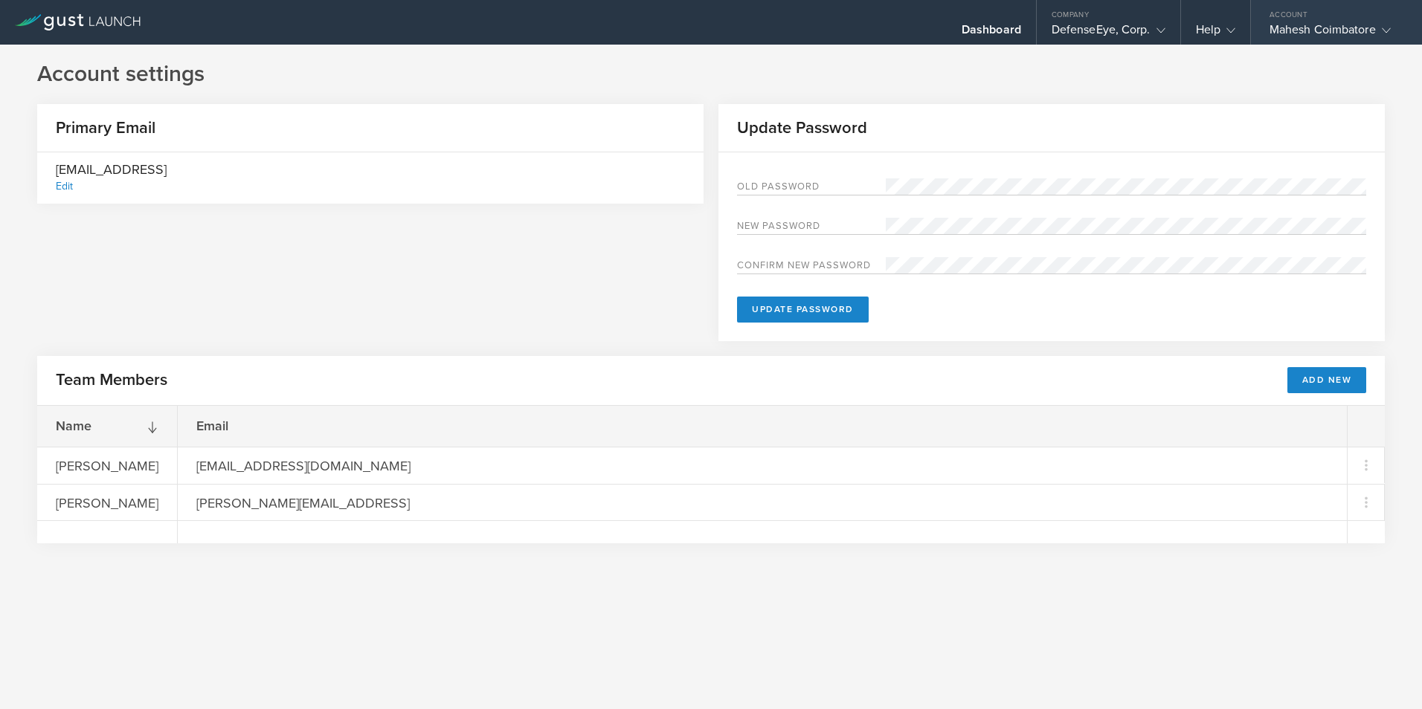
click at [1362, 30] on div "Mahesh Coimbatore" at bounding box center [1332, 33] width 126 height 22
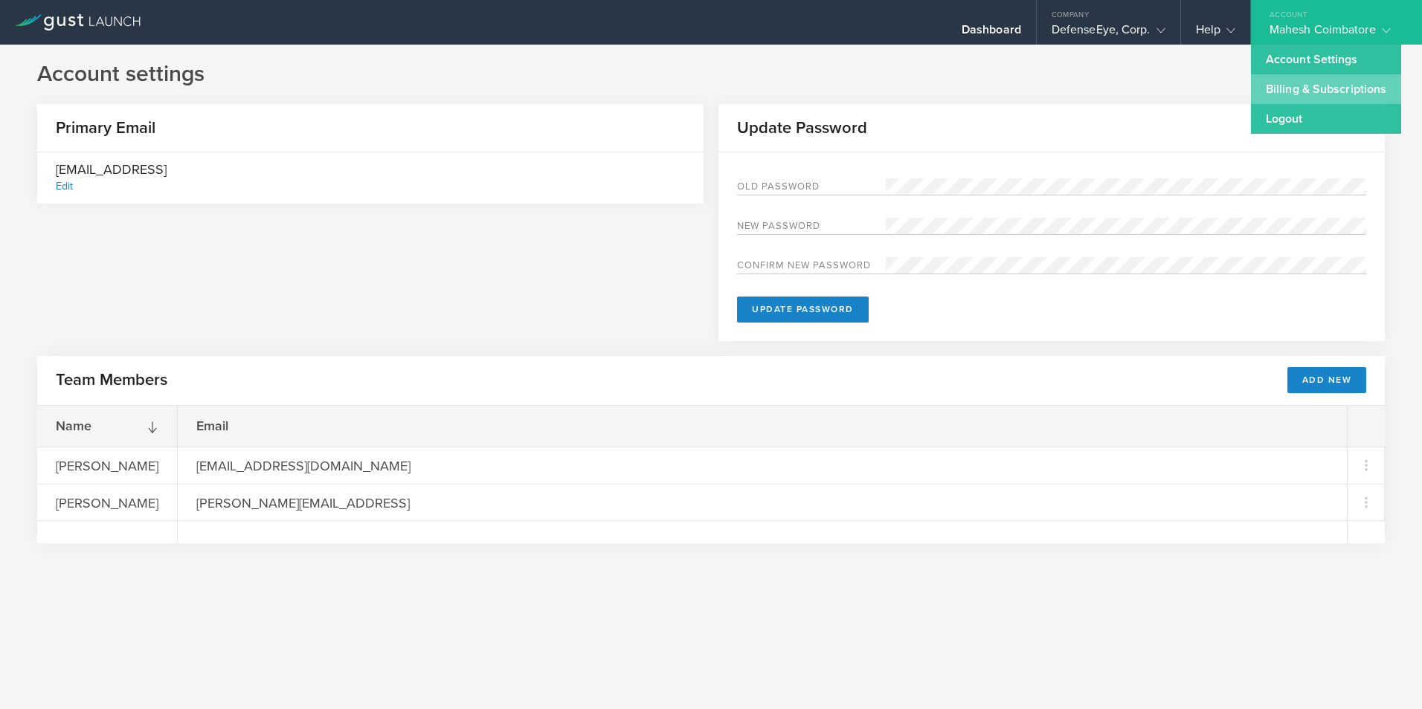
click at [1314, 83] on link "Billing & Subscriptions" at bounding box center [1326, 89] width 150 height 30
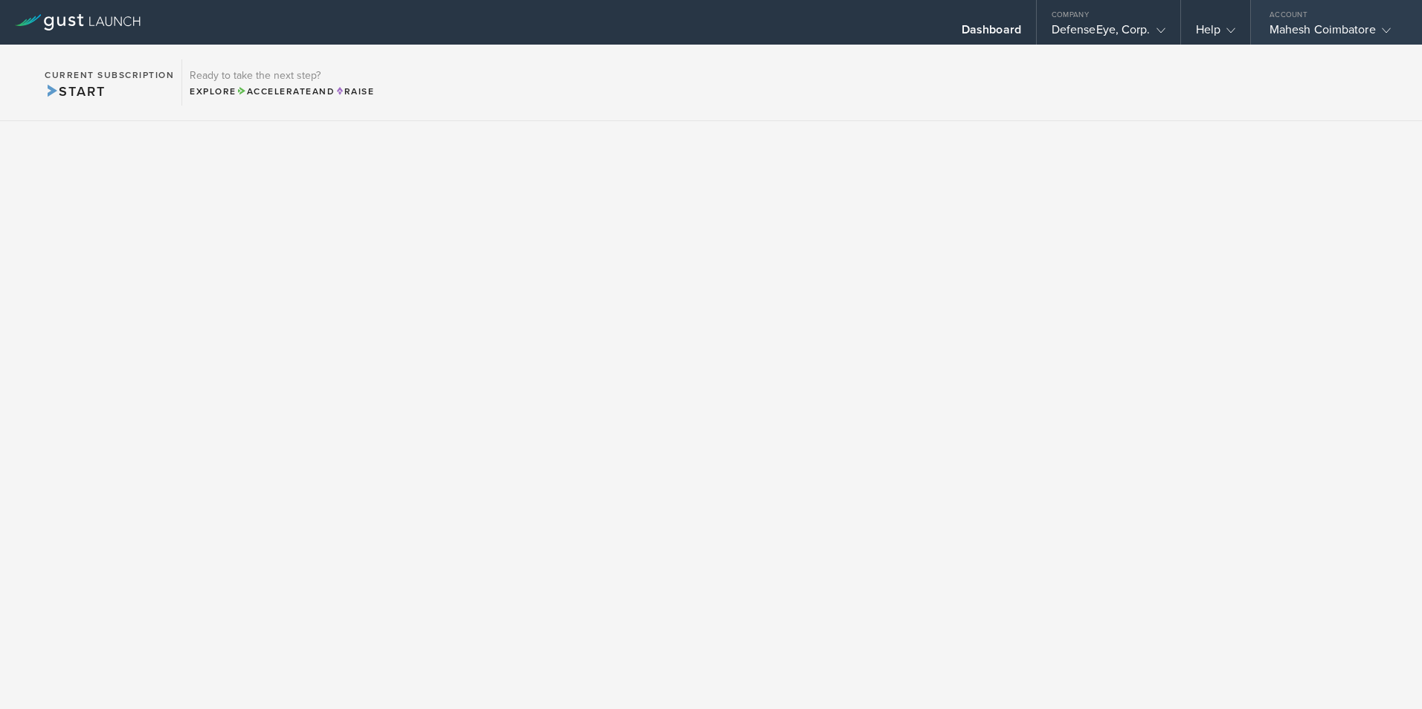
click at [1350, 31] on div "Mahesh Coimbatore" at bounding box center [1332, 33] width 126 height 22
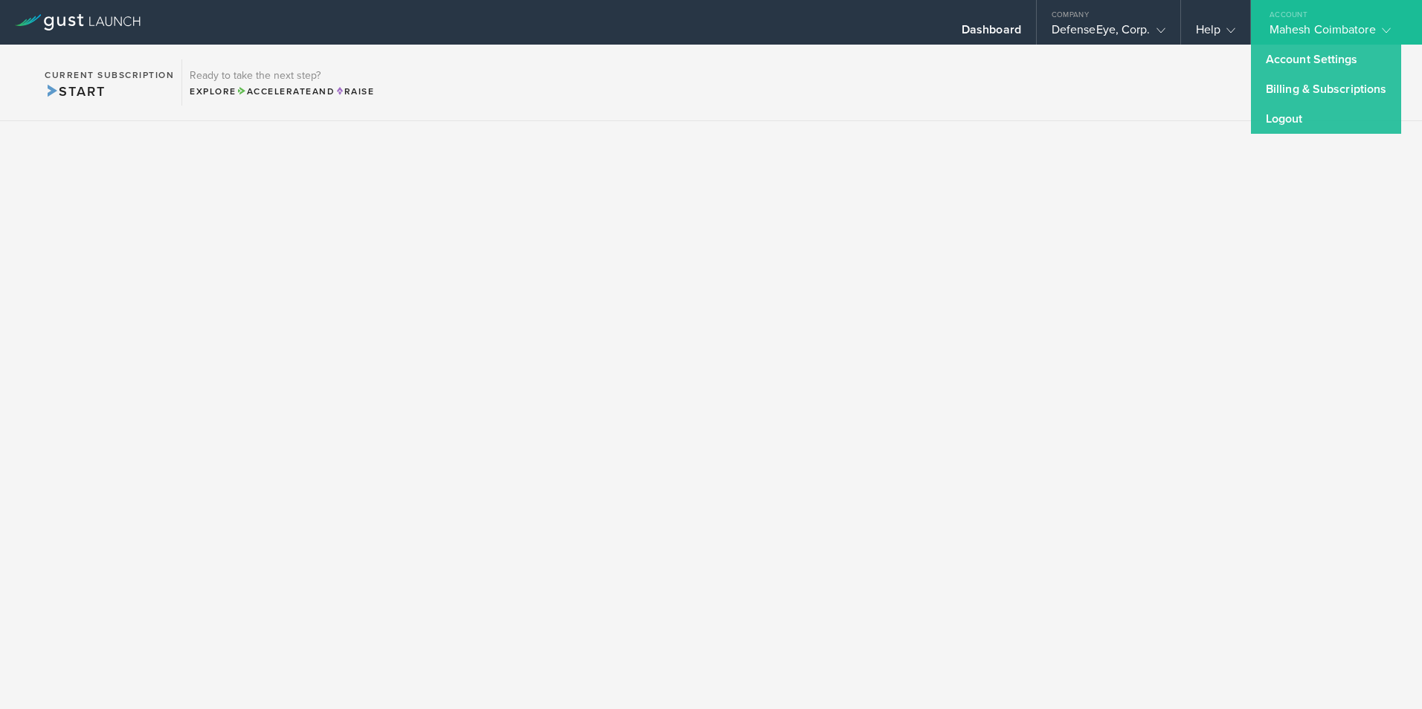
click at [750, 112] on section "Current Subscription Start Ready to take the next step? Explore Accelerate and …" at bounding box center [711, 83] width 1422 height 77
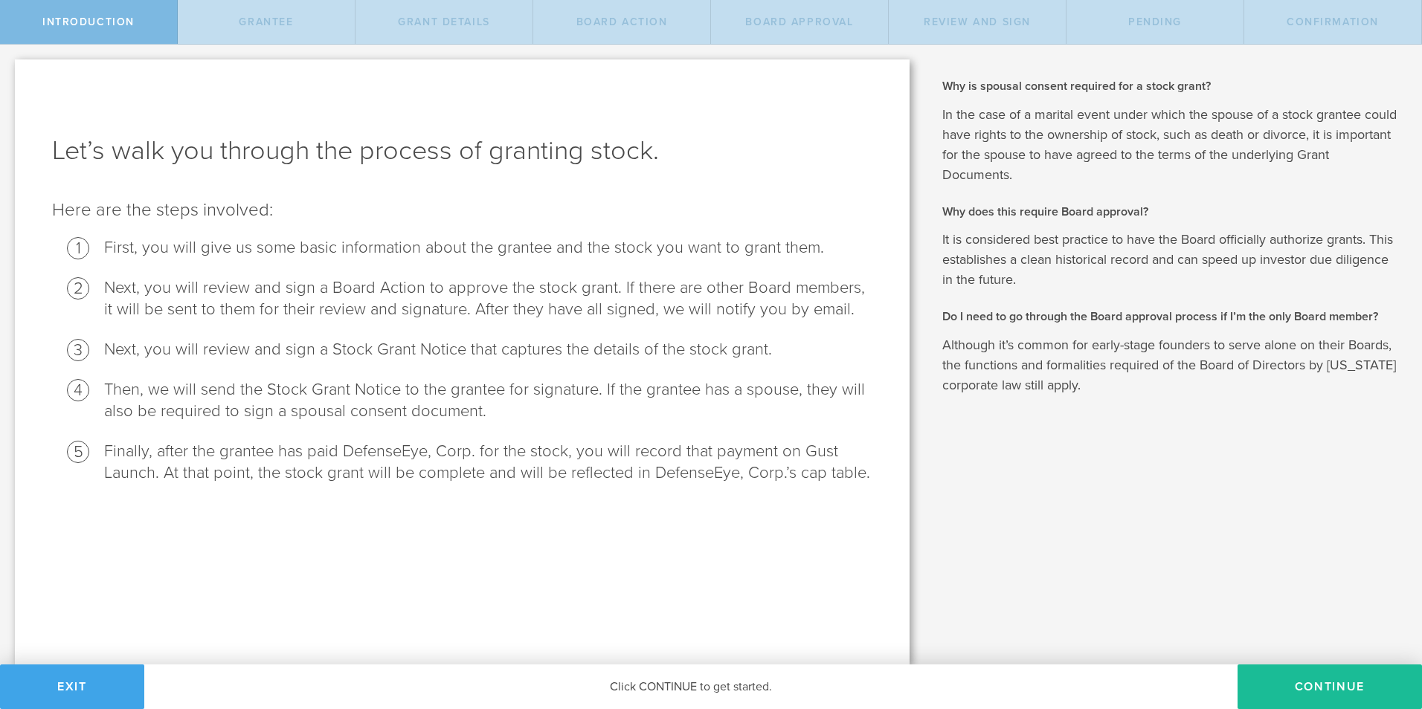
click at [92, 694] on button "Exit" at bounding box center [72, 687] width 144 height 45
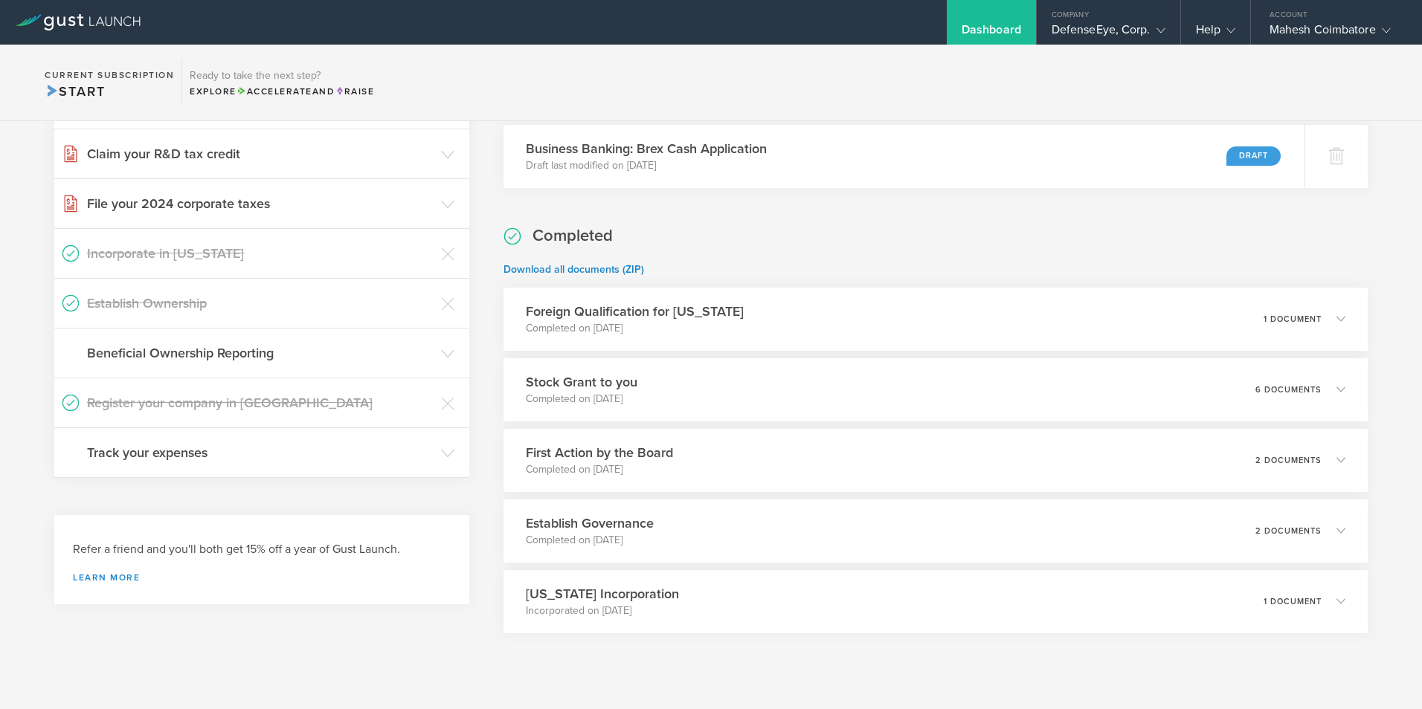
scroll to position [305, 0]
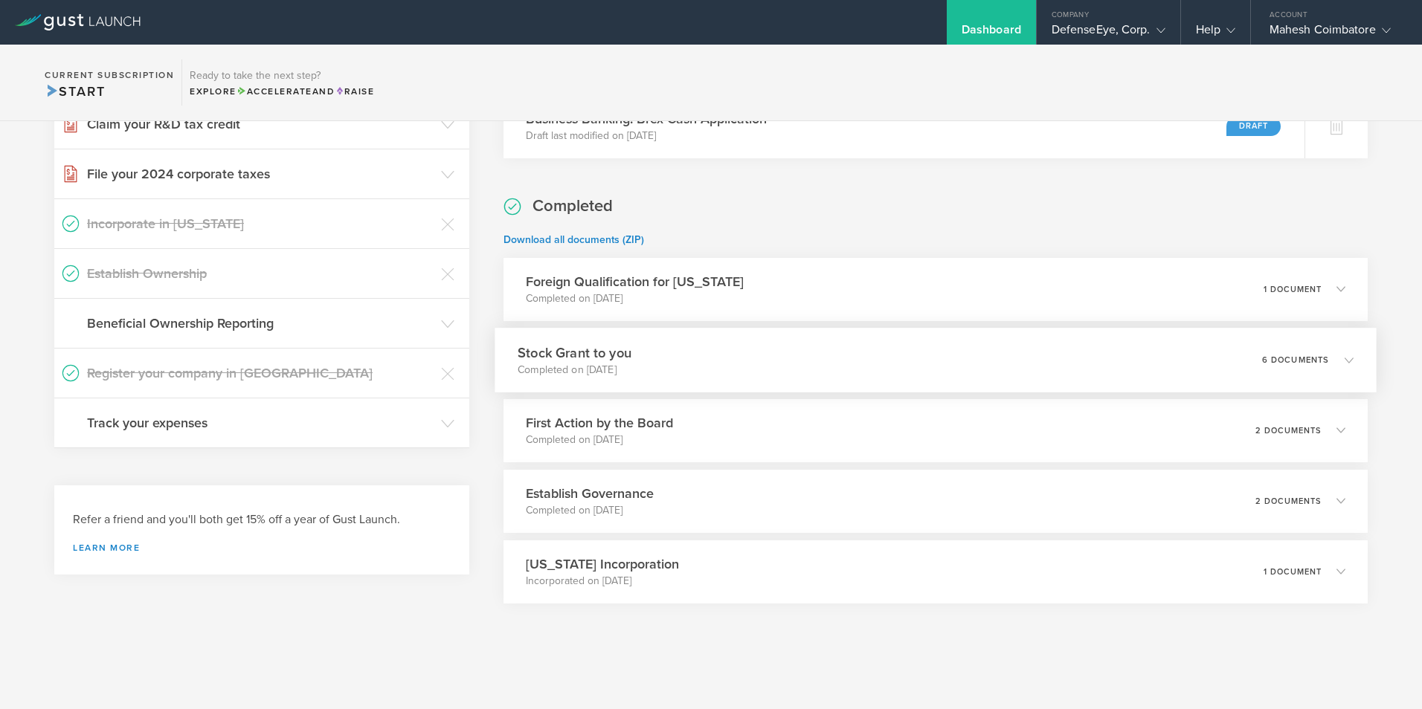
click at [599, 350] on h3 "Stock Grant to you" at bounding box center [575, 353] width 114 height 20
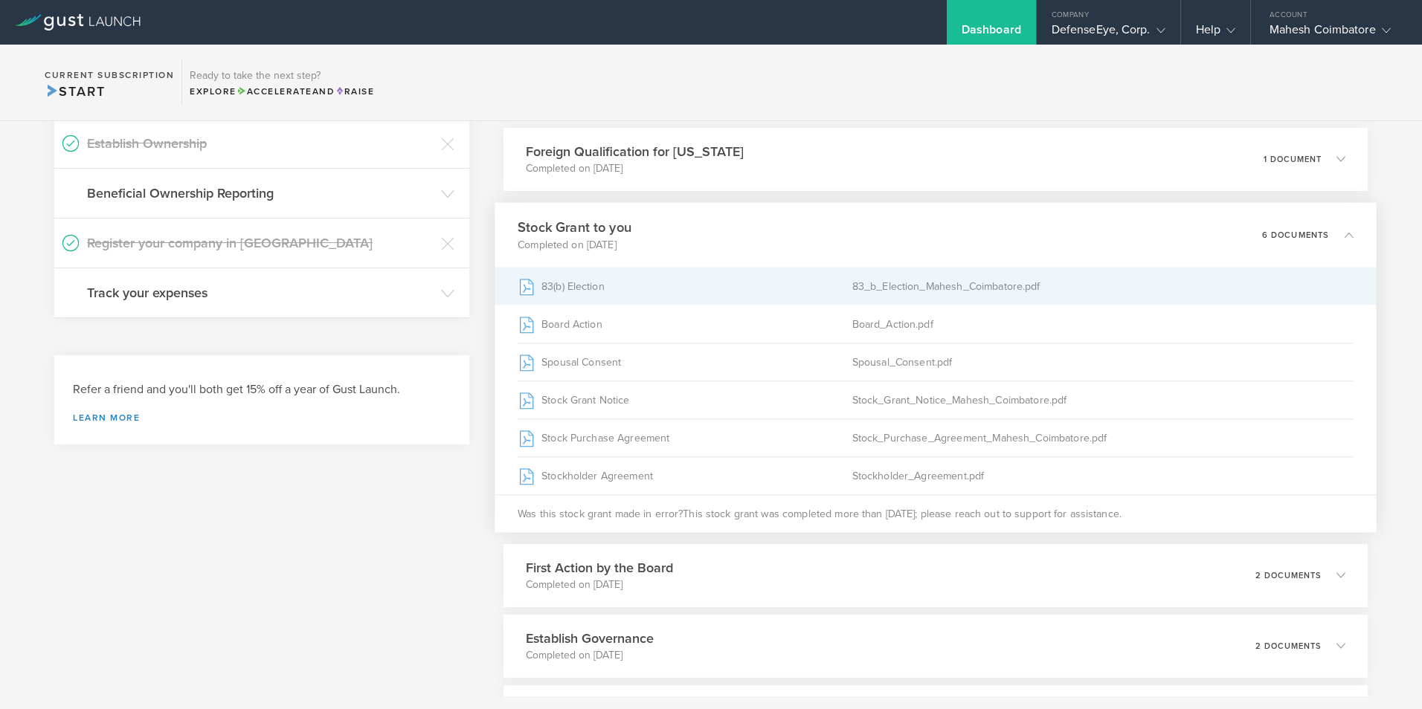
scroll to position [454, 0]
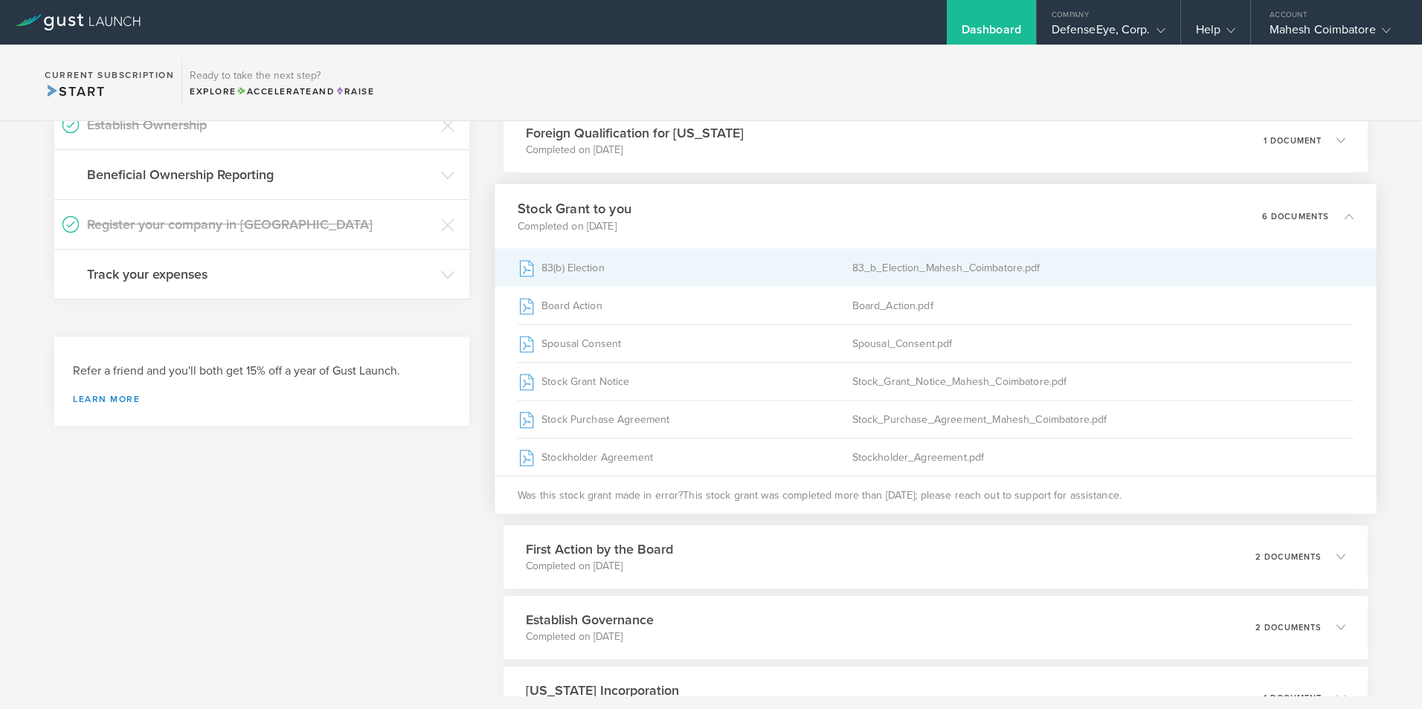
click at [896, 271] on div "83_b_Election_Mahesh_Coimbatore.pdf" at bounding box center [1102, 267] width 501 height 37
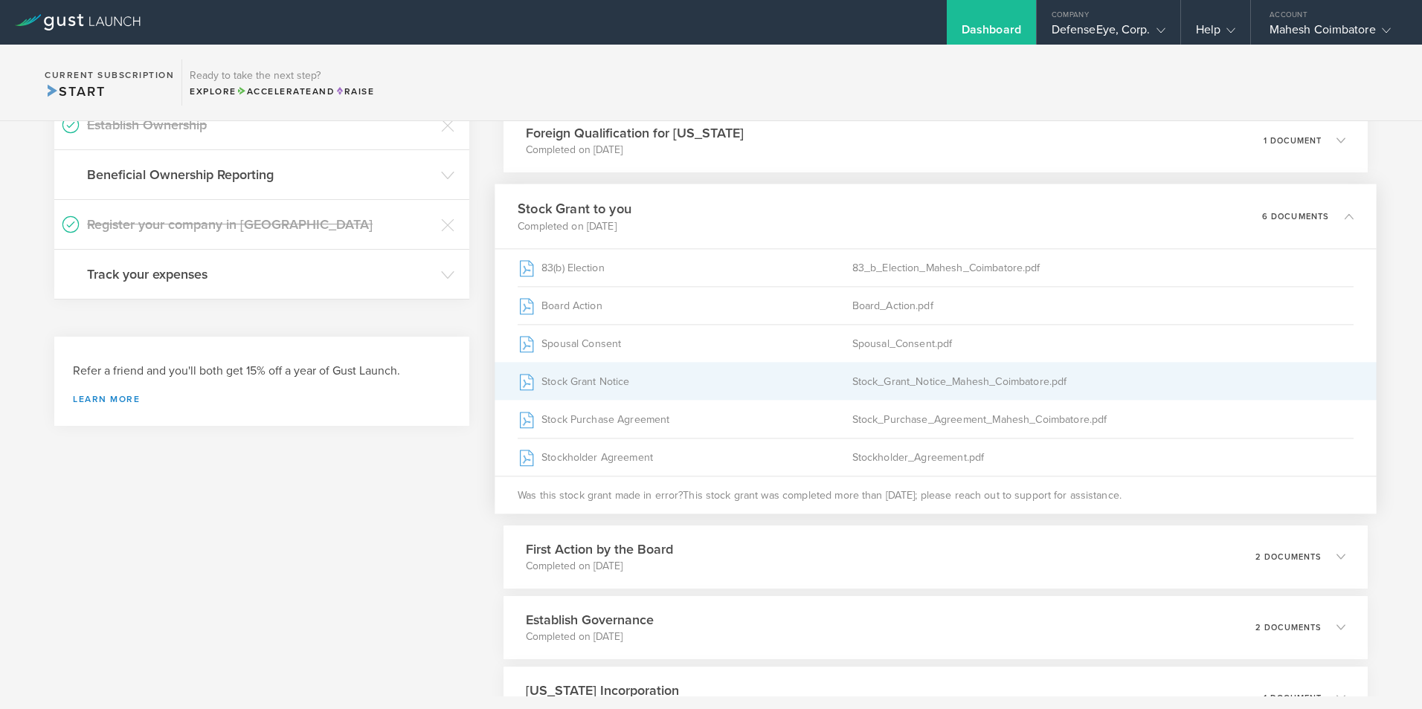
click at [930, 381] on div "Stock_Grant_Notice_Mahesh_Coimbatore.pdf" at bounding box center [1102, 381] width 501 height 37
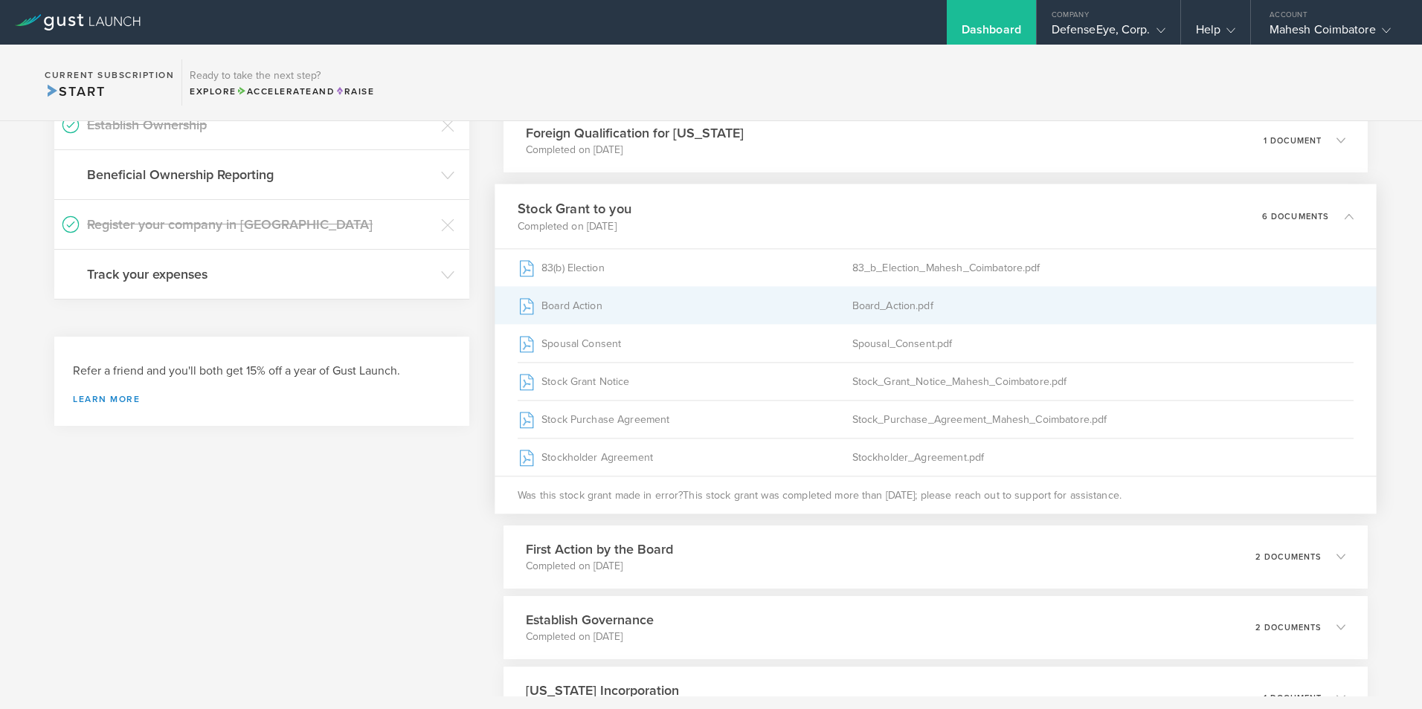
click at [875, 310] on div "Board_Action.pdf" at bounding box center [1102, 305] width 501 height 37
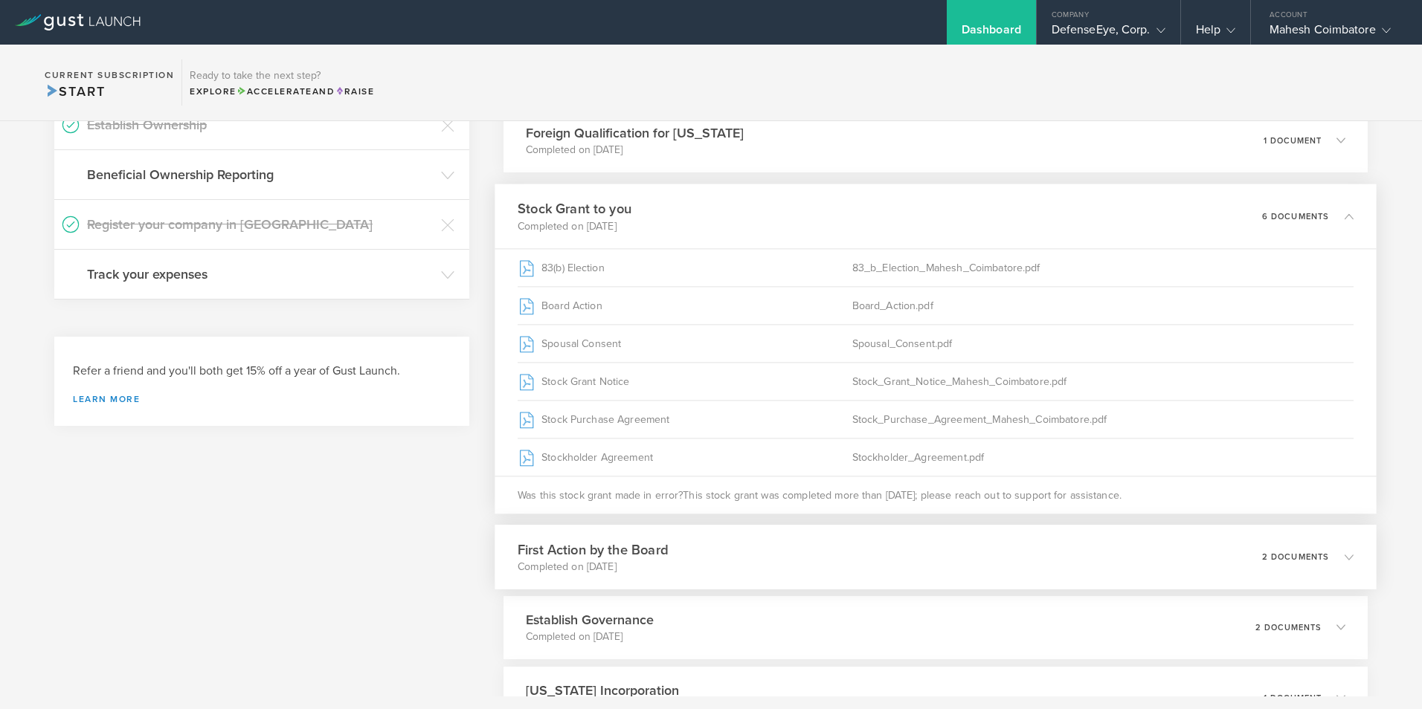
click at [1329, 555] on icon at bounding box center [1341, 556] width 25 height 13
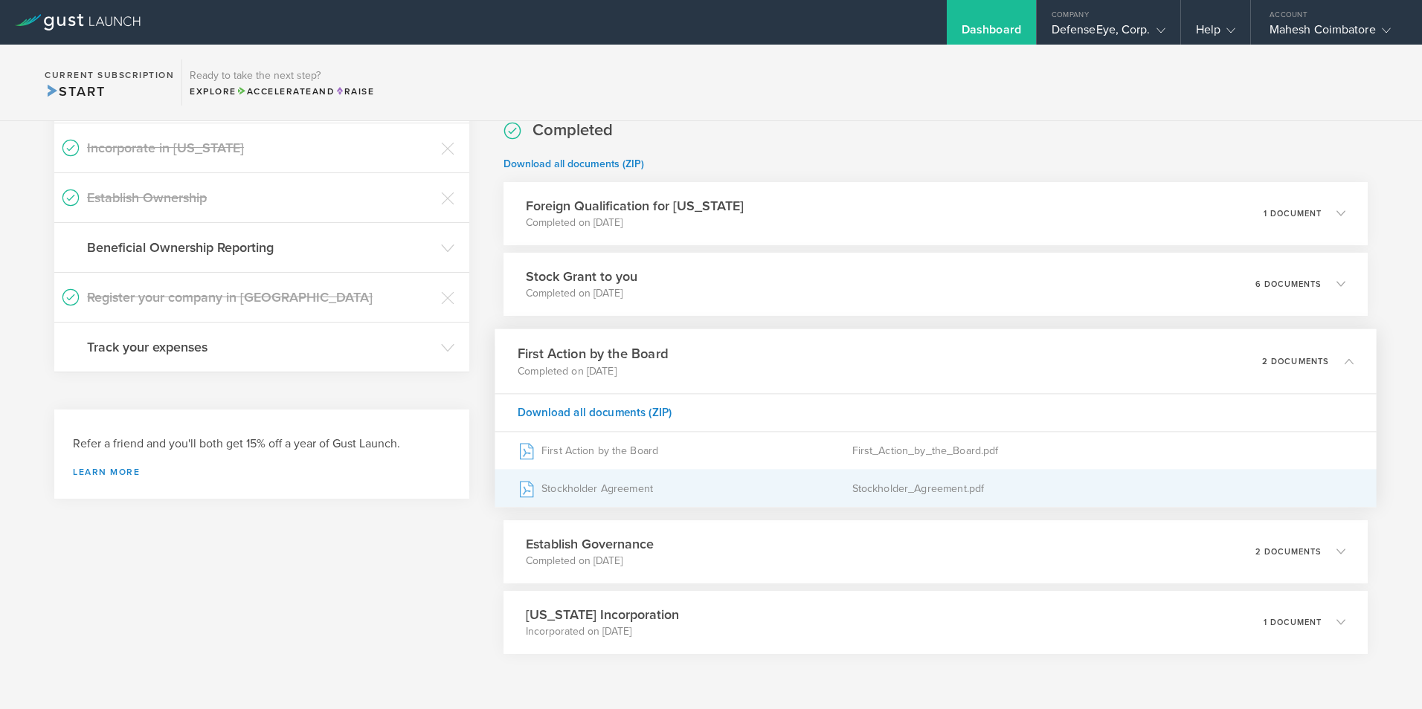
scroll to position [431, 0]
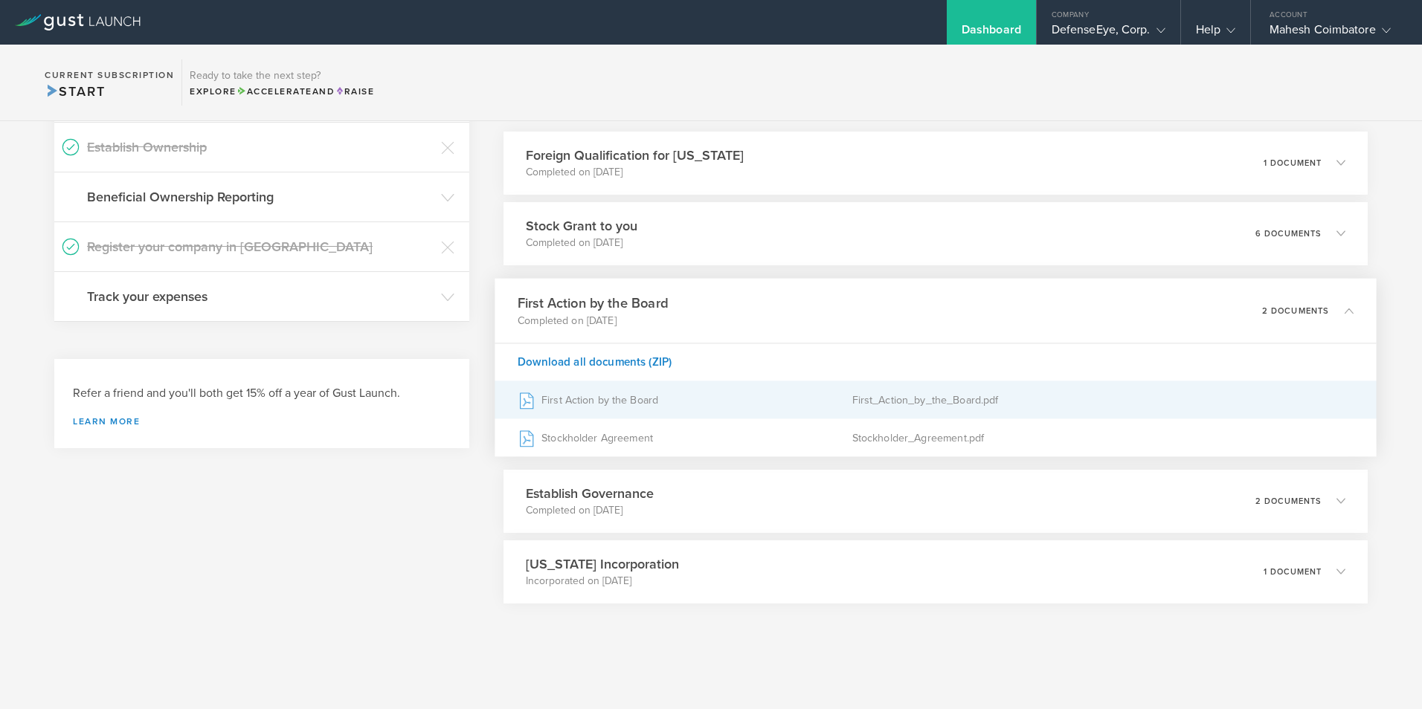
click at [927, 403] on div "First_Action_by_the_Board.pdf" at bounding box center [1102, 399] width 501 height 37
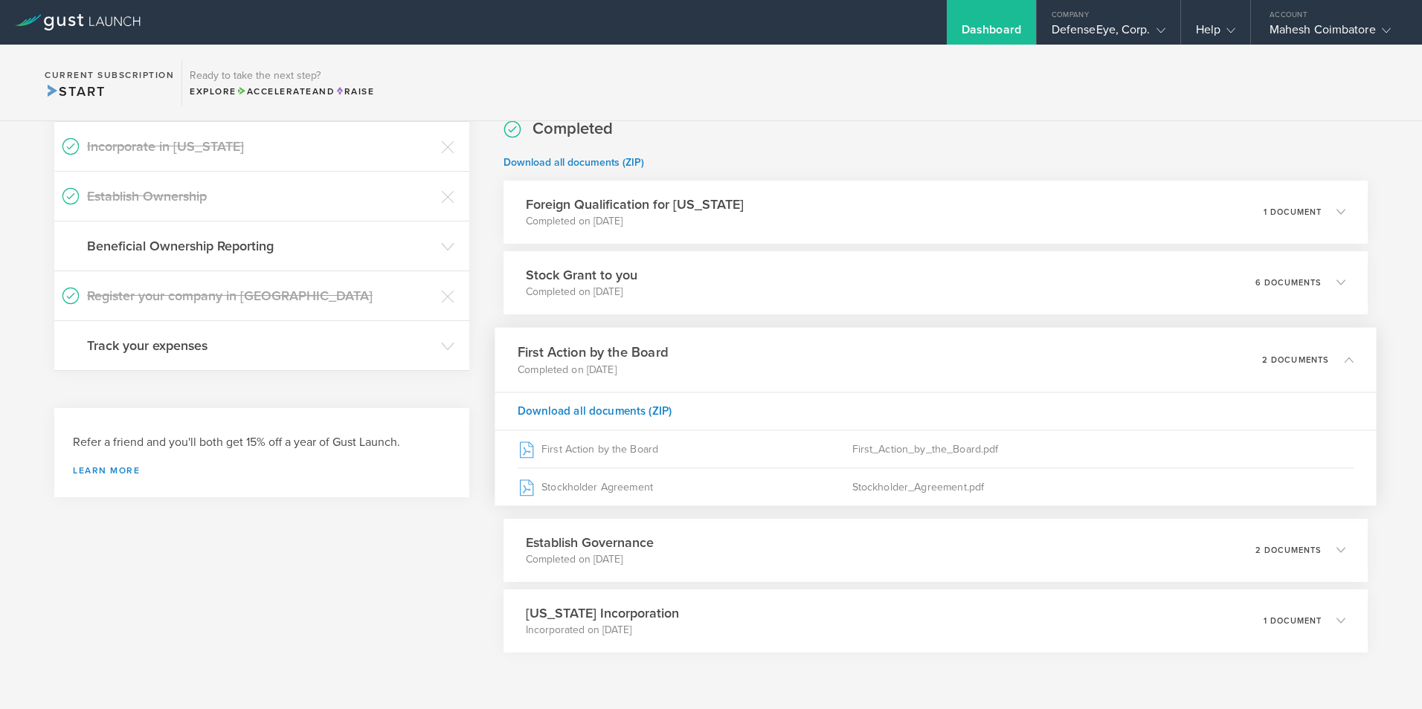
scroll to position [357, 0]
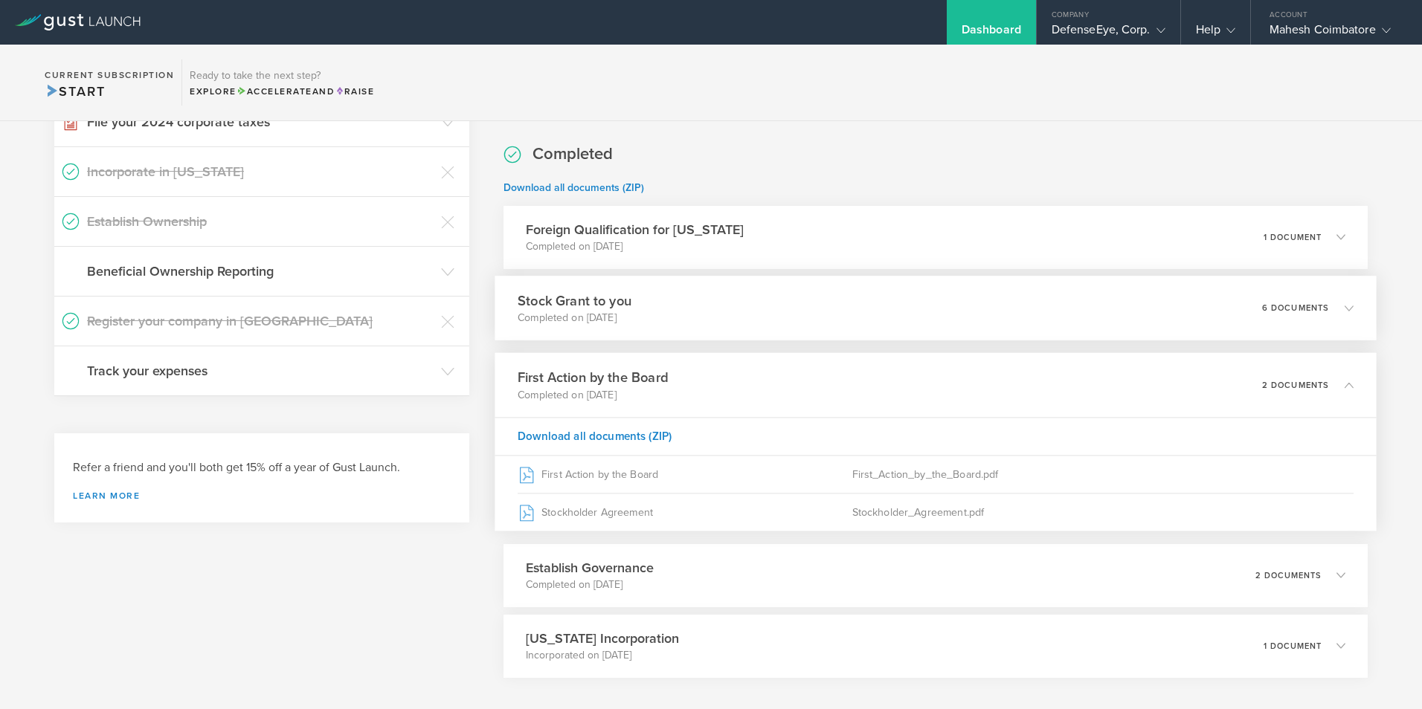
click at [1332, 309] on icon at bounding box center [1341, 307] width 25 height 13
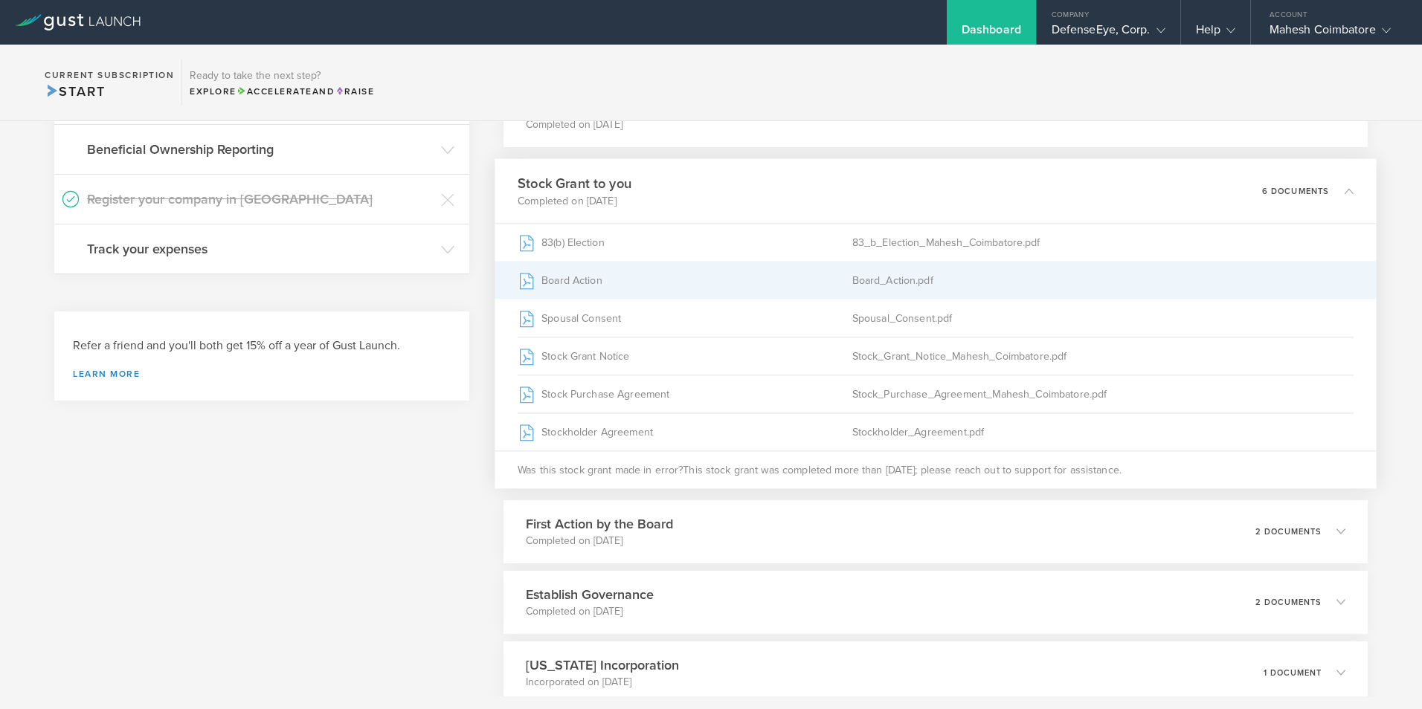
scroll to position [580, 0]
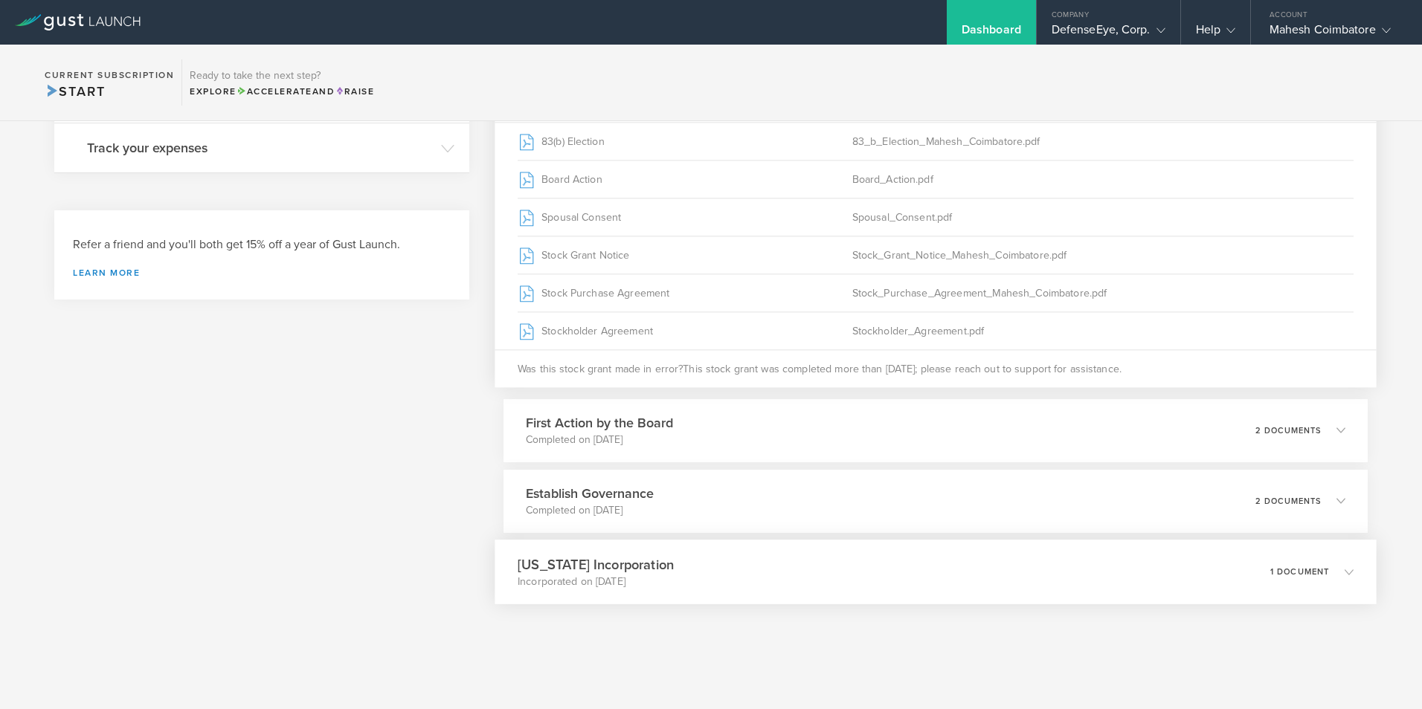
click at [1329, 577] on icon at bounding box center [1341, 571] width 25 height 13
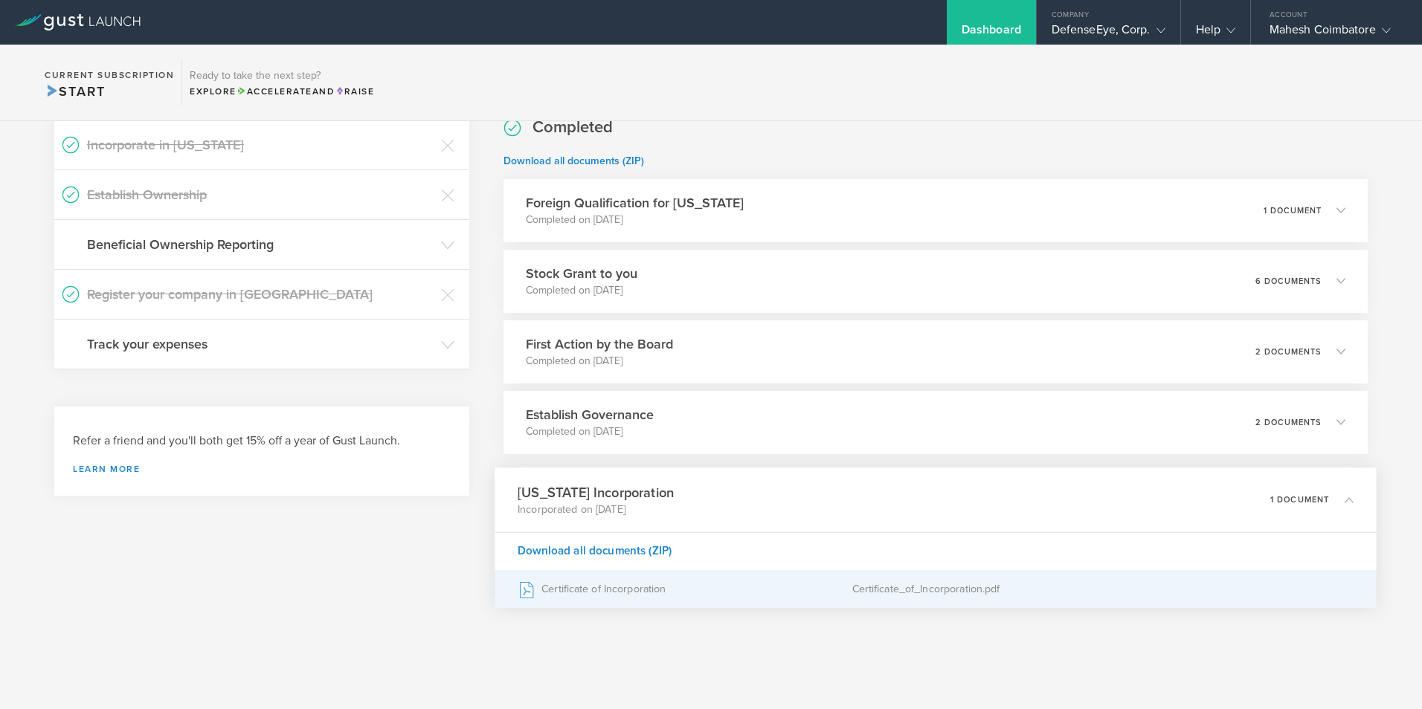
scroll to position [387, 0]
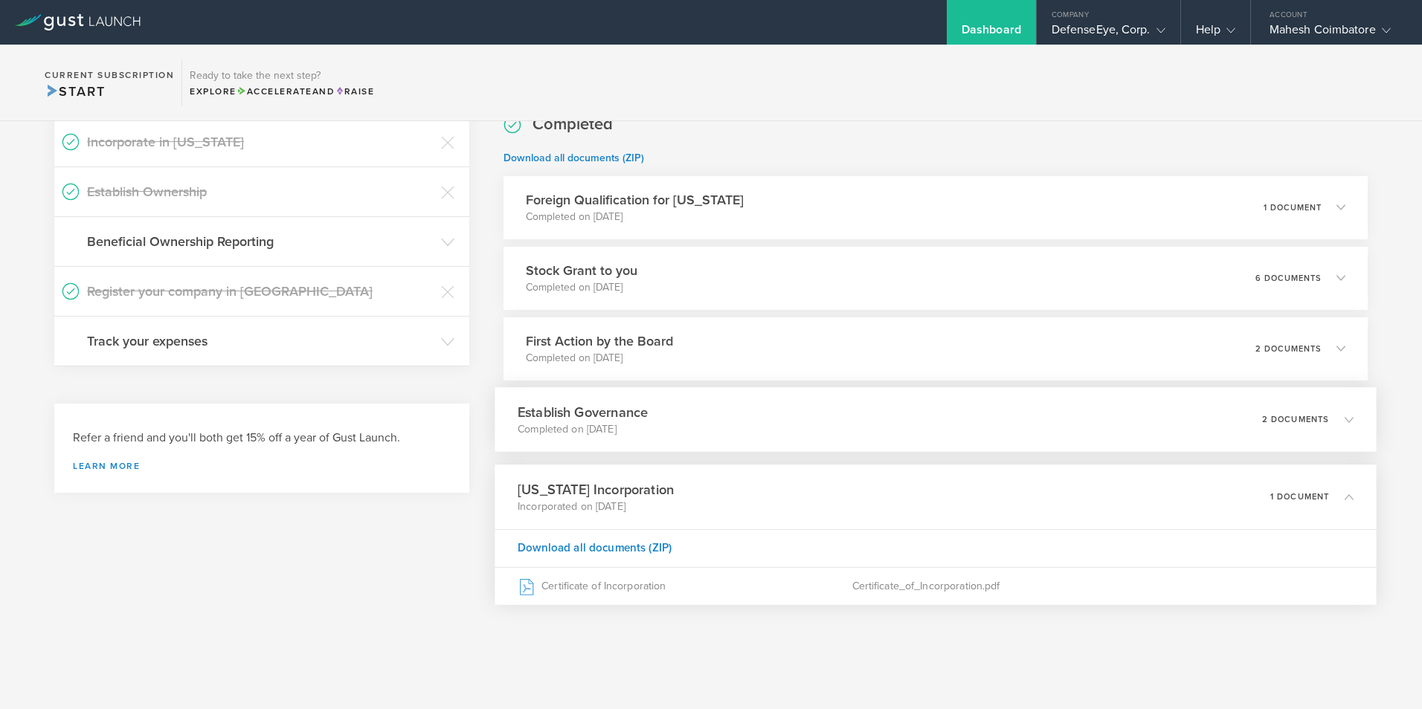
click at [1318, 417] on div "2 documents" at bounding box center [1307, 419] width 91 height 25
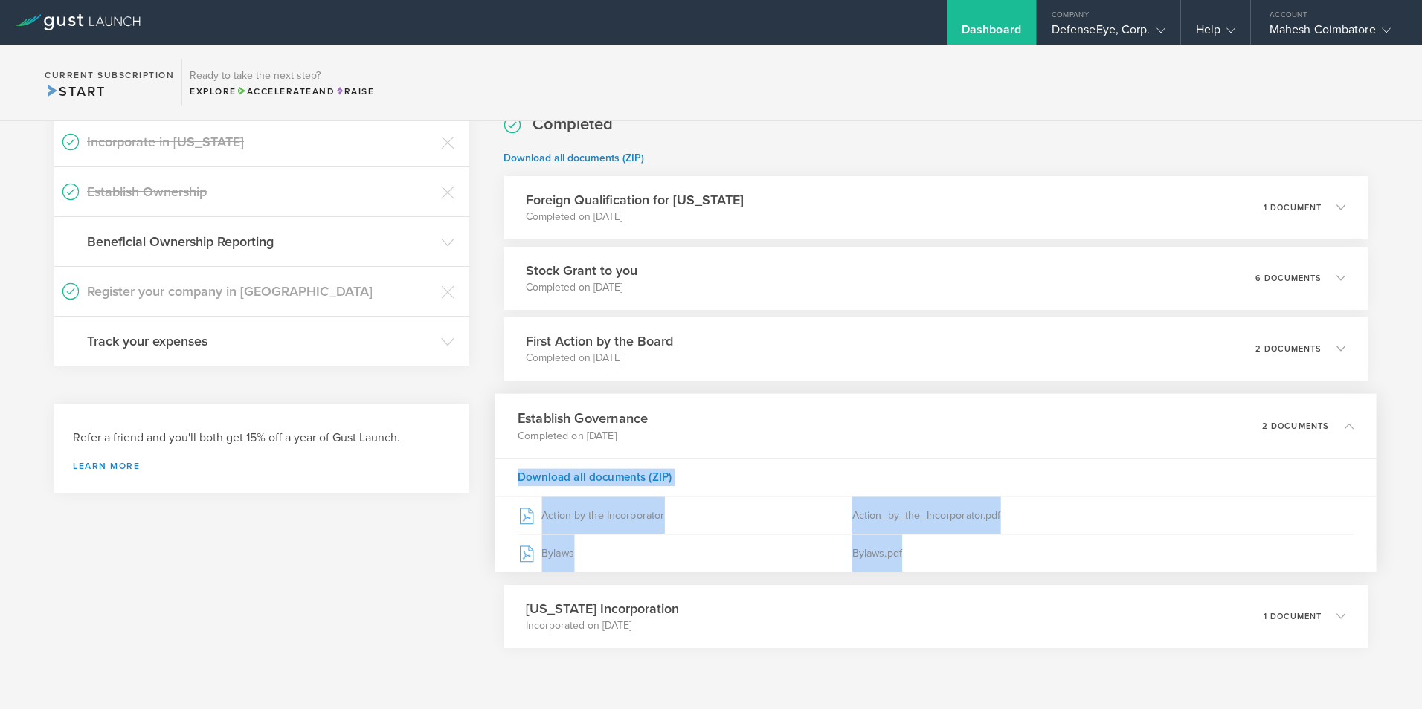
scroll to position [431, 0]
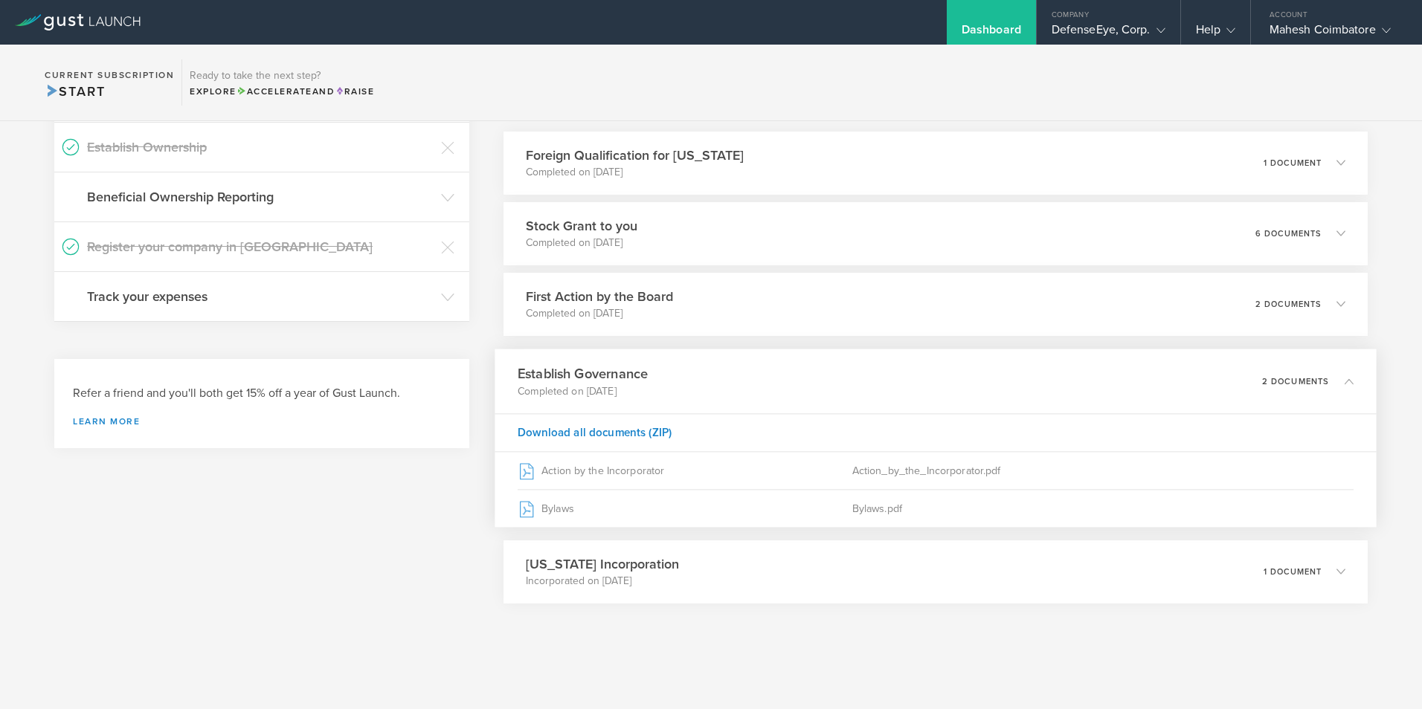
click at [1094, 622] on section "To do Business Banking: Brex Cash Application Draft last modified on Jul 16, 20…" at bounding box center [935, 286] width 864 height 709
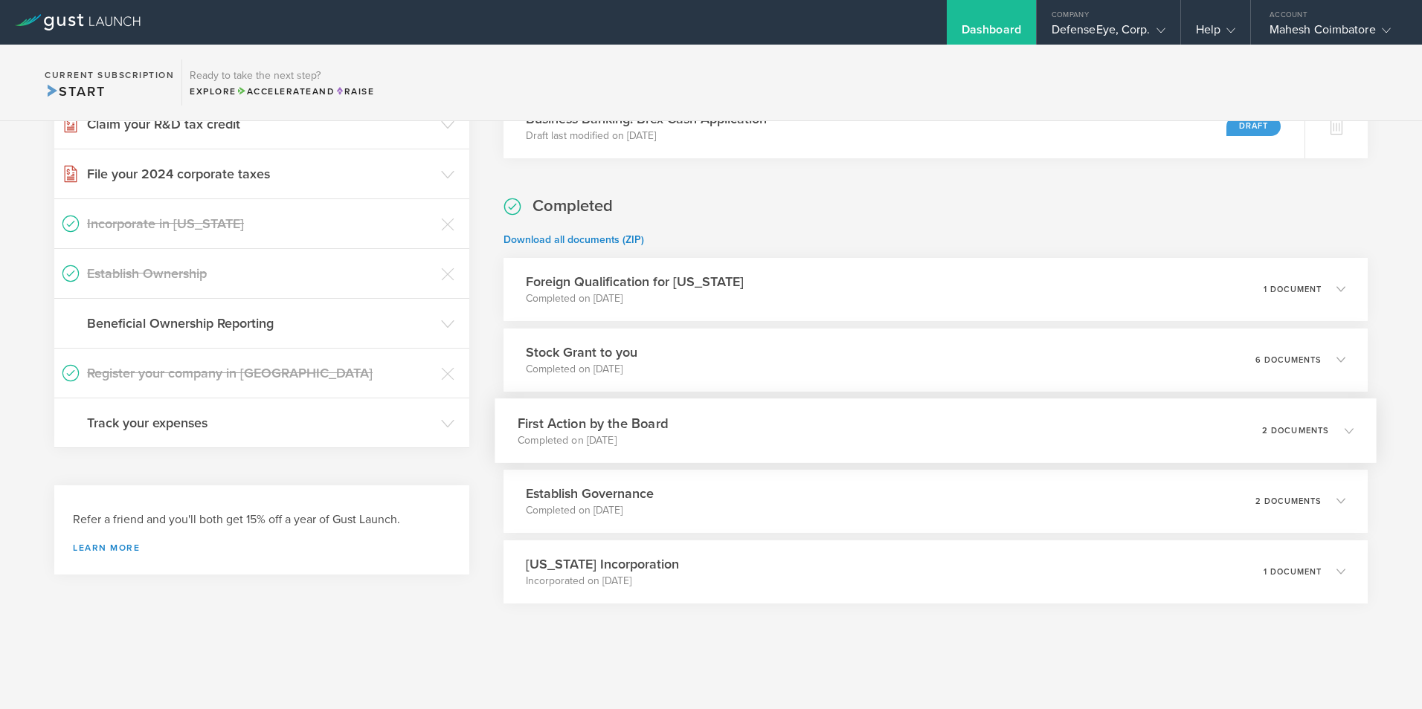
scroll to position [305, 0]
click at [1345, 358] on icon at bounding box center [1349, 359] width 9 height 9
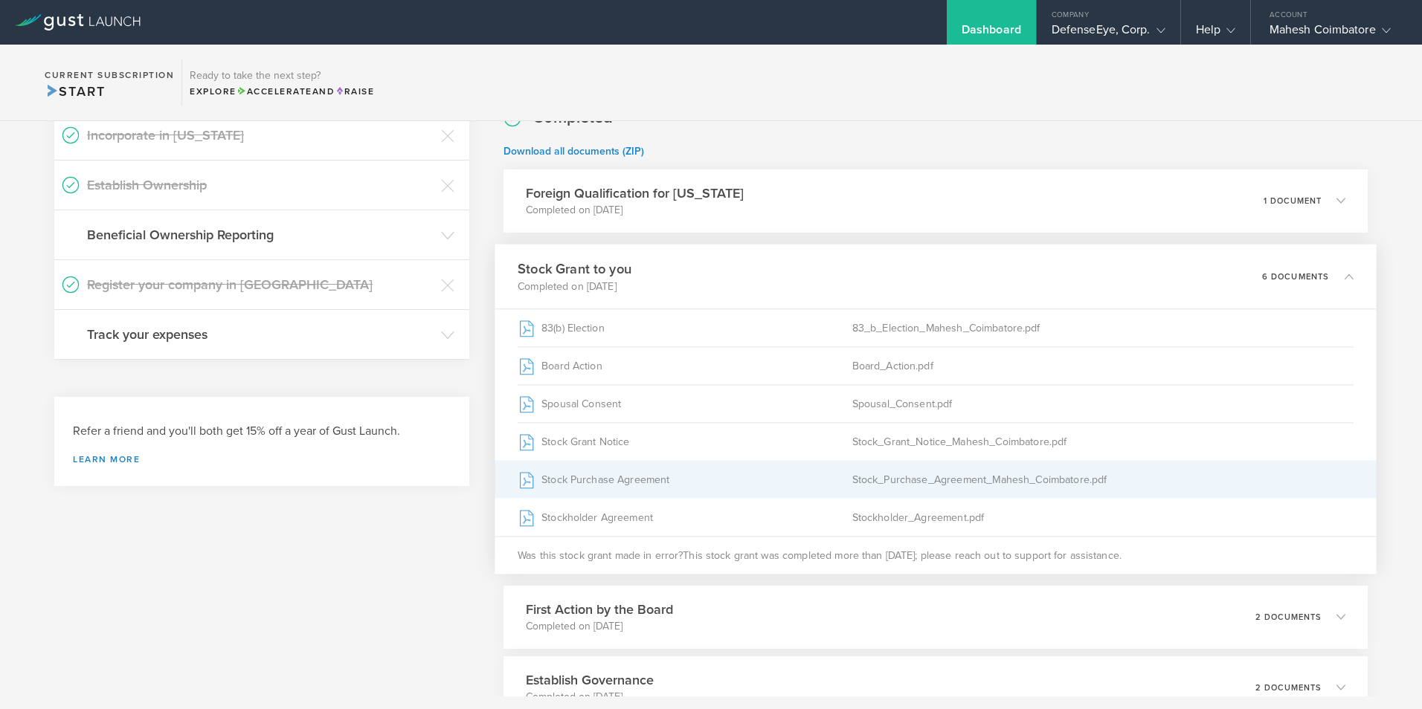
scroll to position [357, 0]
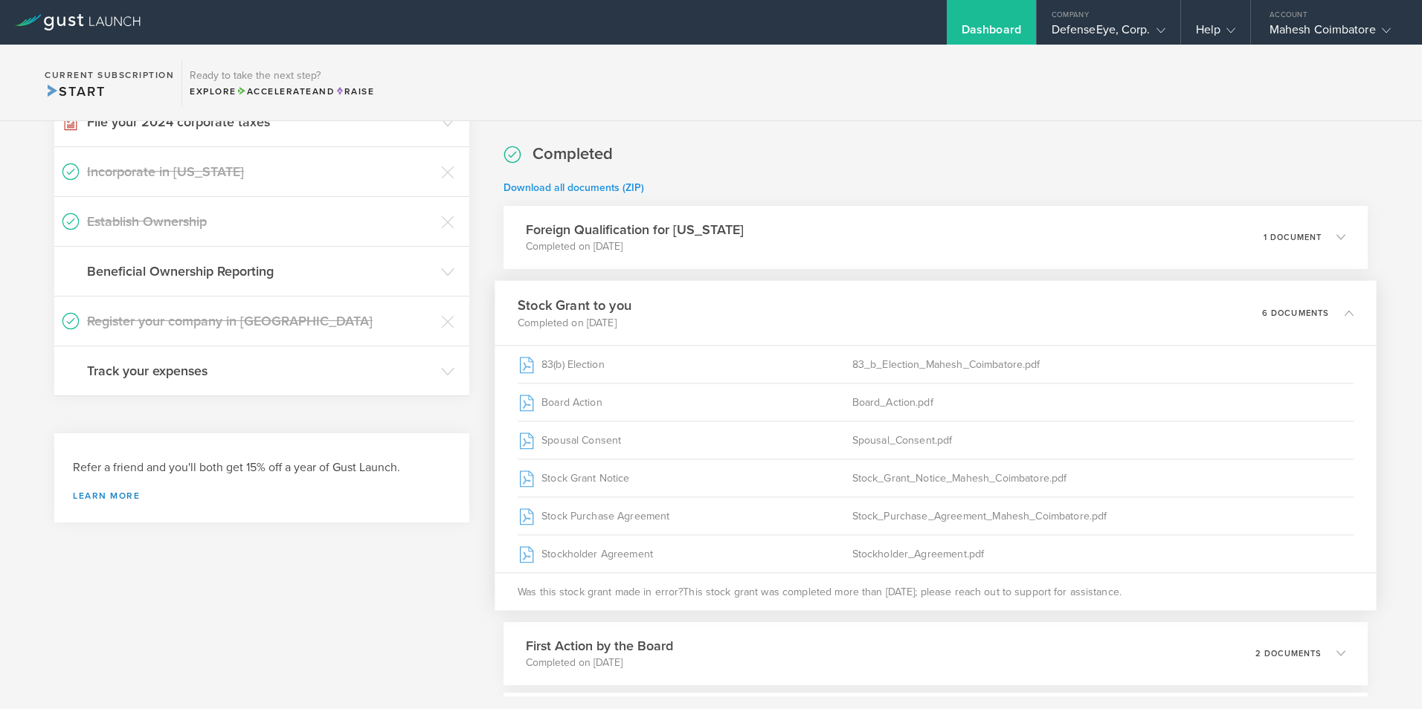
click at [559, 187] on link "Download all documents (ZIP)" at bounding box center [573, 187] width 141 height 13
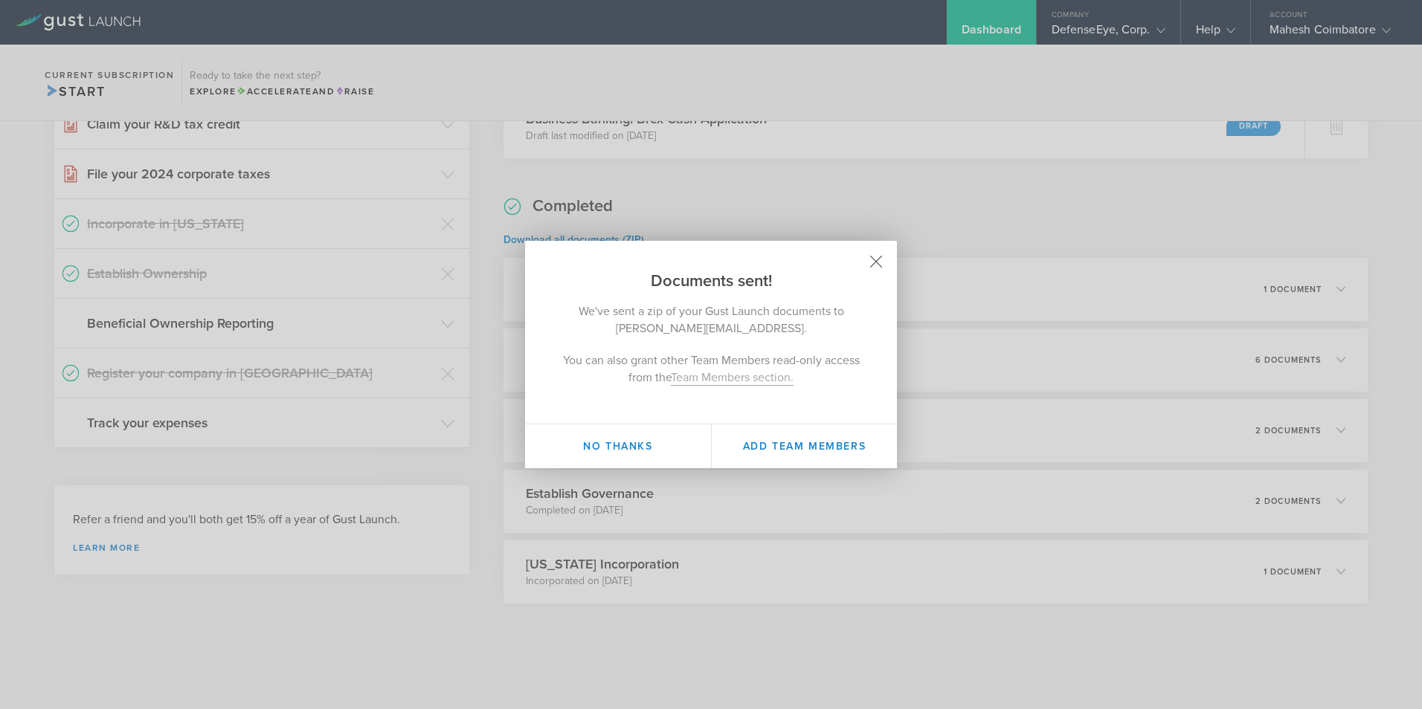
click at [877, 263] on icon at bounding box center [876, 262] width 11 height 11
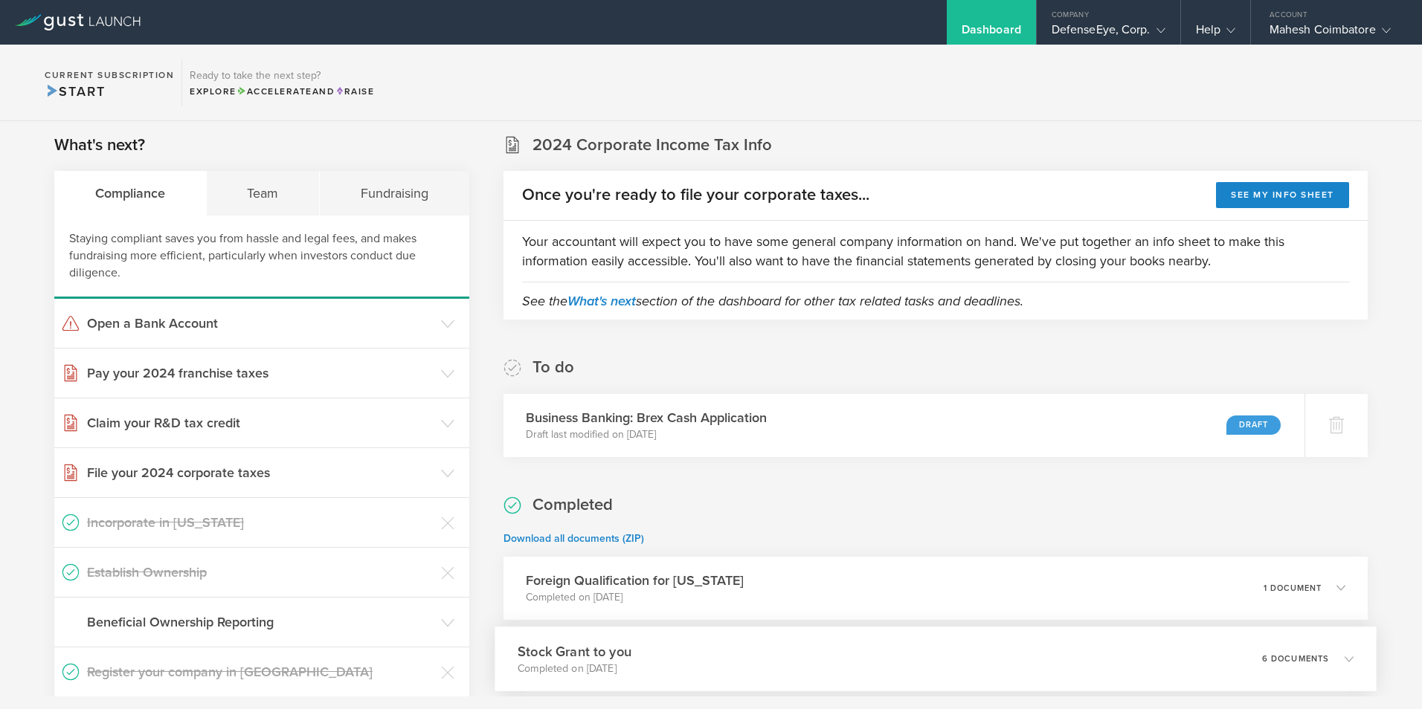
scroll to position [0, 0]
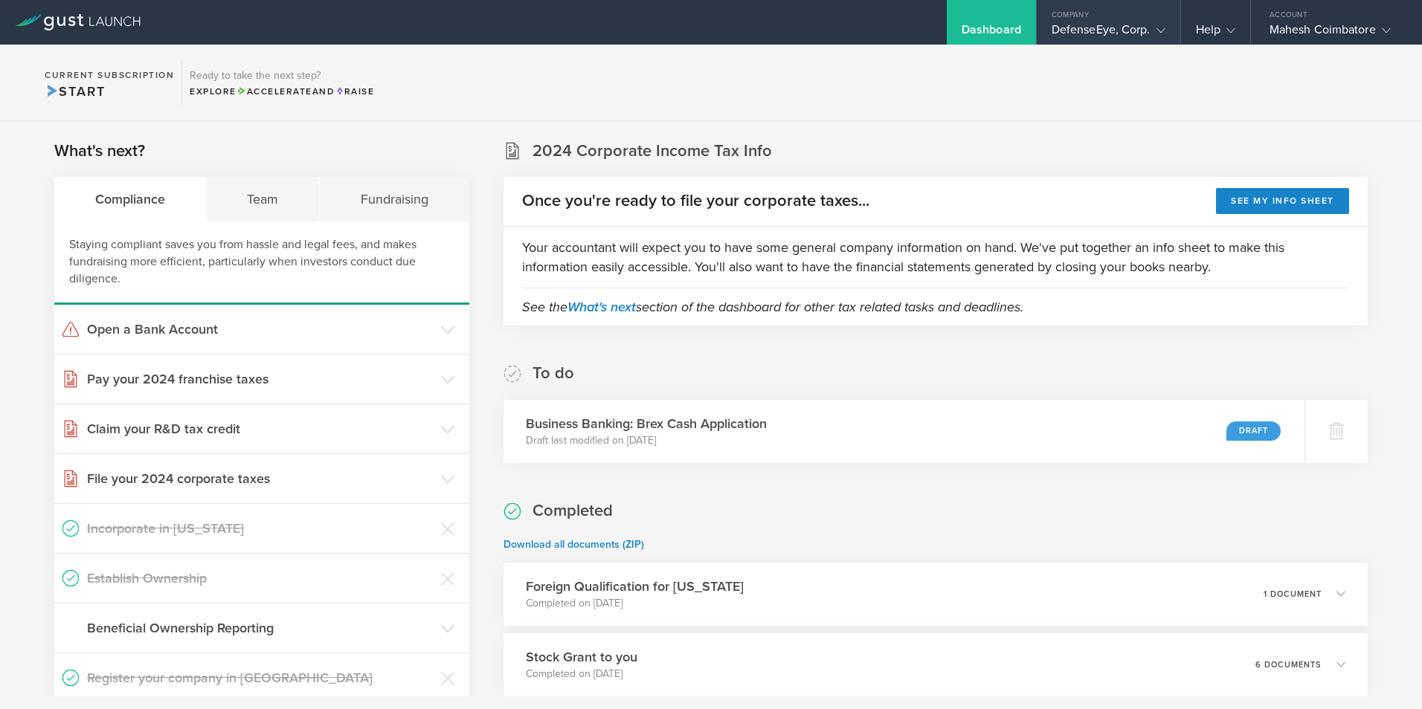
click at [1150, 28] on div "DefenseEye, Corp." at bounding box center [1109, 33] width 114 height 22
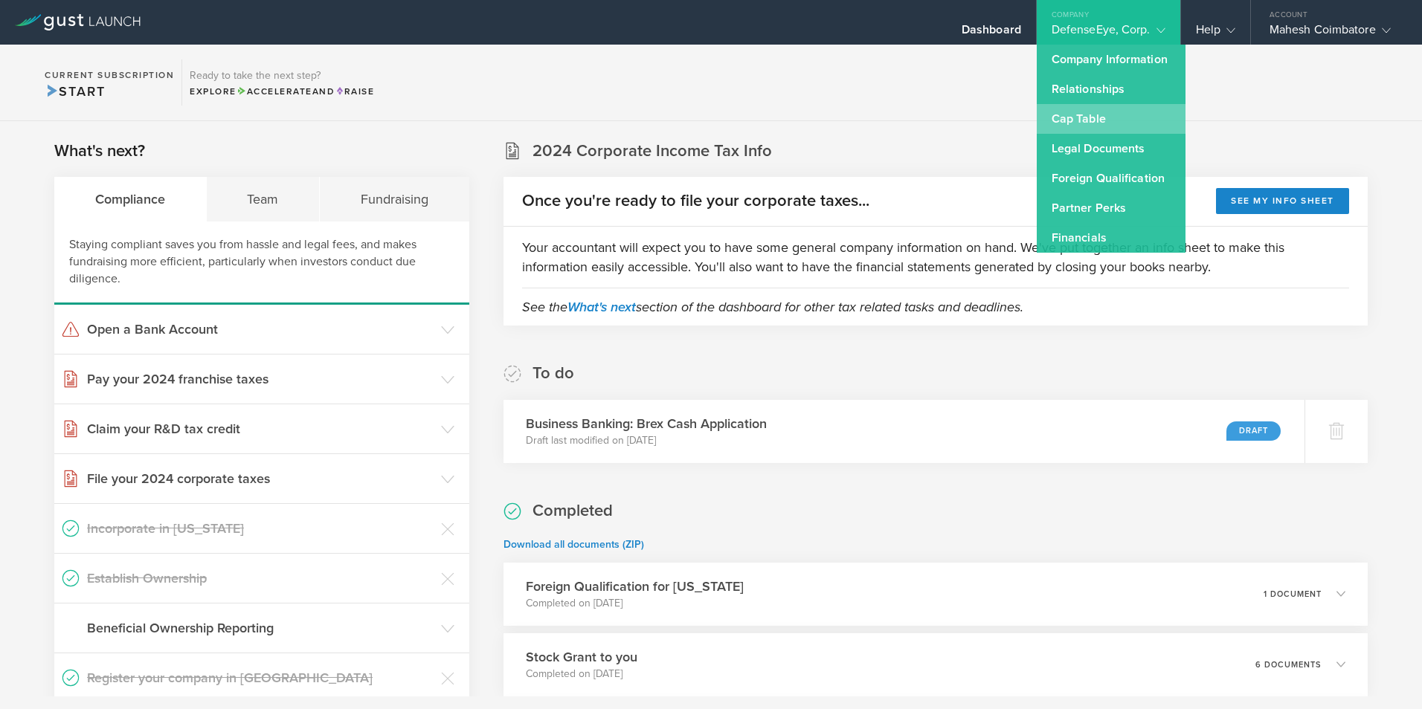
click at [1080, 117] on link "Cap Table" at bounding box center [1111, 119] width 149 height 30
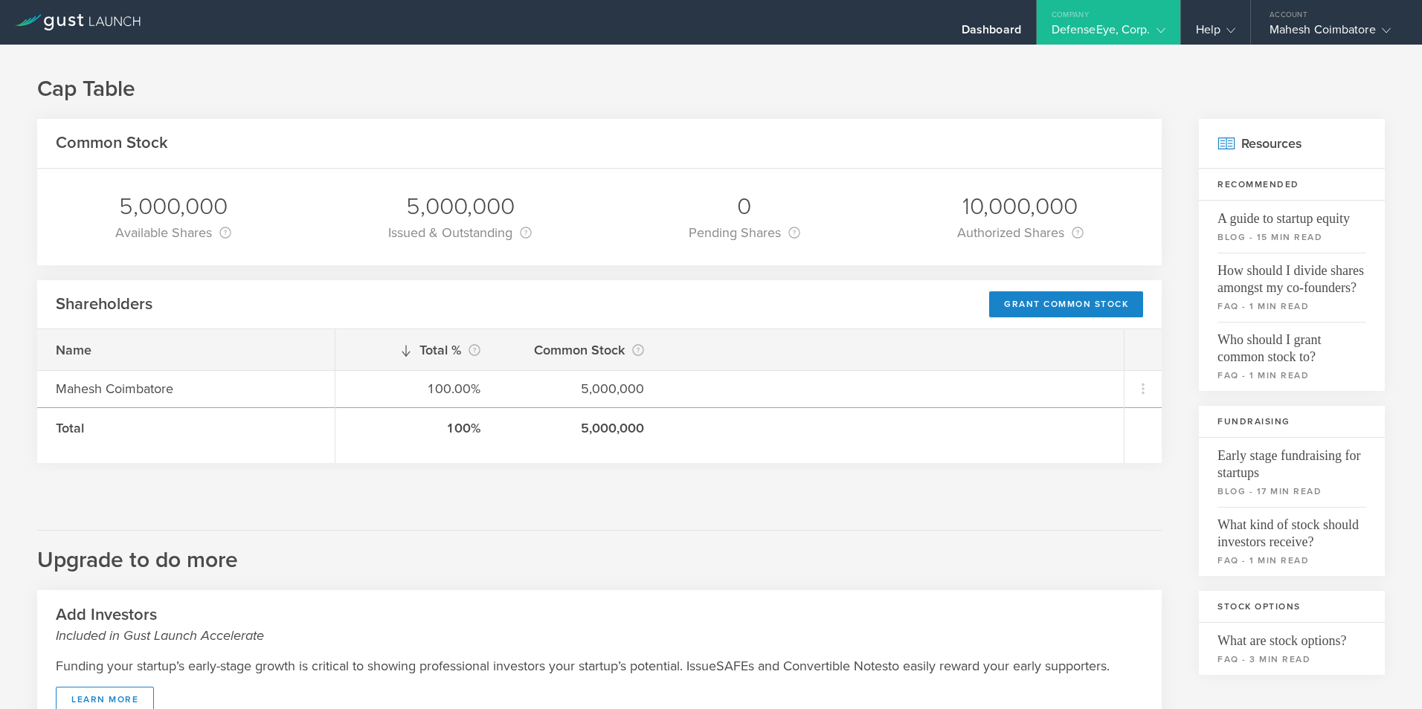
click at [408, 353] on icon at bounding box center [406, 351] width 12 height 12
click at [1171, 29] on div "DefenseEye, Corp." at bounding box center [1109, 33] width 144 height 22
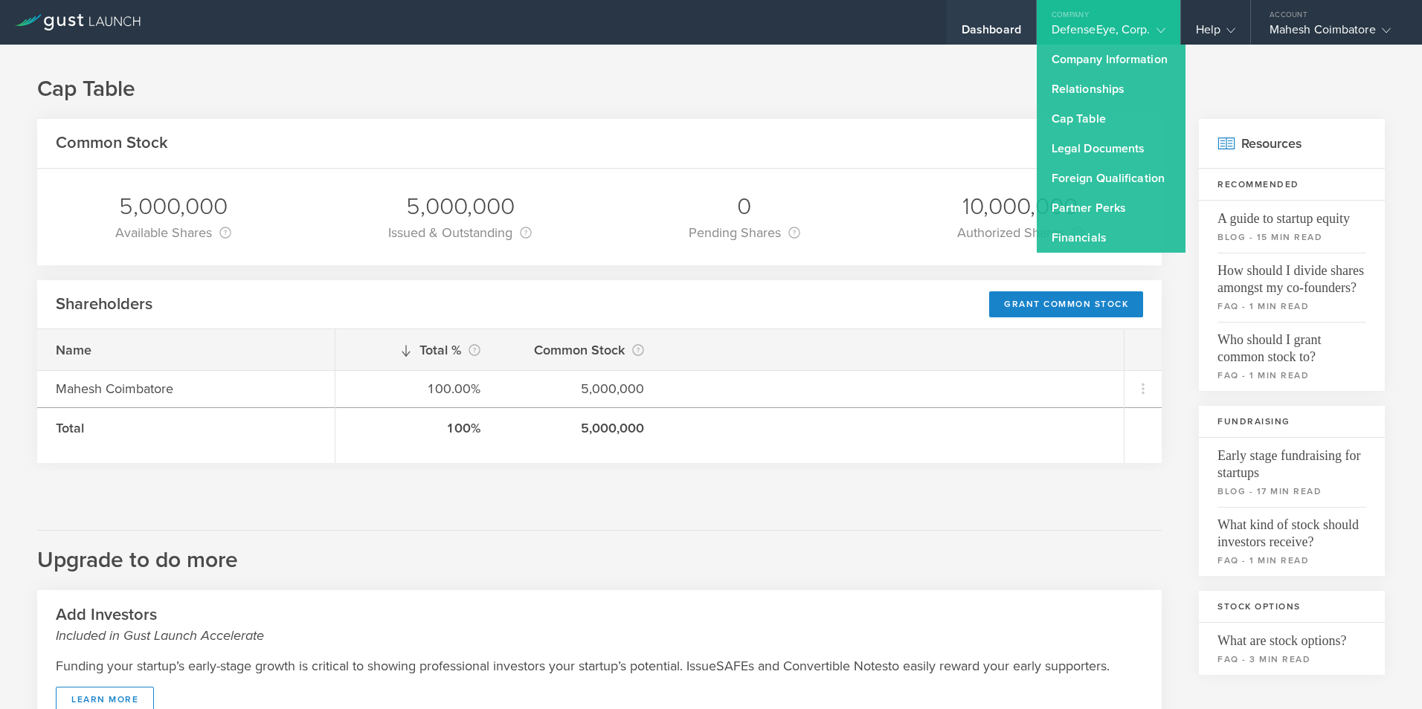
click at [992, 30] on div "Dashboard" at bounding box center [991, 33] width 59 height 22
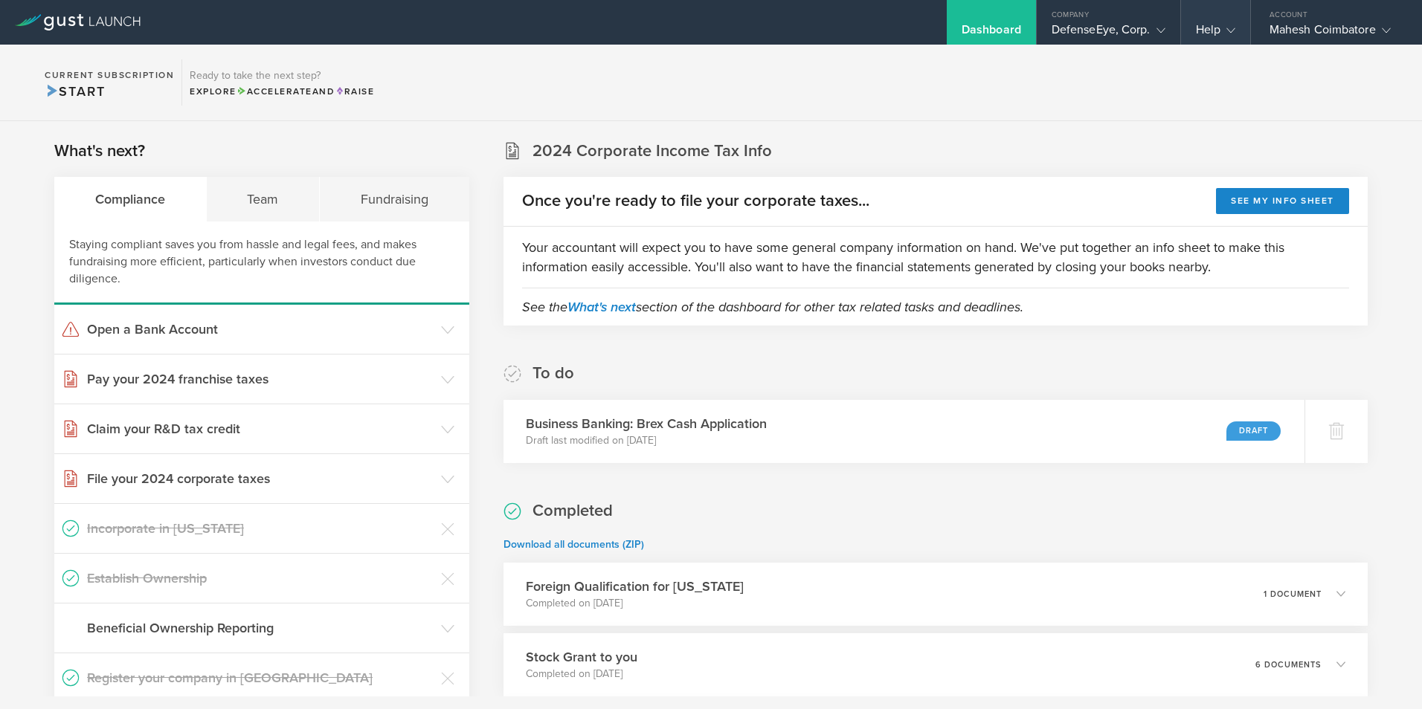
click at [1229, 34] on icon at bounding box center [1230, 30] width 9 height 9
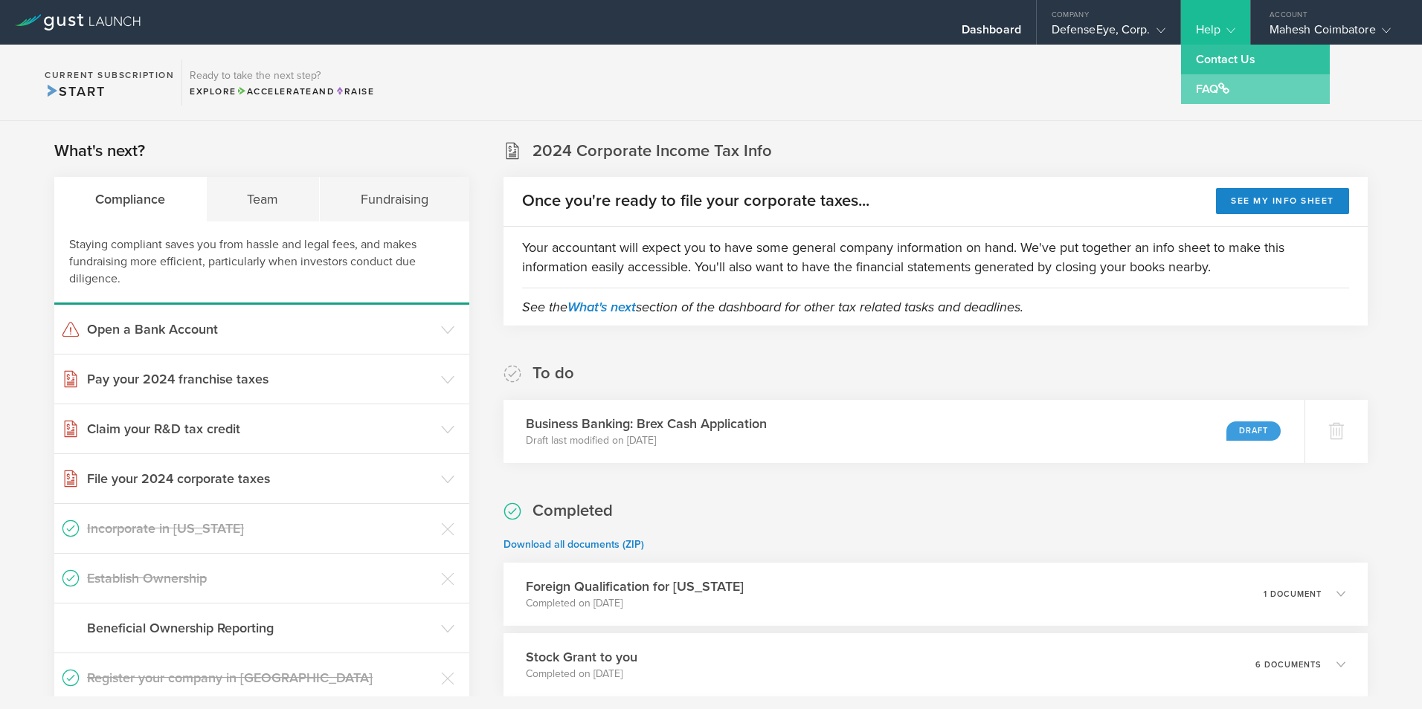
click at [1214, 85] on link "FAQ" at bounding box center [1255, 89] width 149 height 30
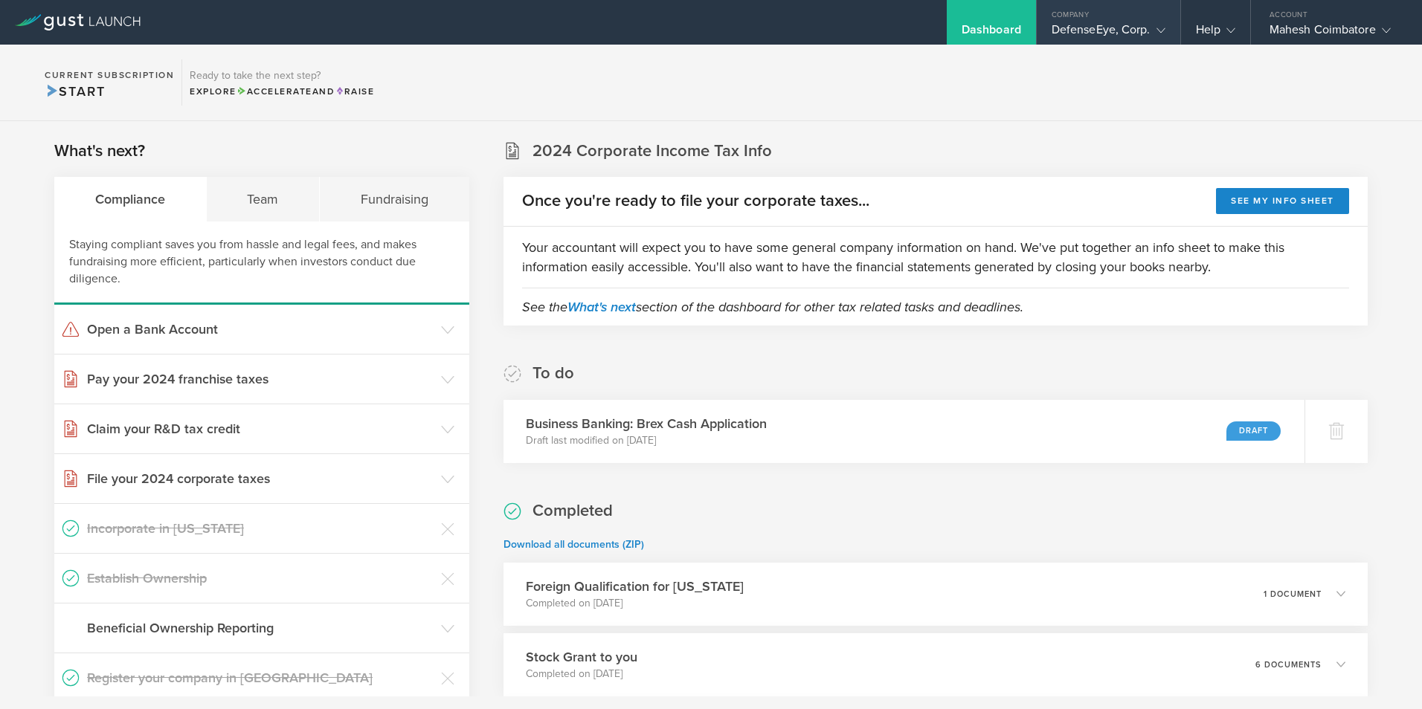
click at [1159, 34] on icon at bounding box center [1160, 30] width 9 height 9
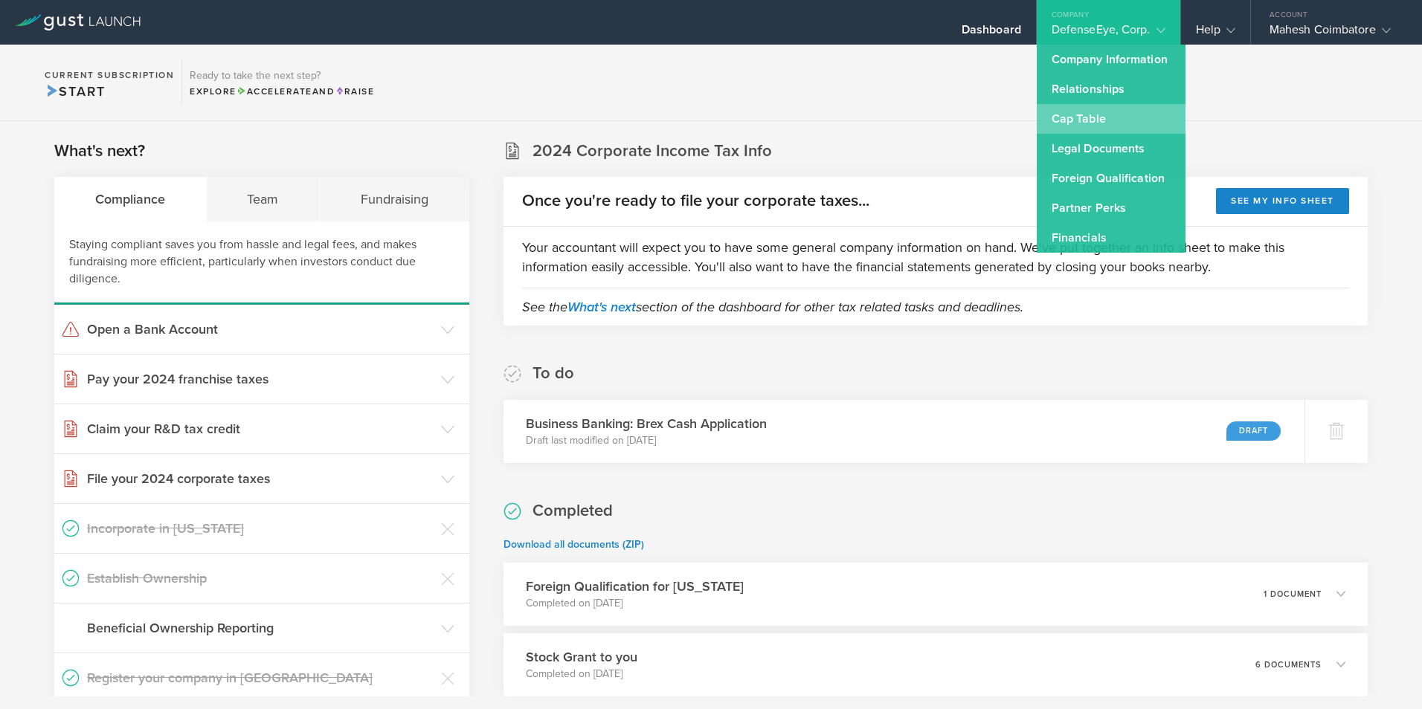
click at [1076, 115] on link "Cap Table" at bounding box center [1111, 119] width 149 height 30
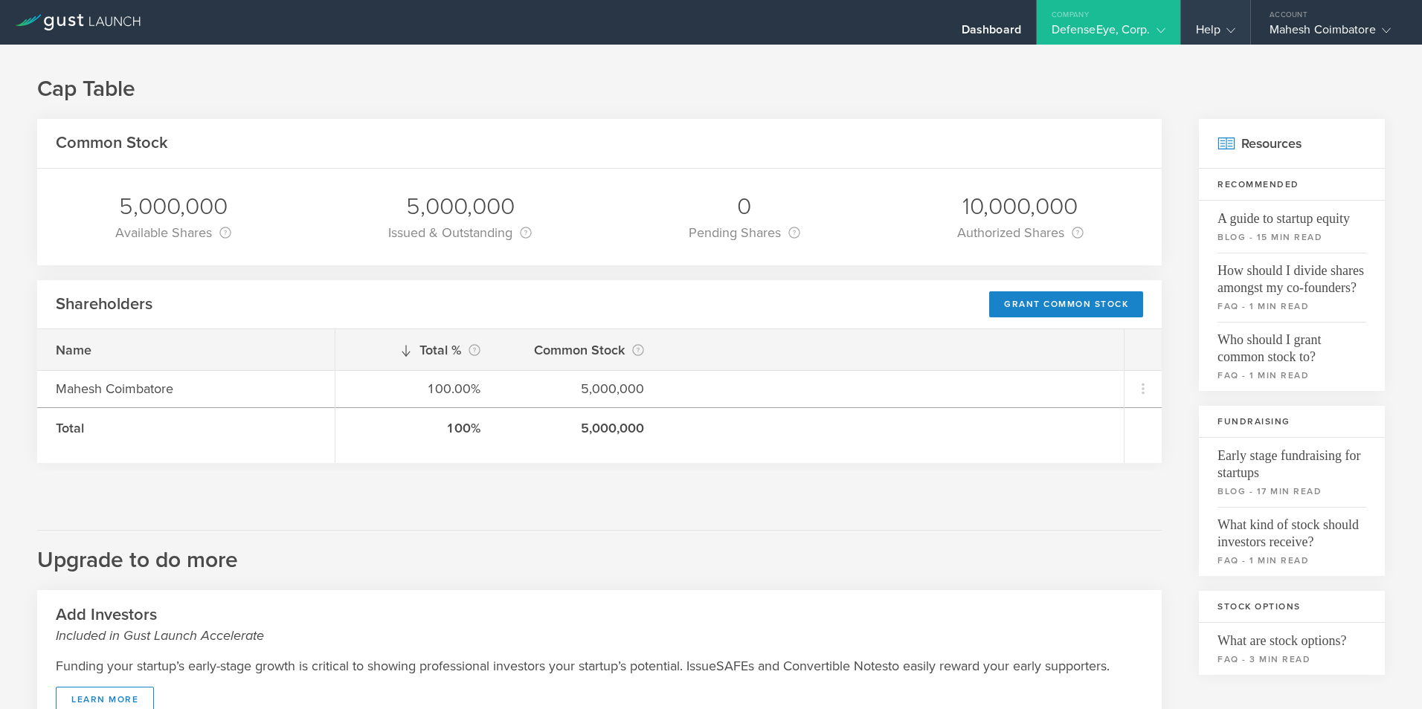
click at [1218, 29] on div "Help" at bounding box center [1215, 33] width 39 height 22
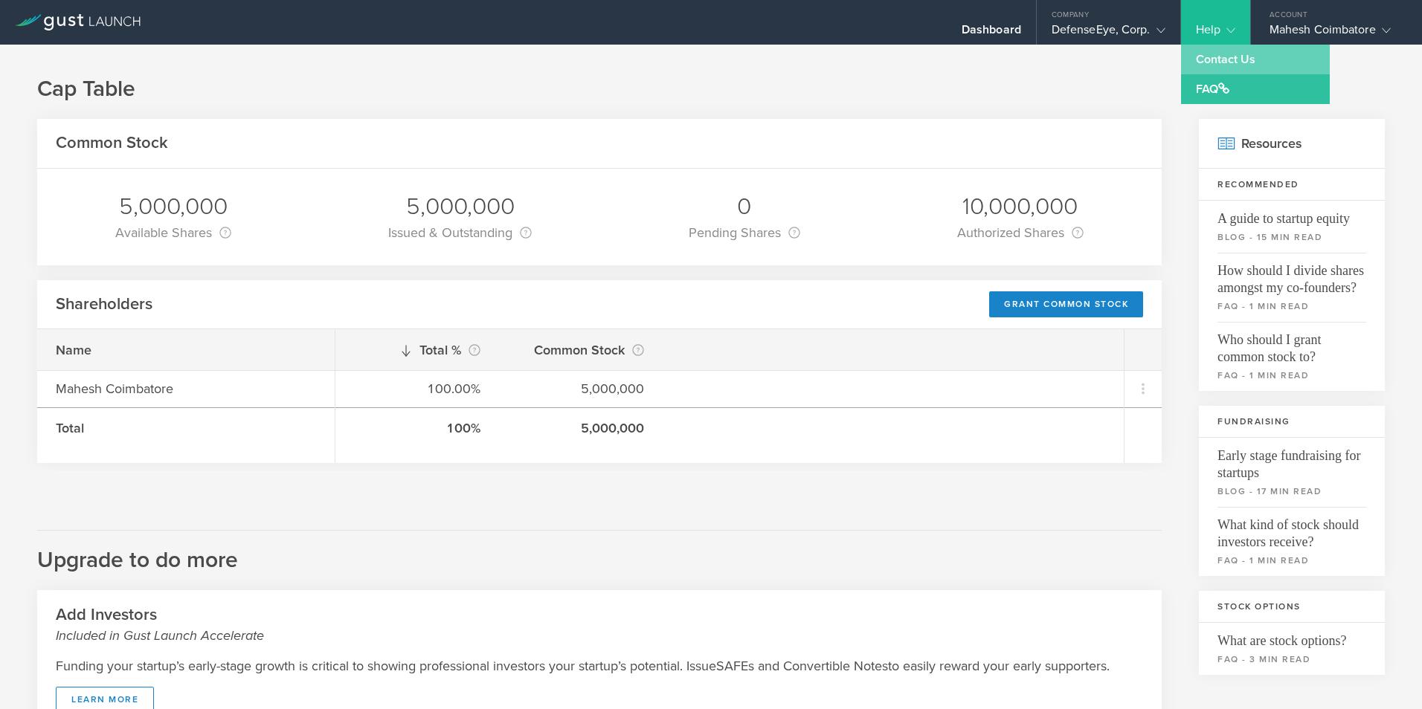
click at [1218, 65] on link "Contact Us" at bounding box center [1255, 60] width 149 height 30
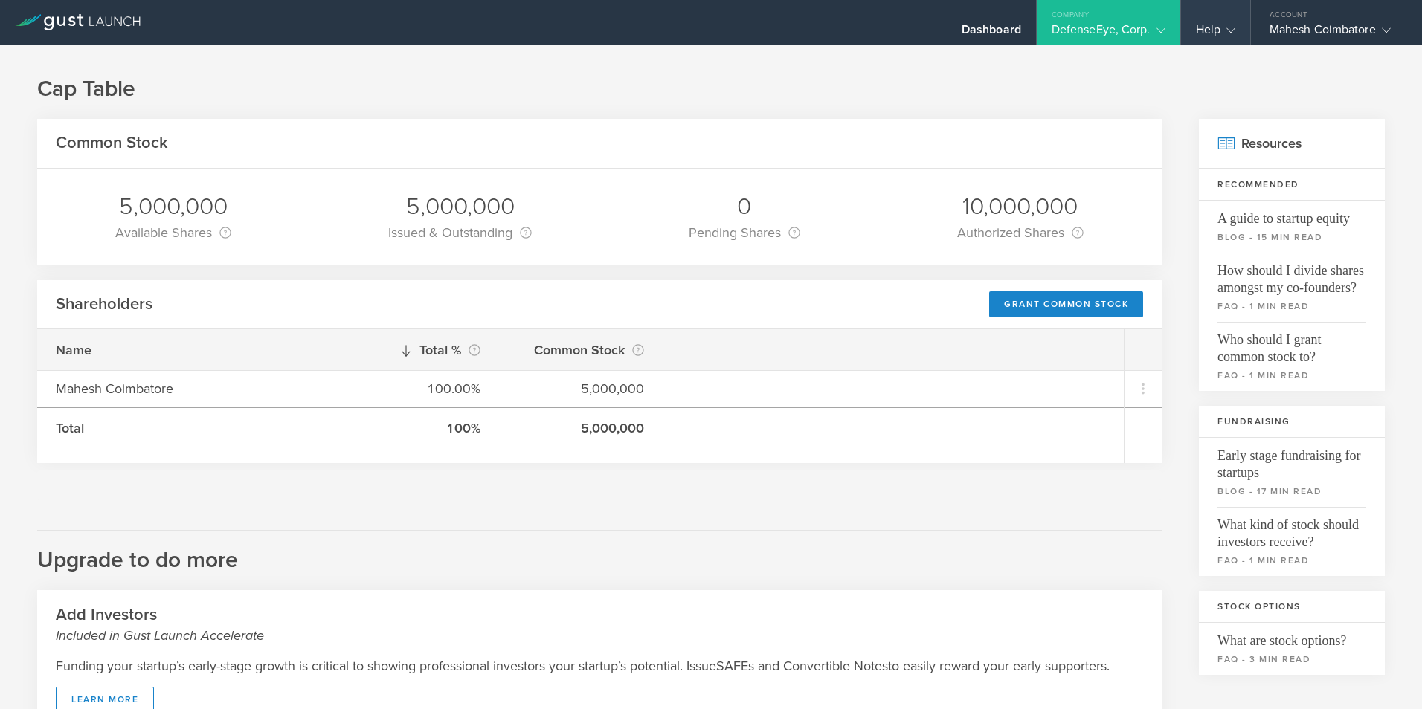
click at [1238, 28] on div "Help" at bounding box center [1215, 22] width 69 height 45
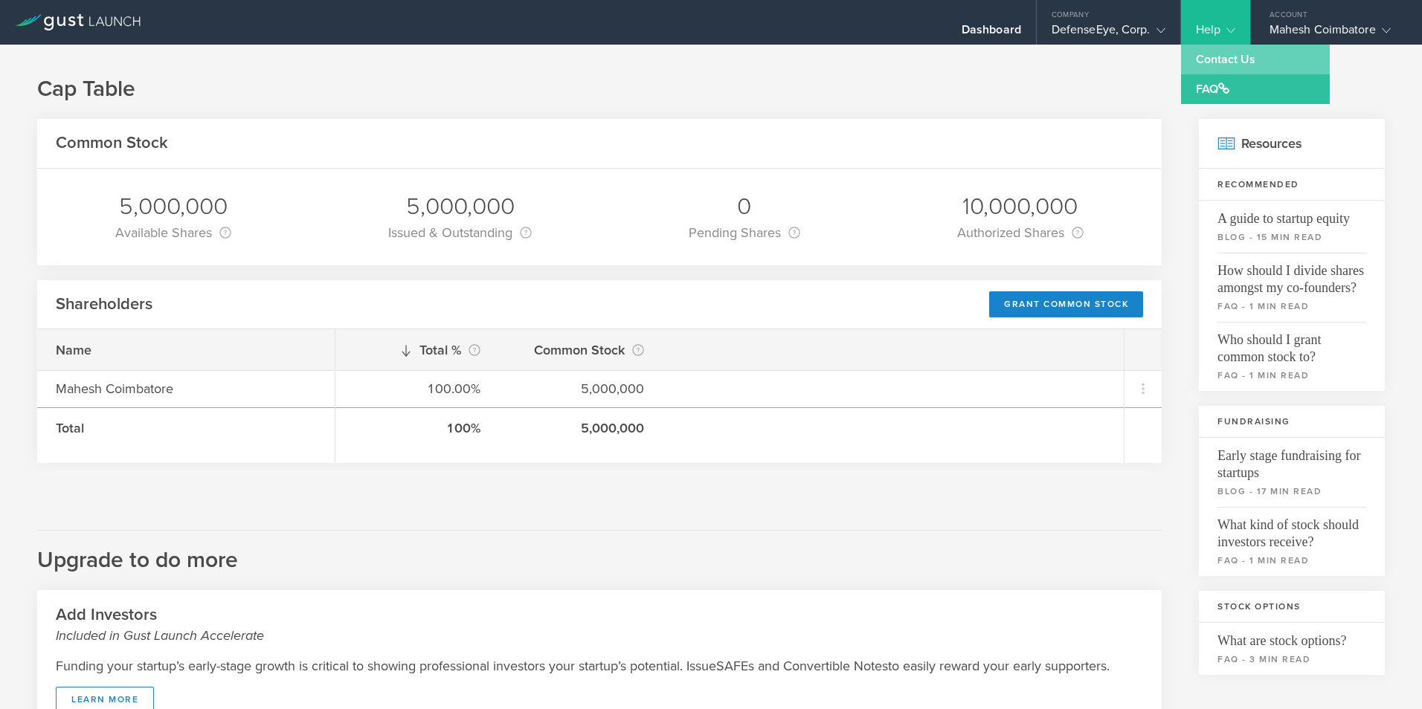
click at [1219, 62] on link "Contact Us" at bounding box center [1255, 60] width 149 height 30
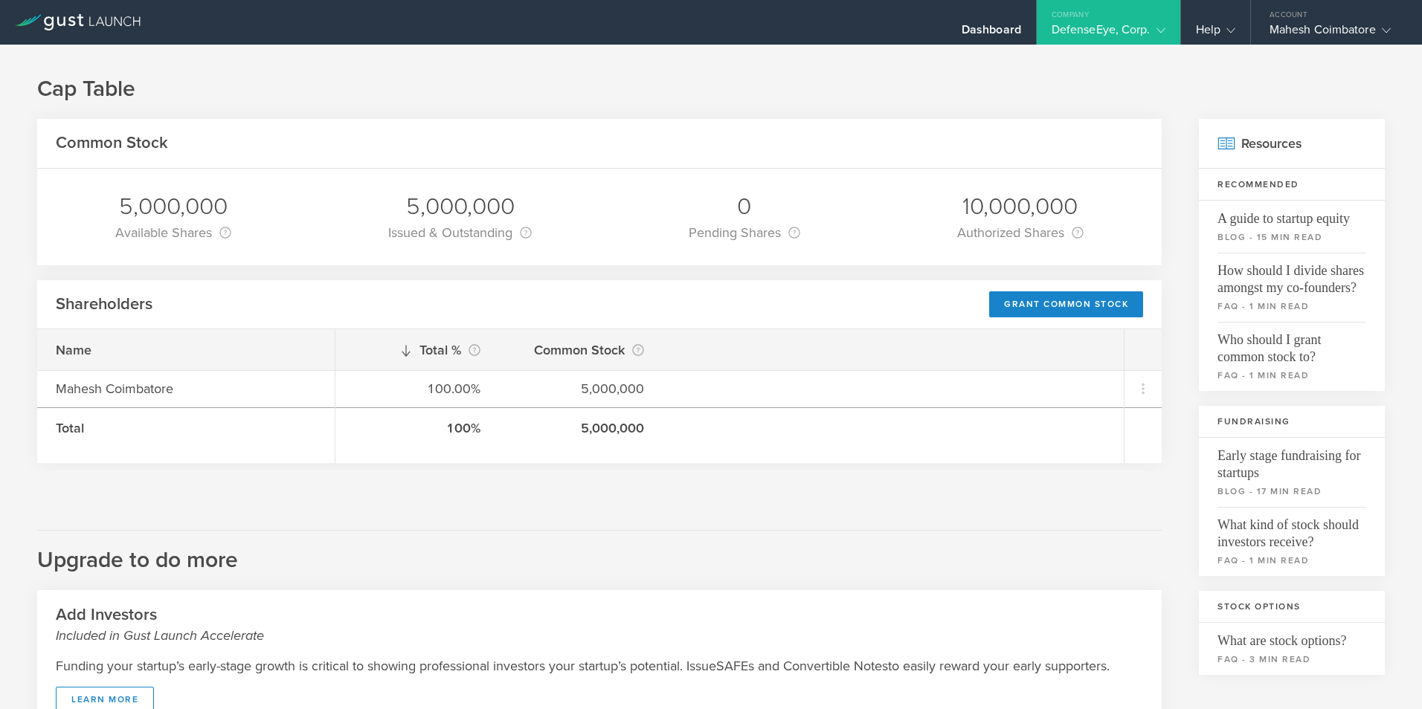
click at [1115, 32] on div "DefenseEye, Corp." at bounding box center [1109, 33] width 114 height 22
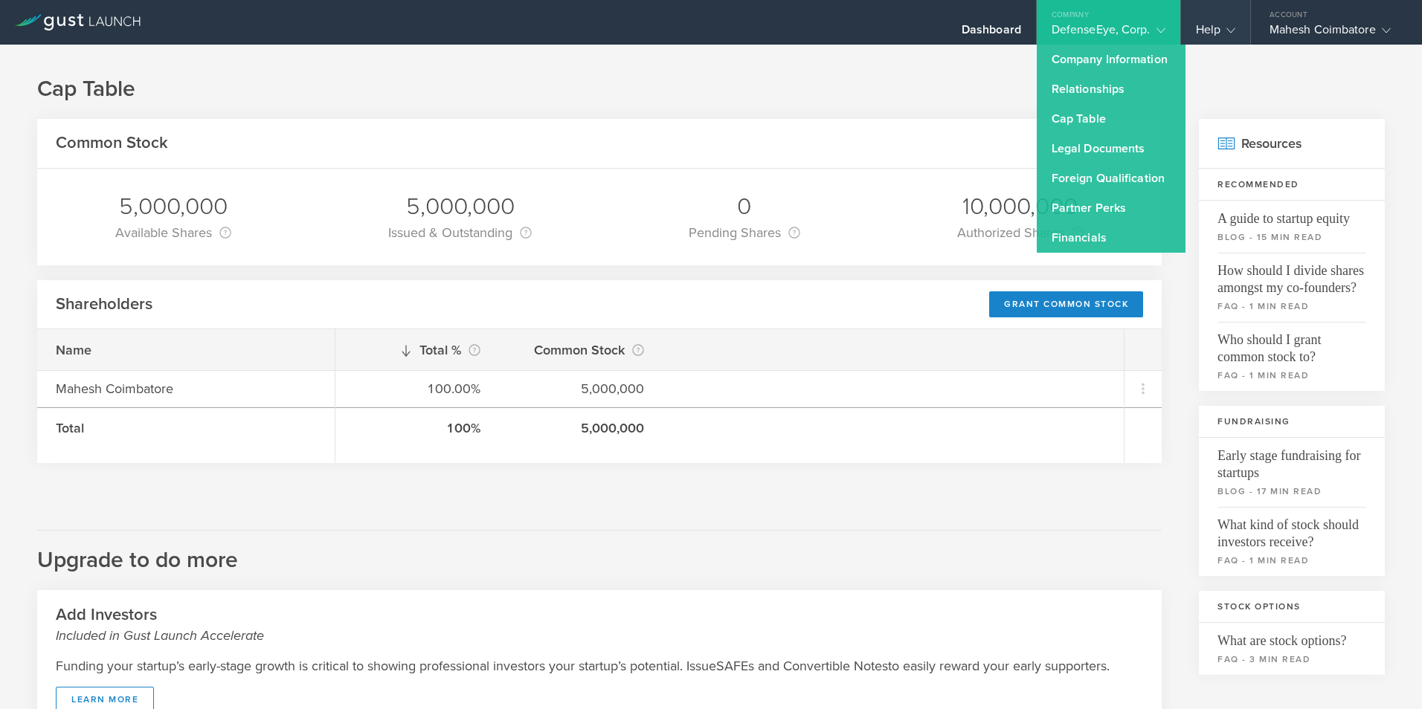
click at [1234, 27] on icon at bounding box center [1230, 30] width 9 height 9
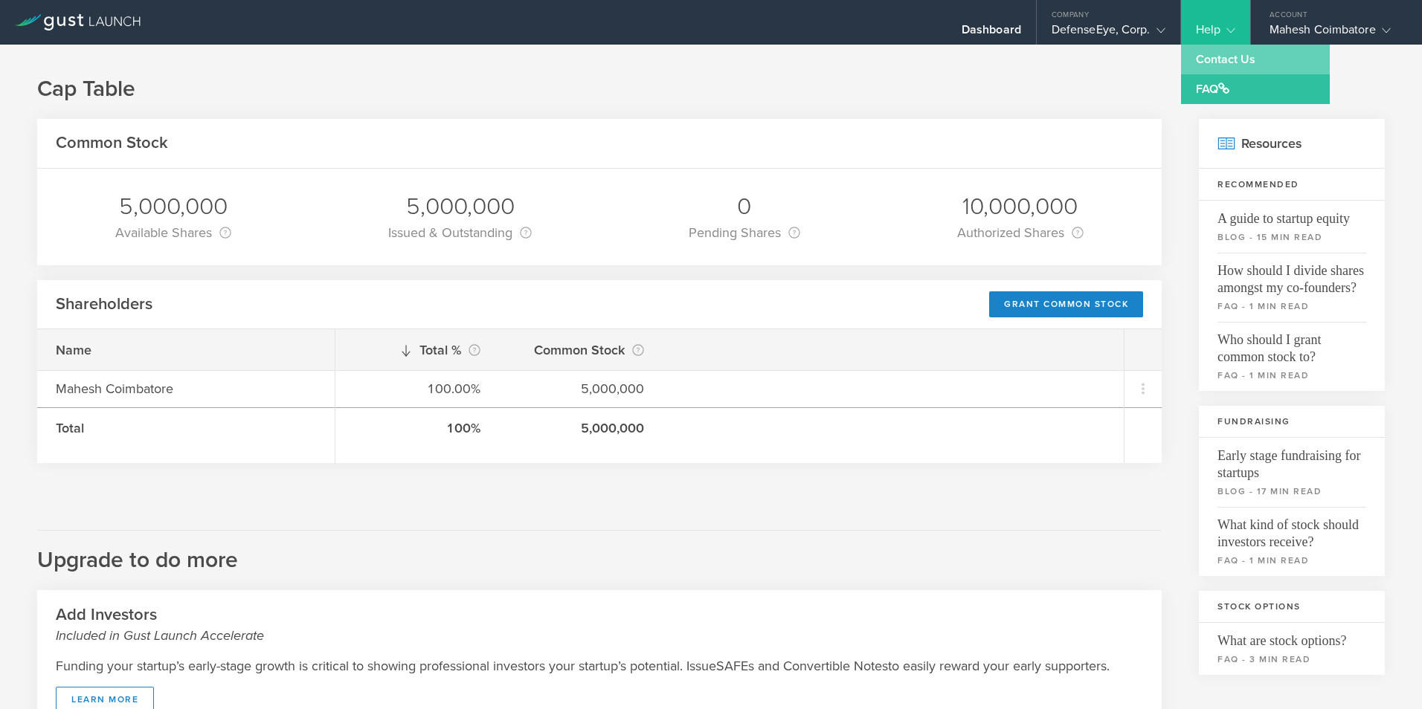
click at [1209, 58] on link "Contact Us" at bounding box center [1255, 60] width 149 height 30
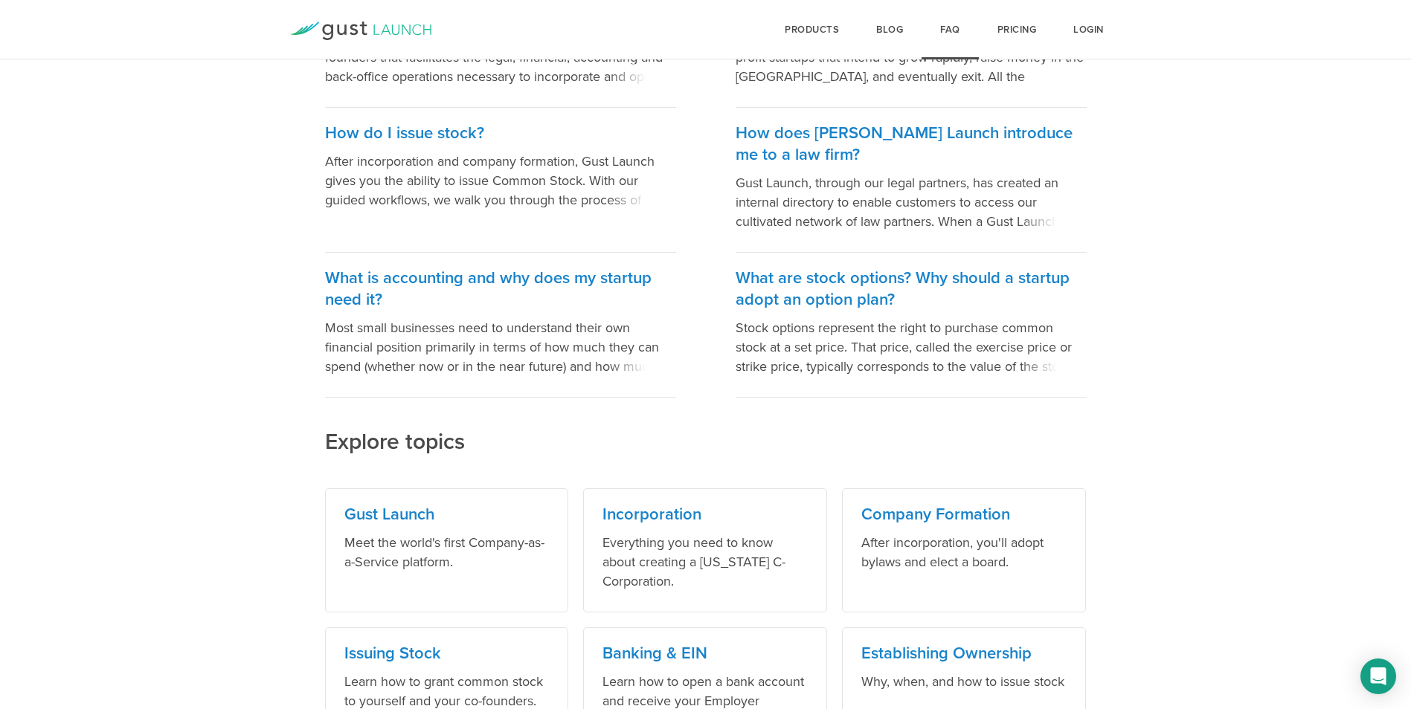
scroll to position [297, 0]
click at [990, 367] on p "Stock options represent the right to purchase common stock at a set price. That…" at bounding box center [910, 346] width 351 height 58
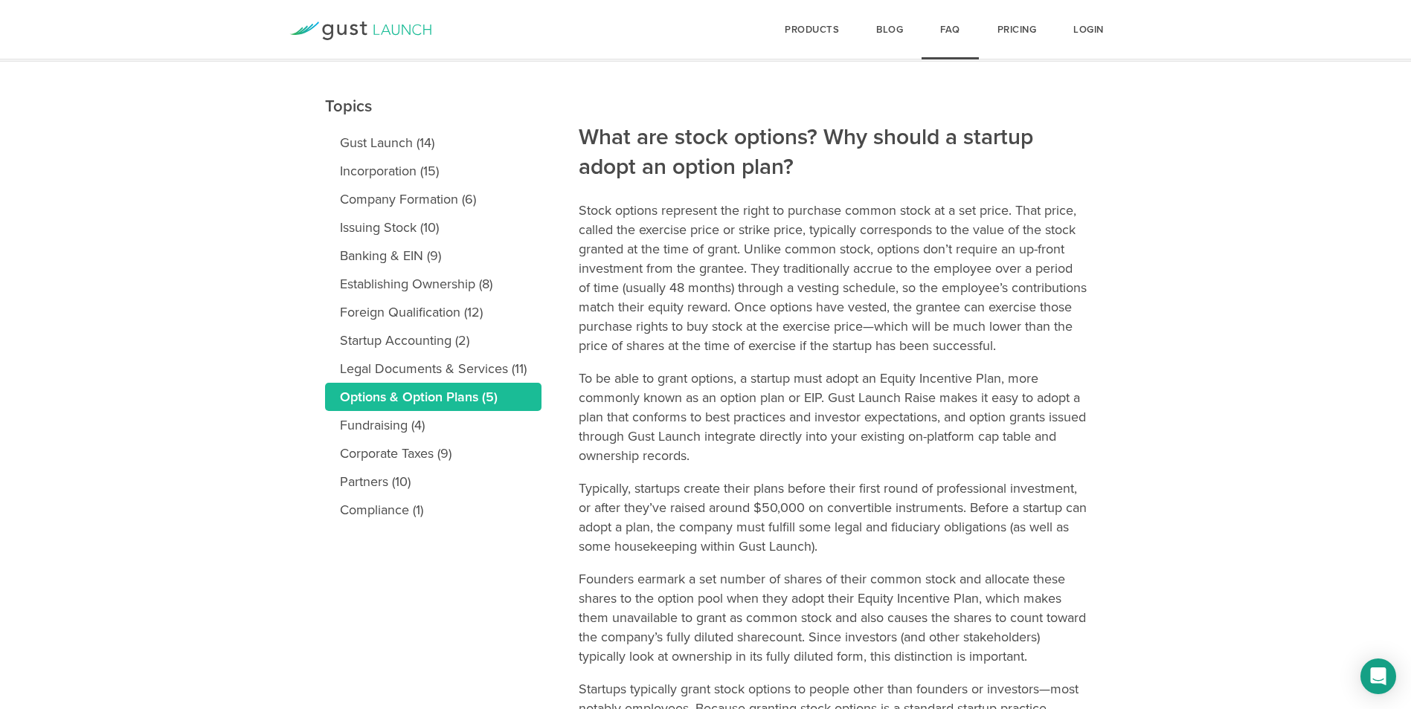
scroll to position [25, 0]
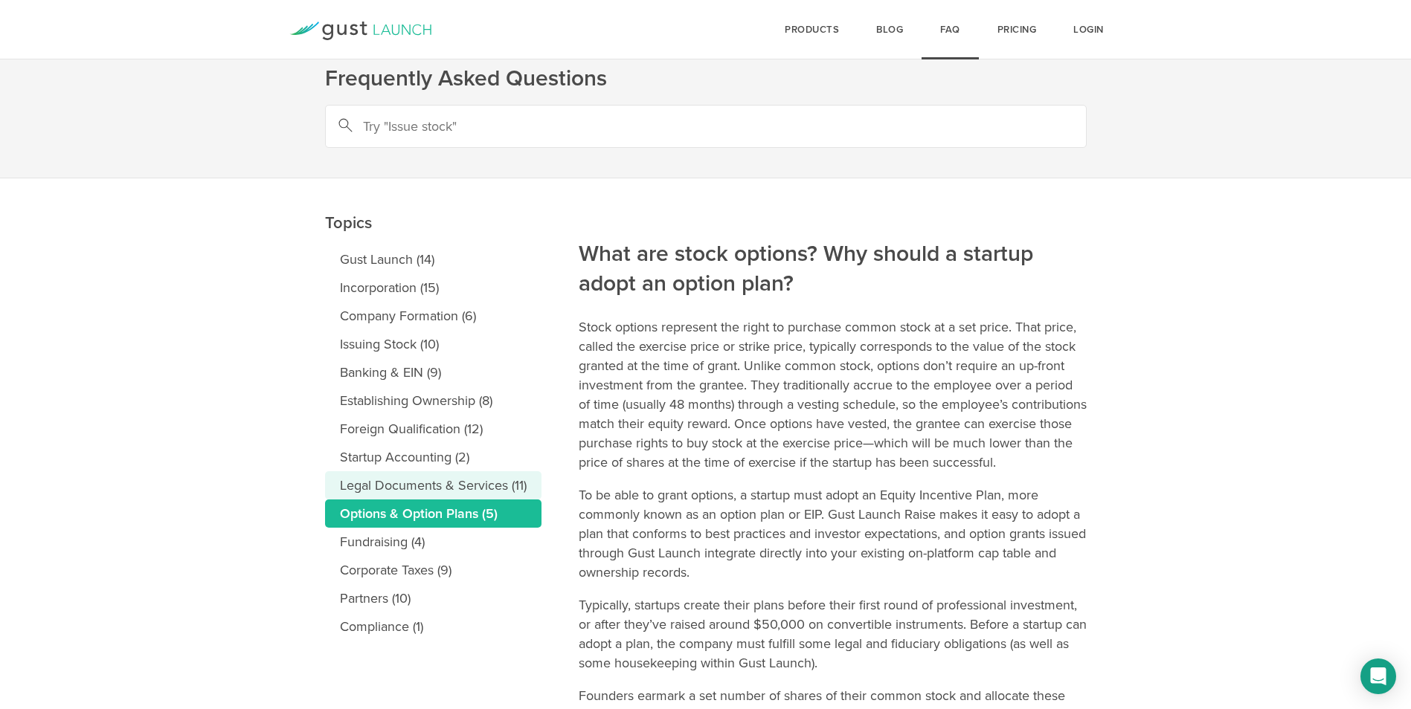
click at [419, 489] on link "Legal Documents & Services (11)" at bounding box center [433, 485] width 216 height 28
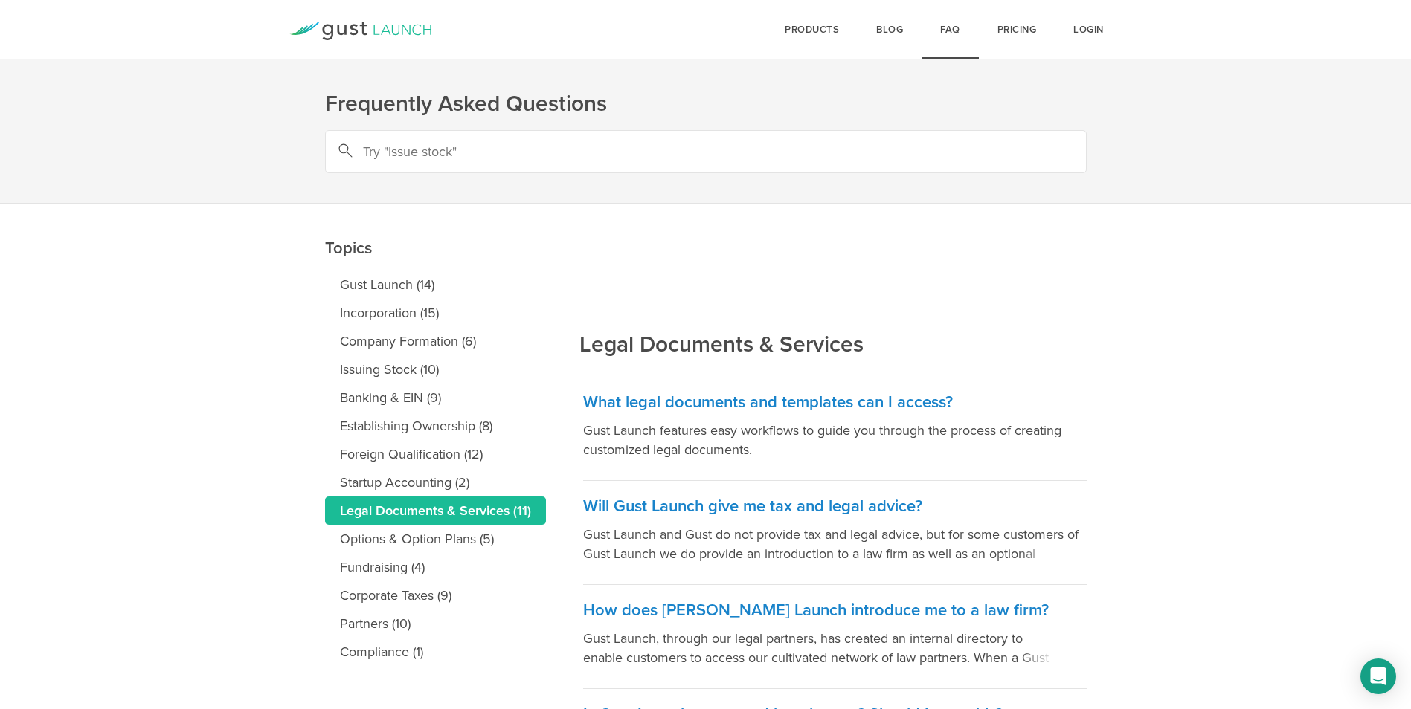
click at [396, 153] on input "text" at bounding box center [705, 151] width 761 height 43
type input "stock ledger"
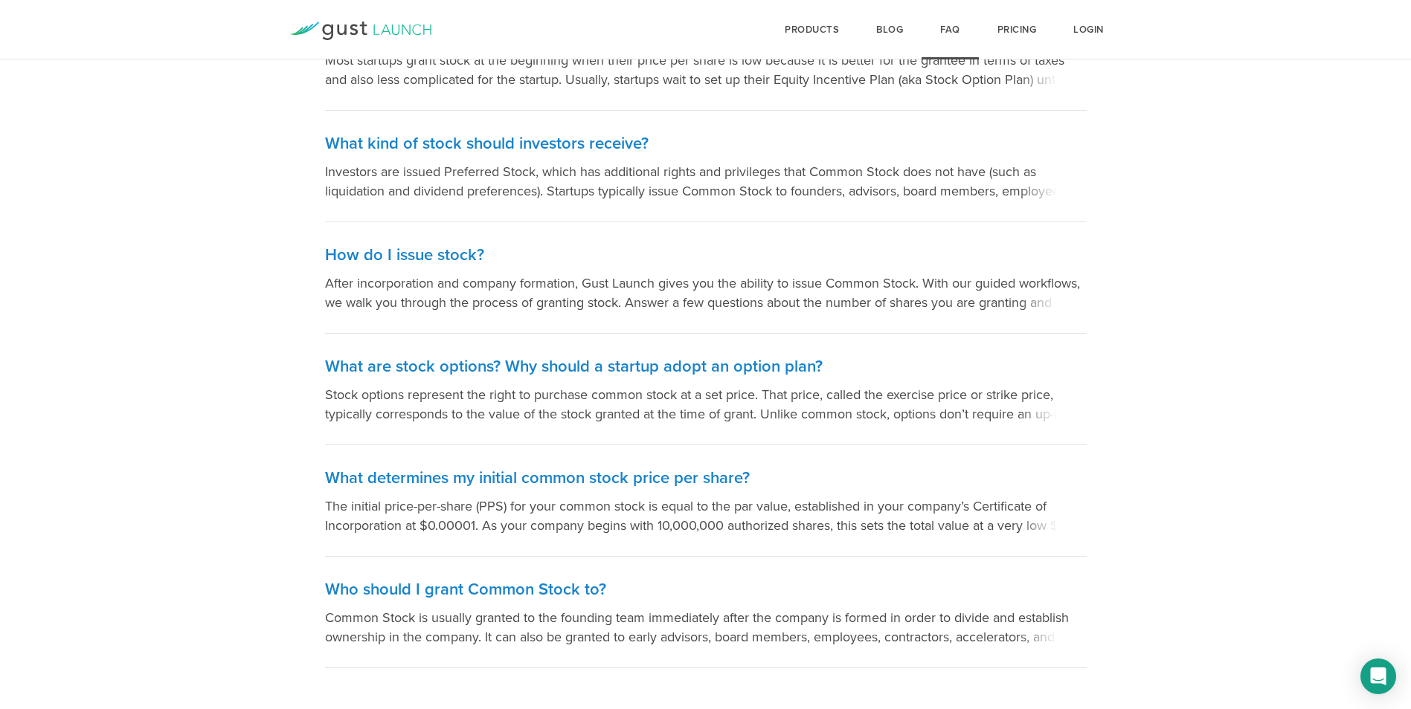
scroll to position [360, 0]
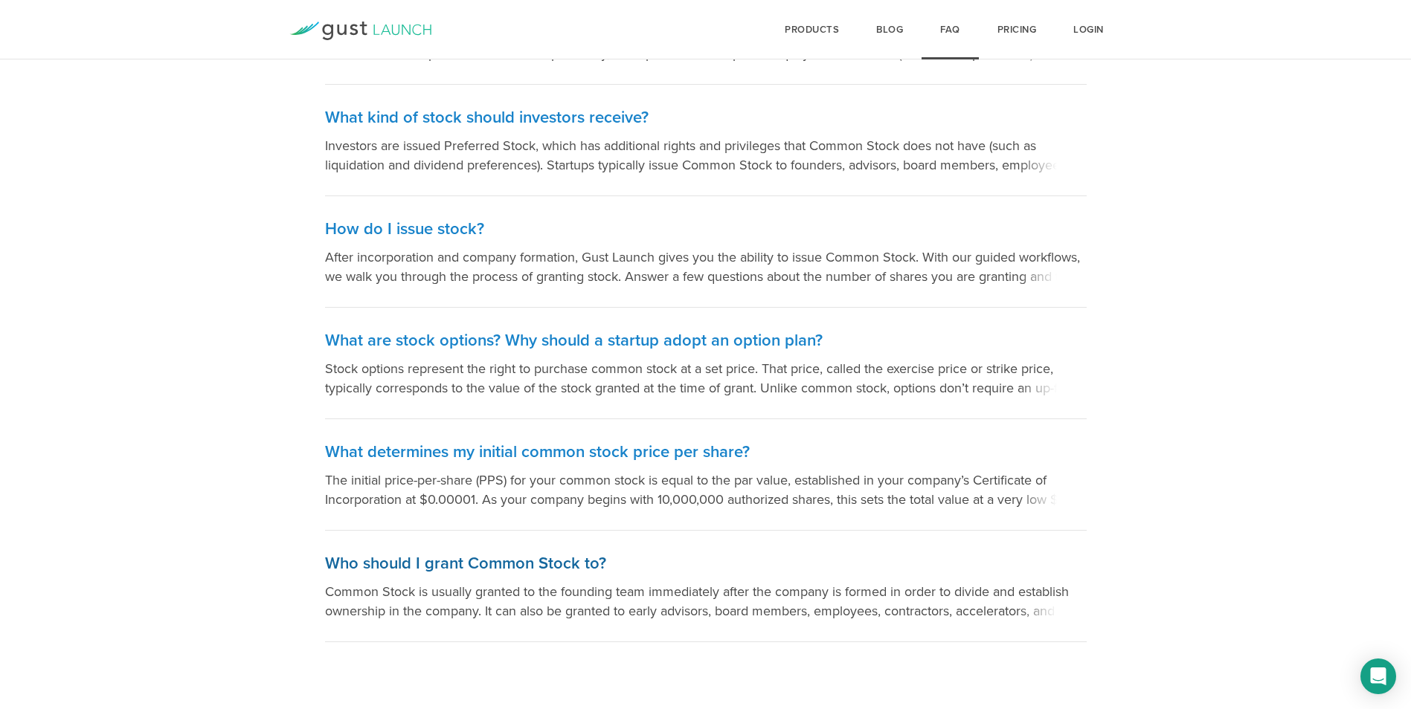
click at [573, 561] on h3 "Who should I grant Common Stock to?" at bounding box center [705, 564] width 761 height 22
